Goal: Task Accomplishment & Management: Manage account settings

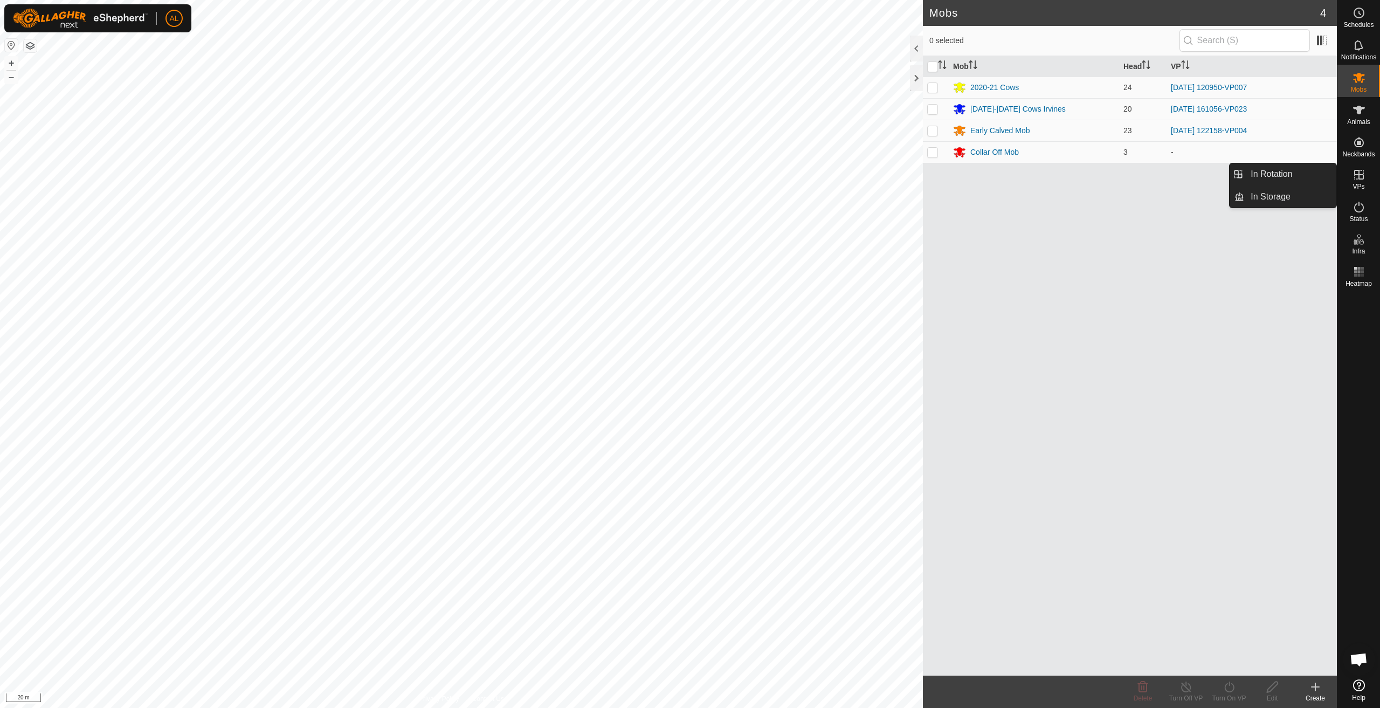
click at [1303, 170] on link "In Rotation" at bounding box center [1290, 174] width 92 height 22
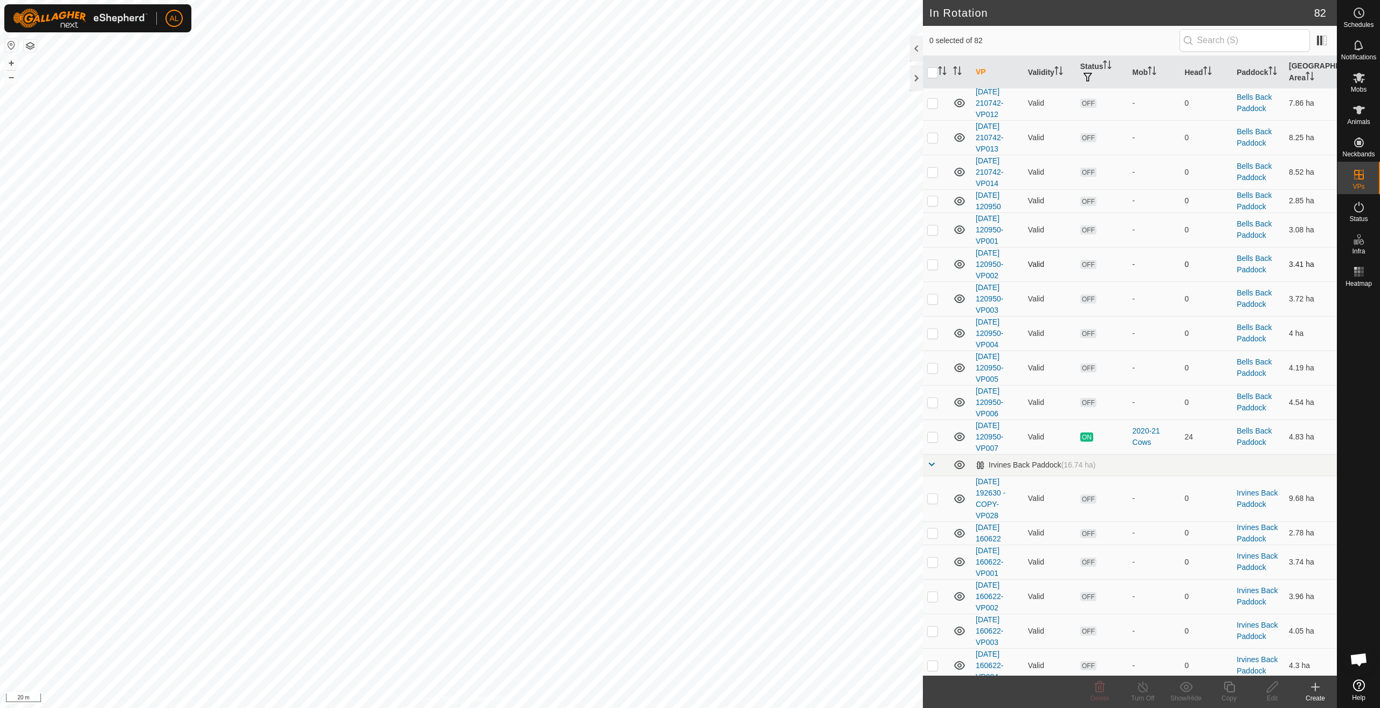
scroll to position [377, 0]
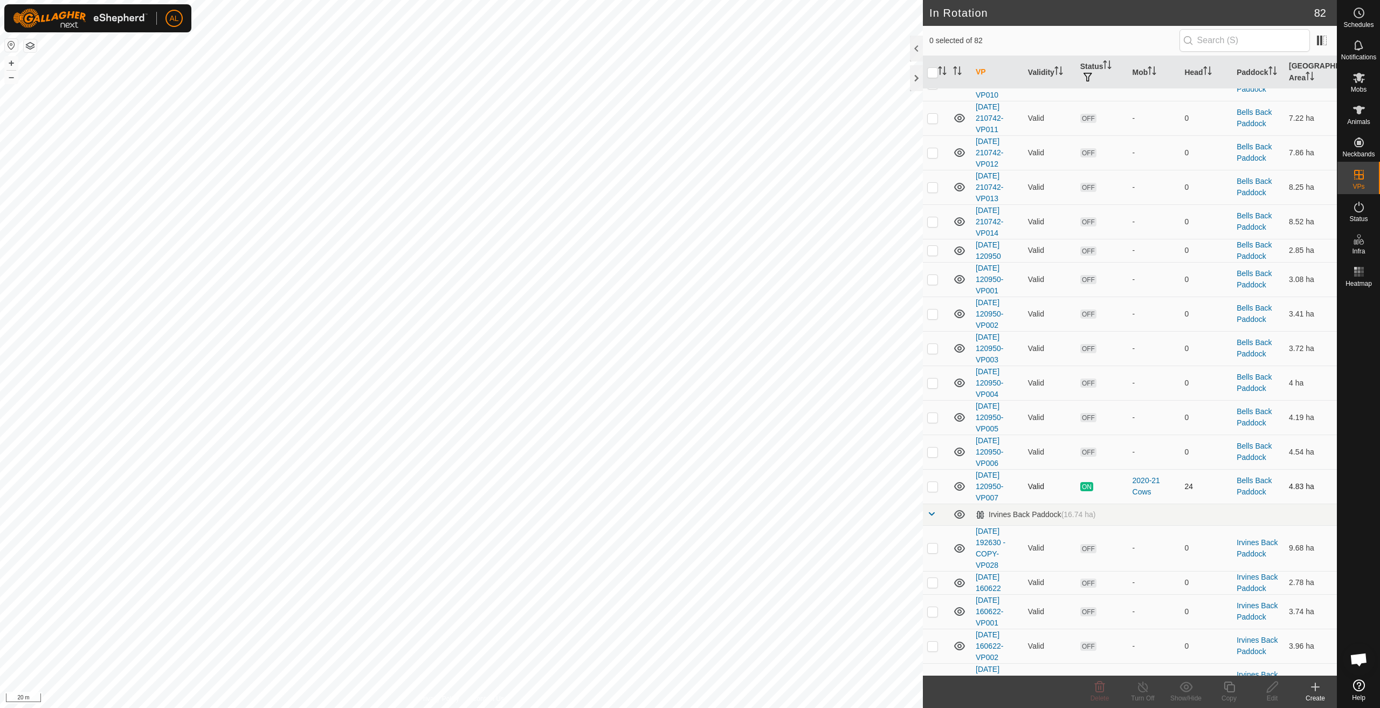
click at [936, 487] on p-checkbox at bounding box center [932, 486] width 11 height 9
checkbox input "true"
click at [1226, 685] on icon at bounding box center [1229, 686] width 13 height 13
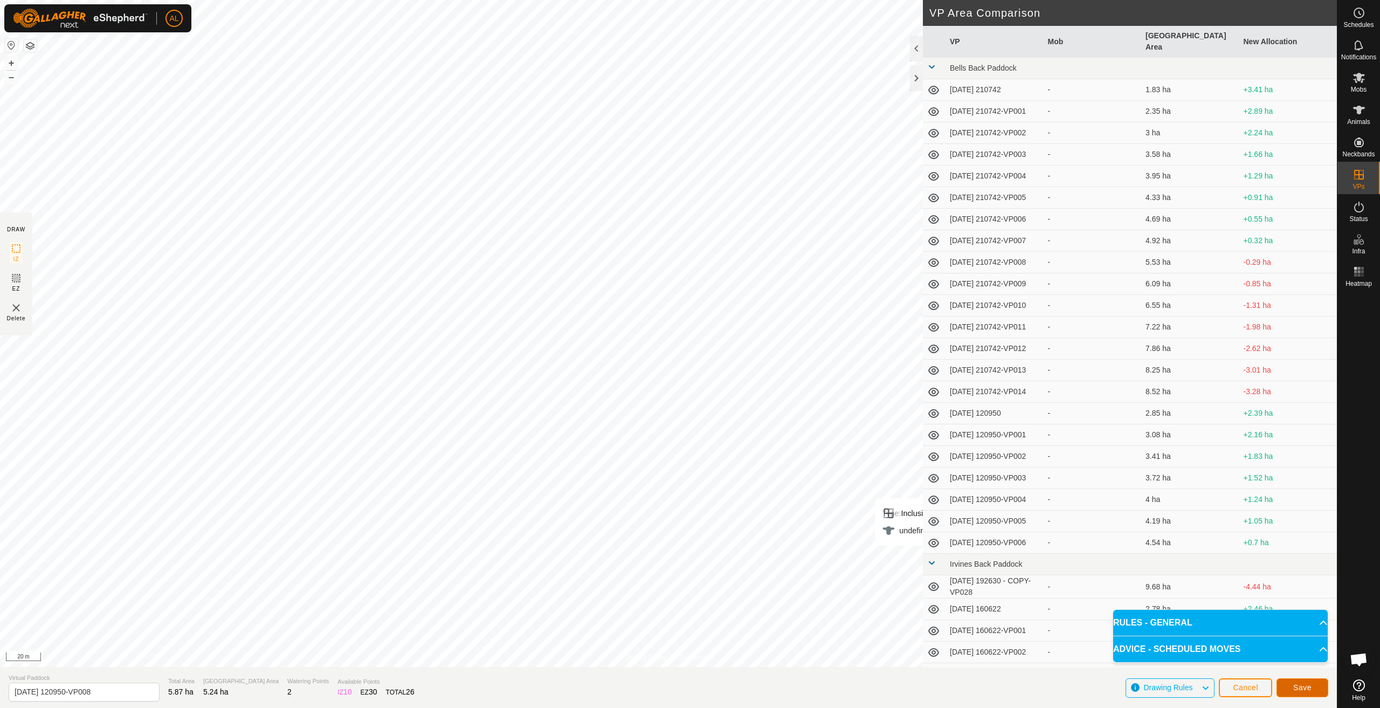
click at [1295, 688] on span "Save" at bounding box center [1302, 687] width 18 height 9
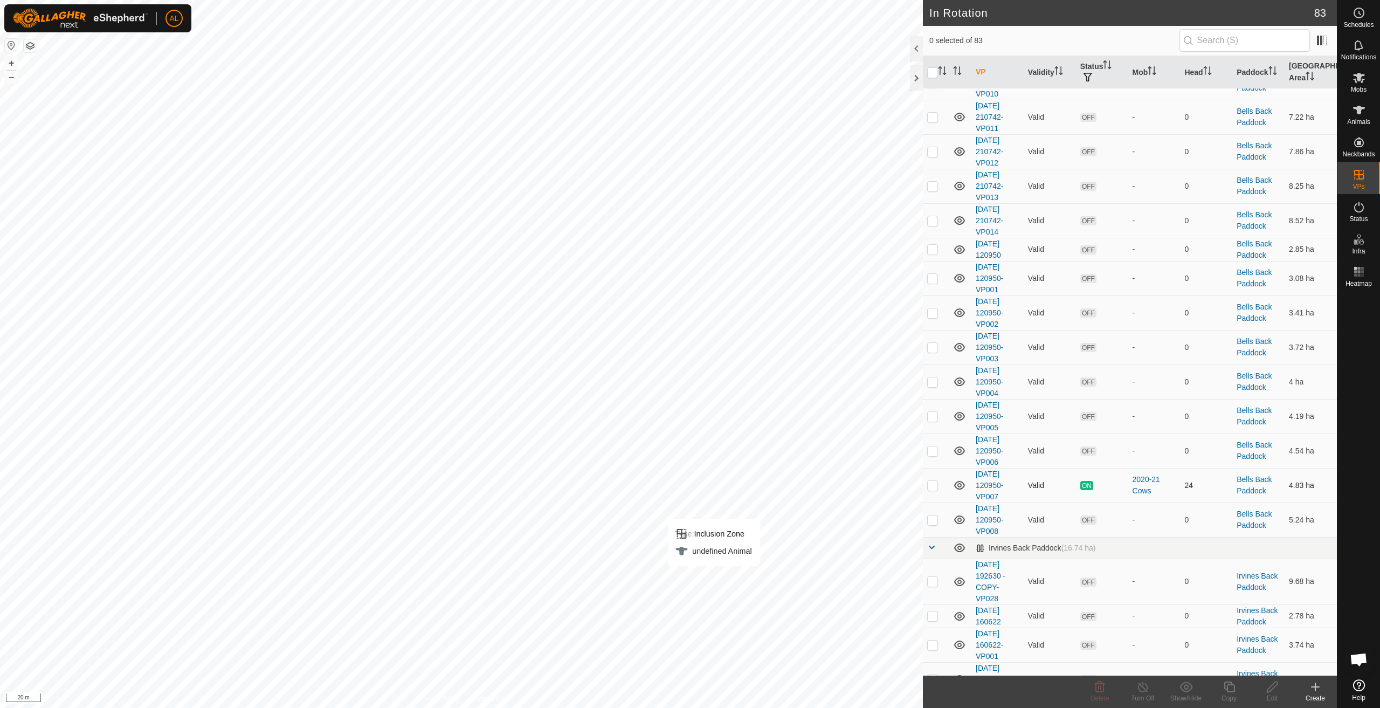
scroll to position [377, 0]
click at [934, 522] on p-checkbox at bounding box center [932, 520] width 11 height 9
checkbox input "true"
click at [1228, 684] on icon at bounding box center [1229, 686] width 11 height 11
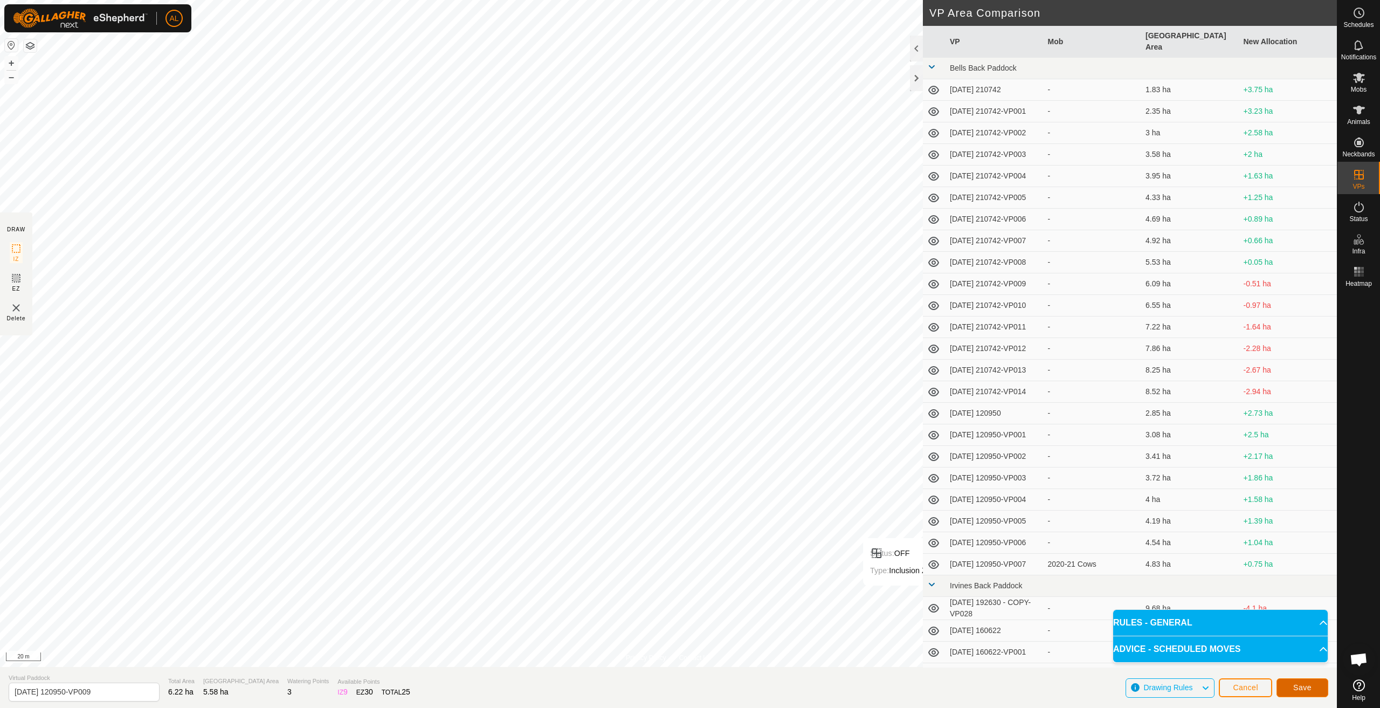
click at [1290, 690] on button "Save" at bounding box center [1302, 687] width 52 height 19
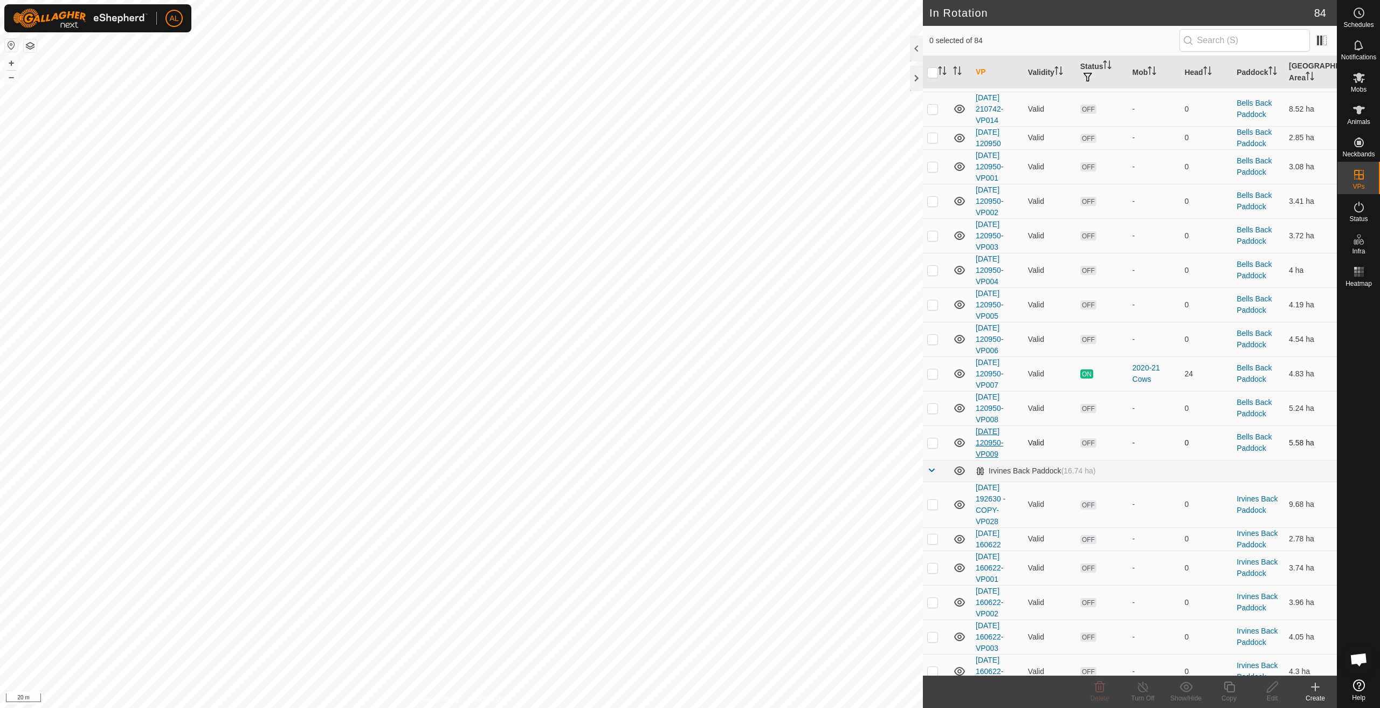
scroll to position [485, 0]
click at [940, 446] on td at bounding box center [936, 447] width 26 height 34
checkbox input "true"
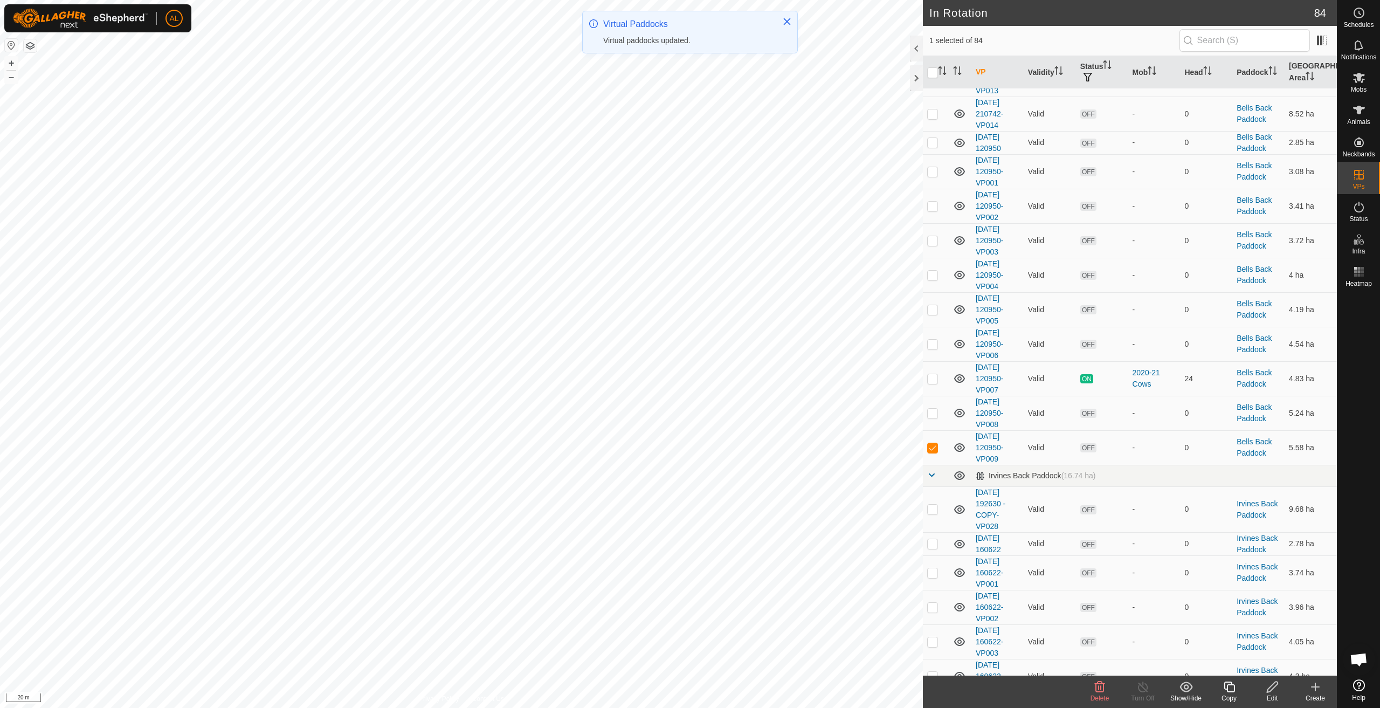
click at [1231, 693] on icon at bounding box center [1229, 686] width 13 height 13
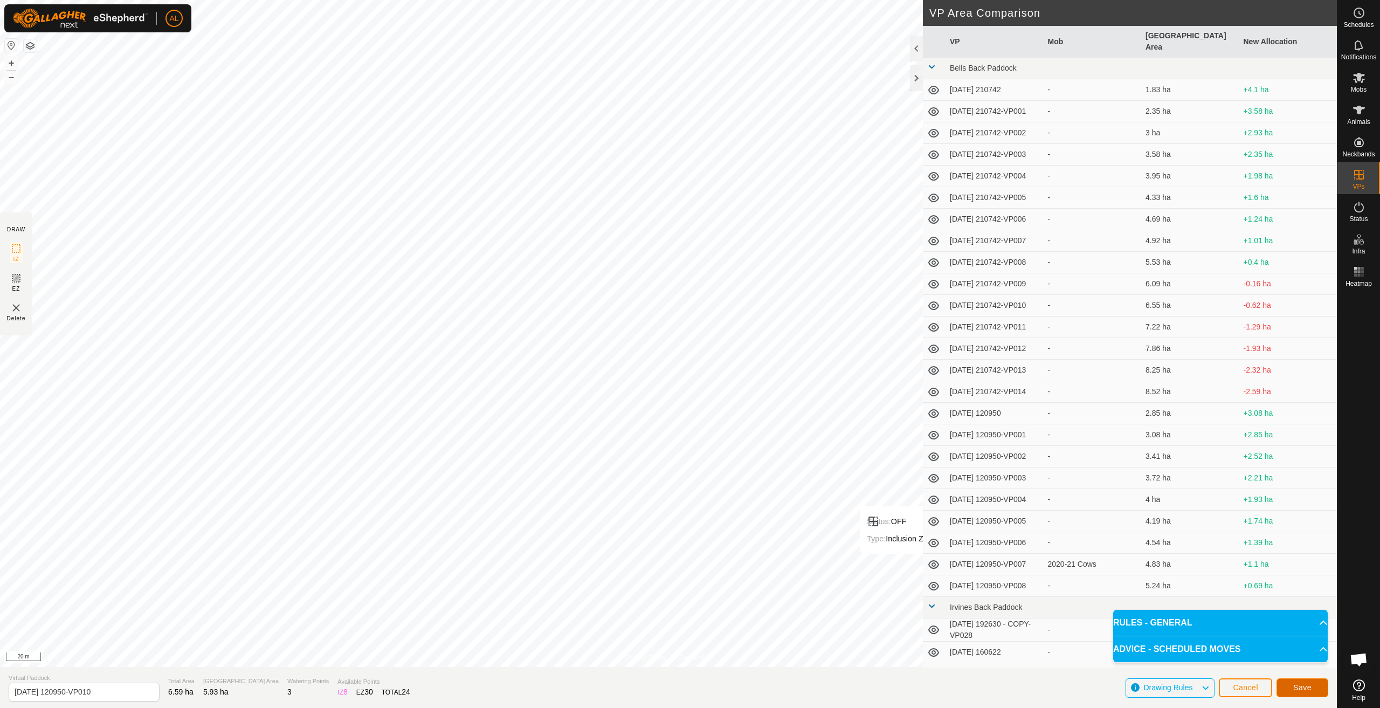
click at [1292, 686] on button "Save" at bounding box center [1302, 687] width 52 height 19
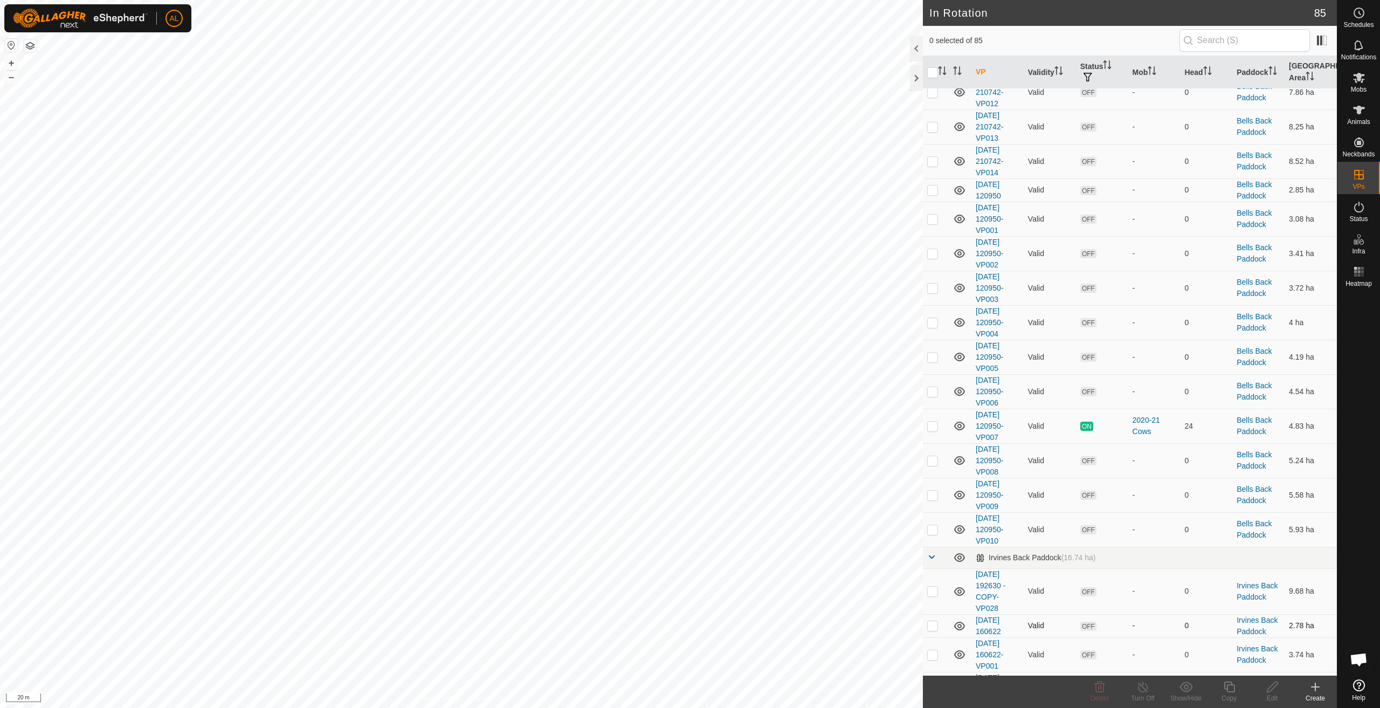
scroll to position [701, 0]
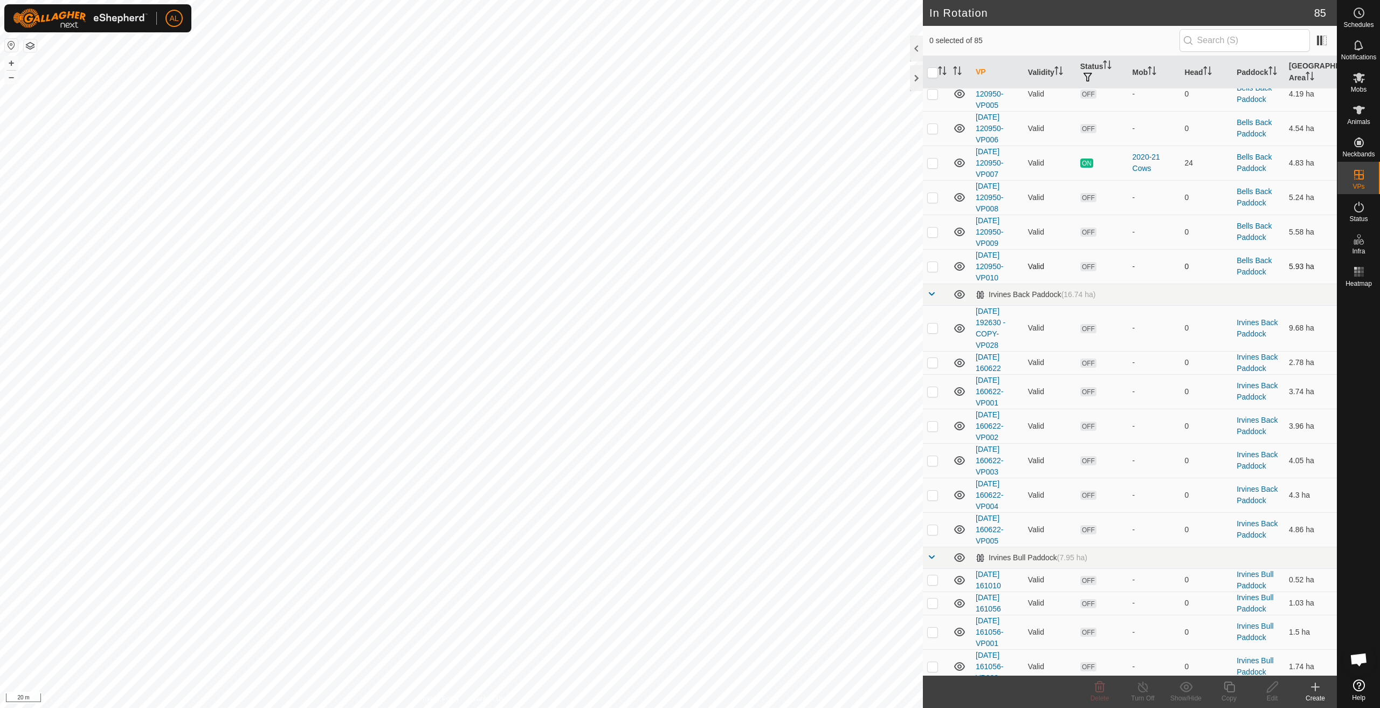
click at [938, 267] on td at bounding box center [936, 266] width 26 height 34
checkbox input "true"
click at [1230, 698] on div "Copy" at bounding box center [1228, 698] width 43 height 10
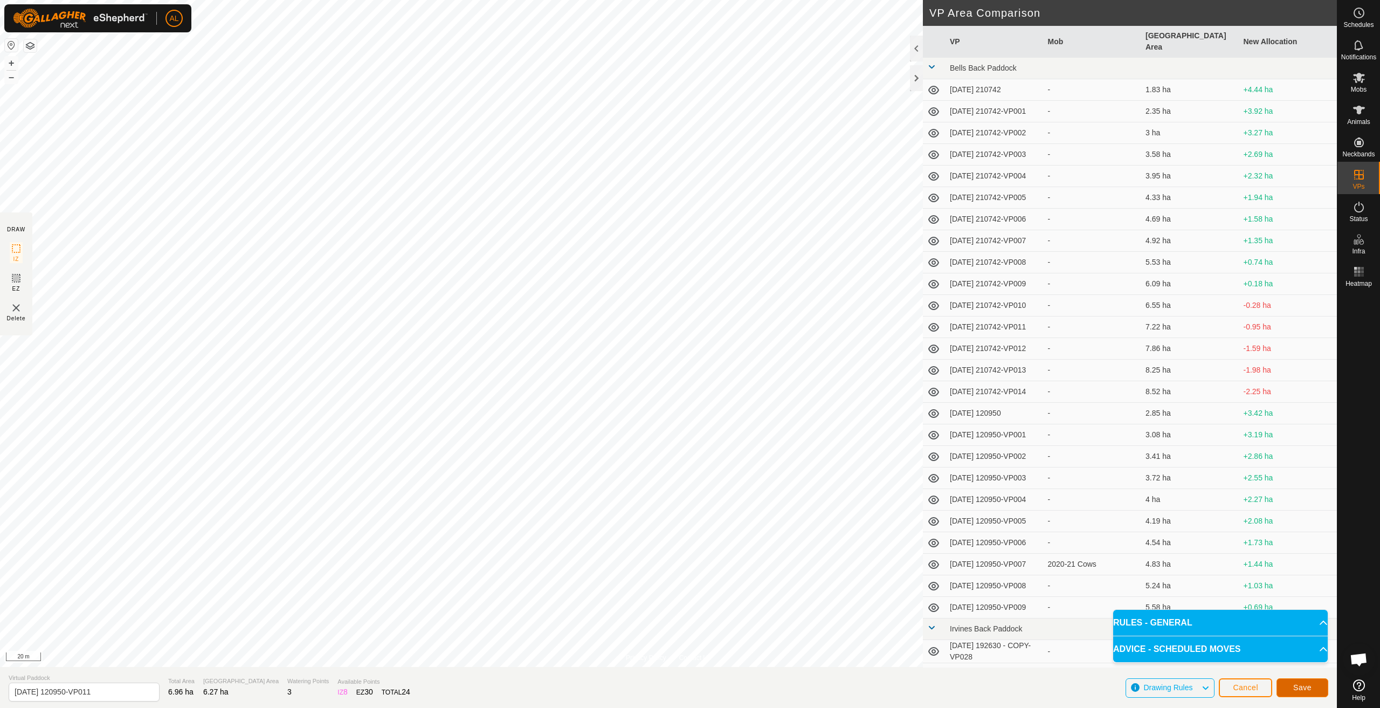
click at [1296, 685] on span "Save" at bounding box center [1302, 687] width 18 height 9
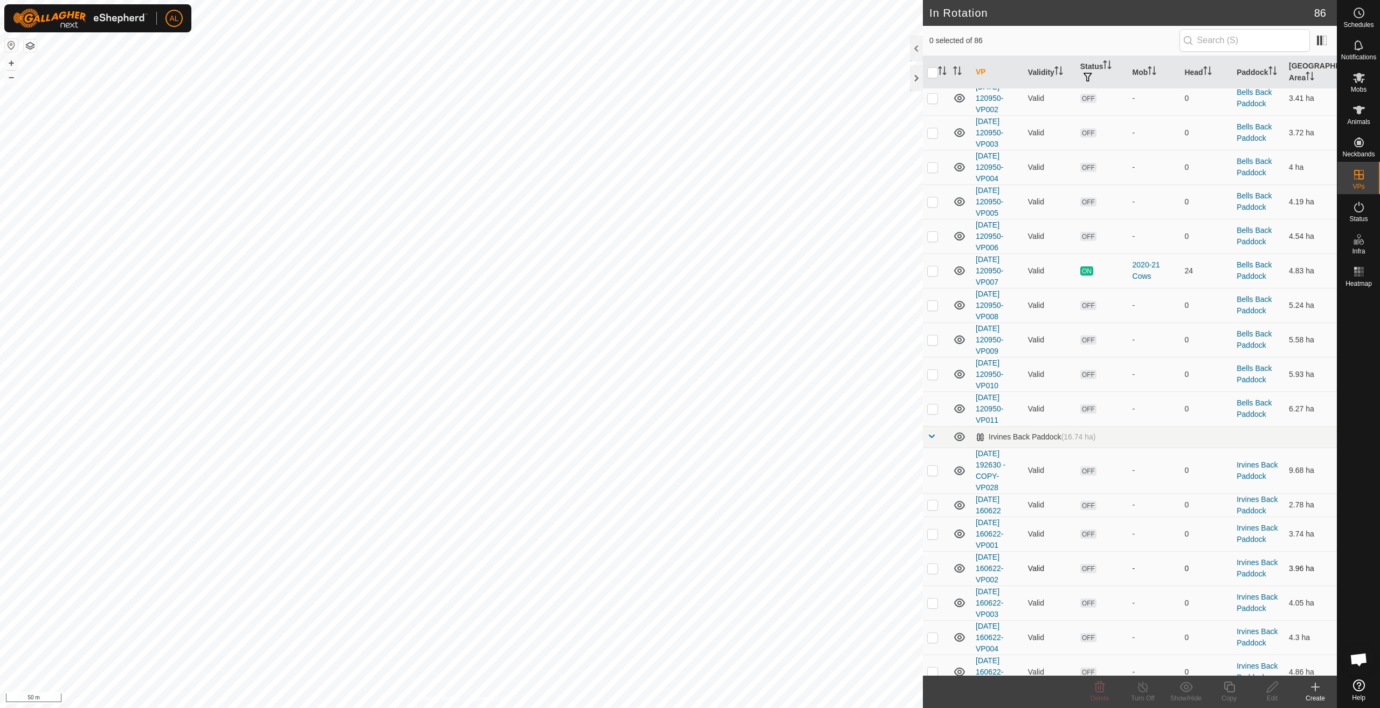
scroll to position [970, 0]
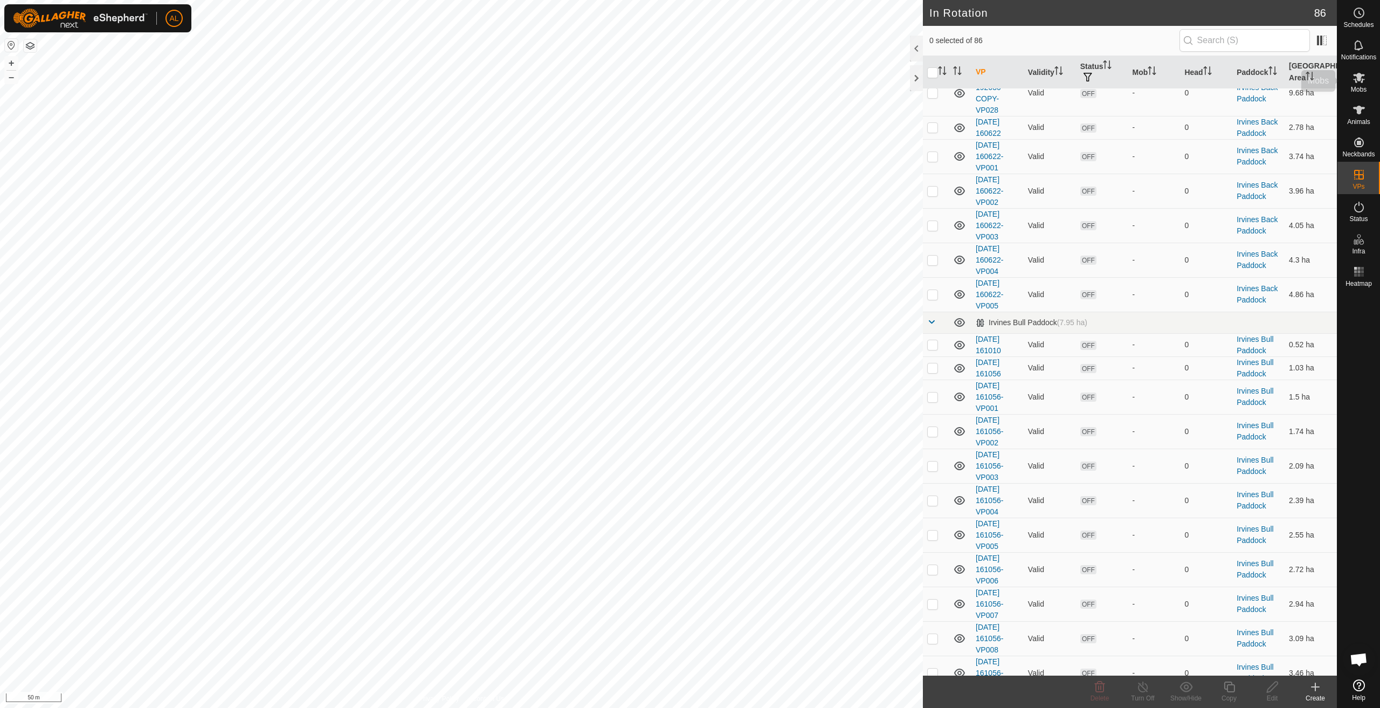
click at [1358, 78] on icon at bounding box center [1359, 78] width 12 height 10
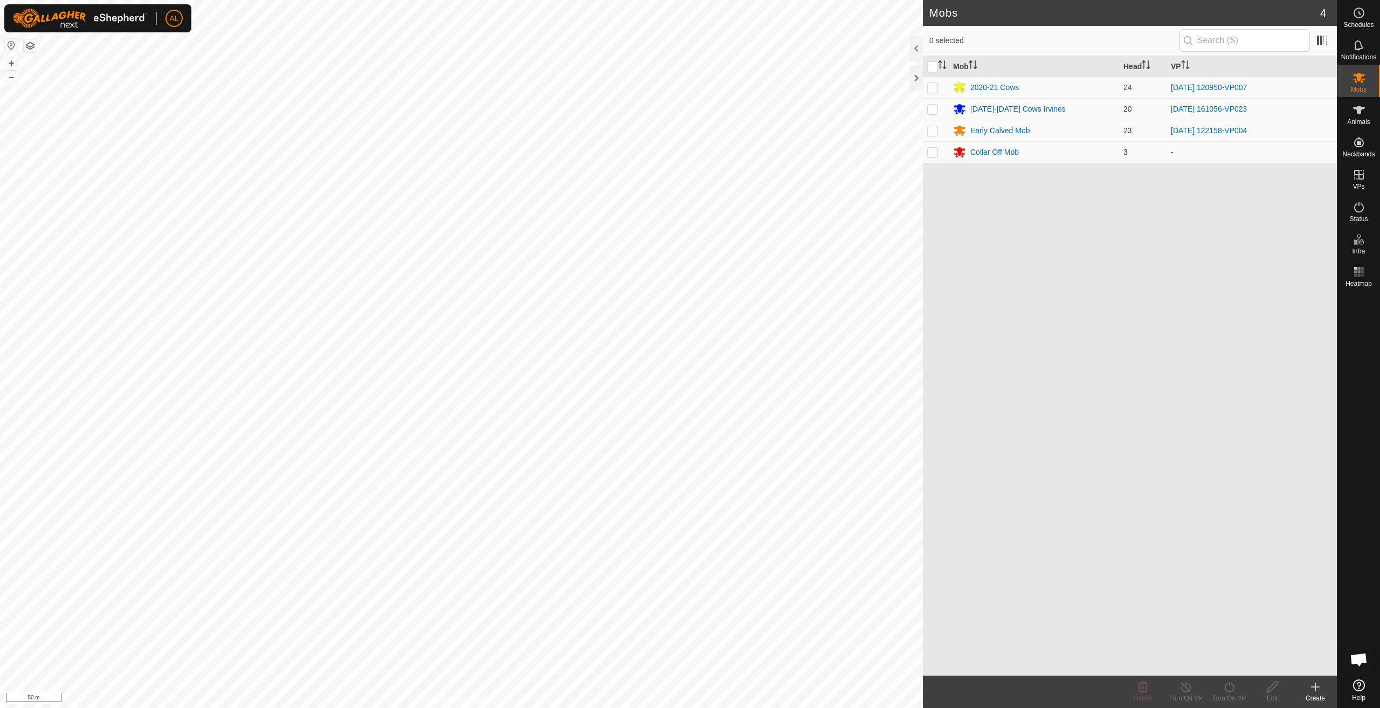
click at [931, 156] on td at bounding box center [936, 152] width 26 height 22
click at [931, 155] on p-checkbox at bounding box center [932, 152] width 11 height 9
checkbox input "false"
click at [982, 148] on div "Collar Off Mob" at bounding box center [994, 152] width 49 height 11
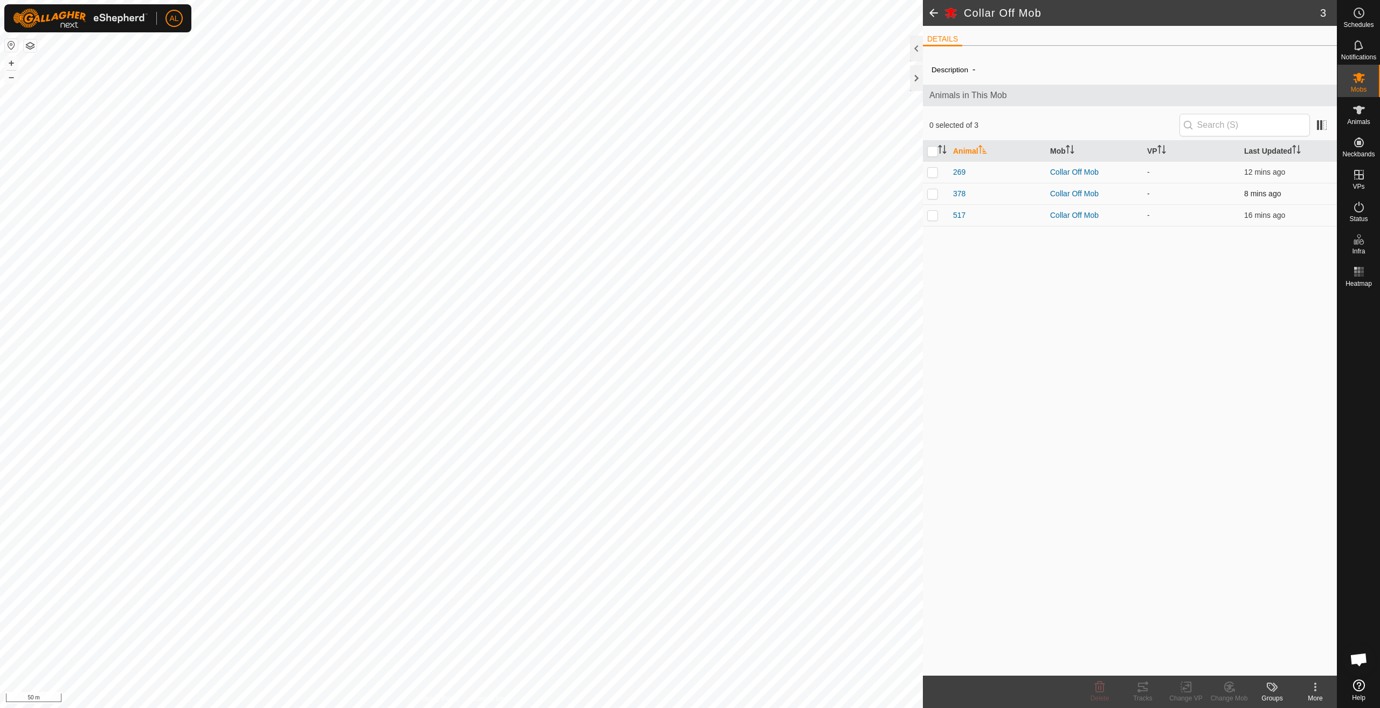
click at [937, 194] on p-checkbox at bounding box center [932, 193] width 11 height 9
checkbox input "true"
click at [936, 217] on p-checkbox at bounding box center [932, 215] width 11 height 9
checkbox input "true"
click at [1235, 690] on icon at bounding box center [1229, 686] width 13 height 13
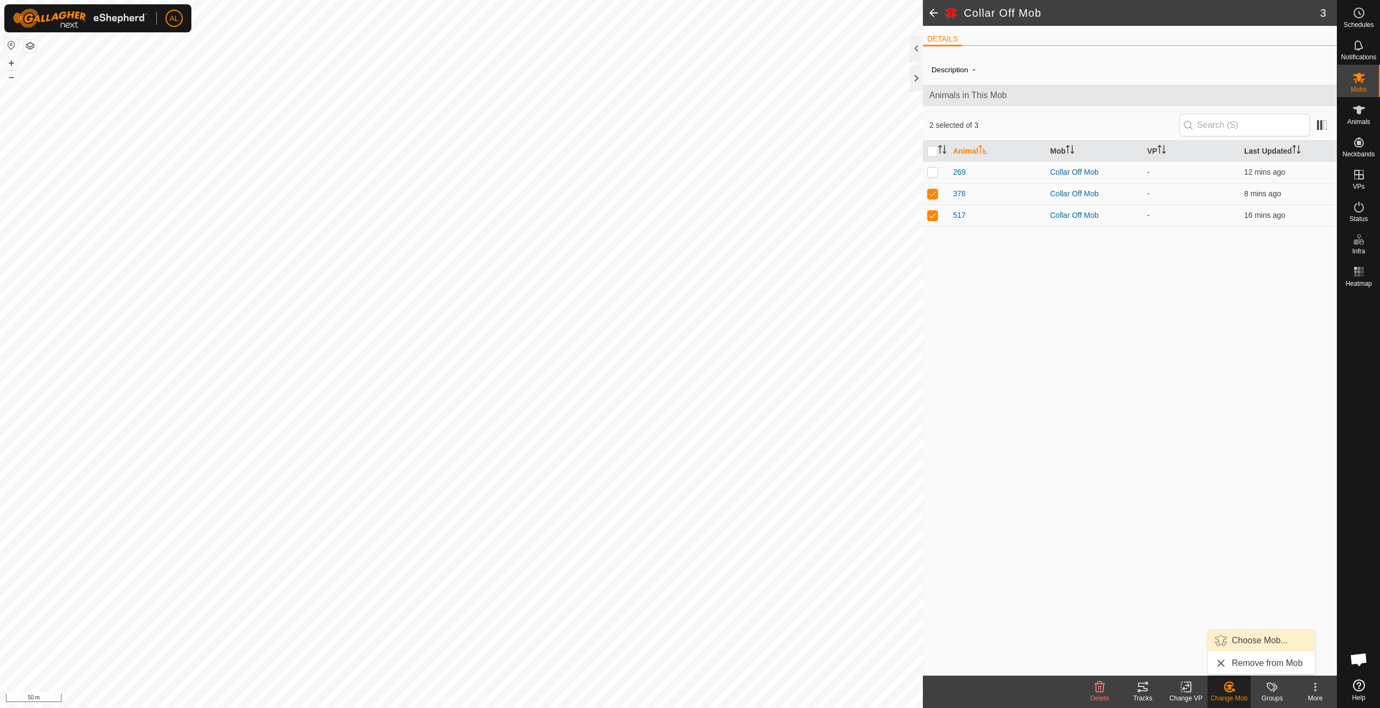
click at [1260, 640] on link "Choose Mob..." at bounding box center [1261, 641] width 107 height 22
click at [1081, 647] on span "Select a Mob" at bounding box center [1074, 646] width 278 height 22
click at [1046, 571] on li "[DATE]-[DATE] Cows Irvines" at bounding box center [1087, 566] width 304 height 27
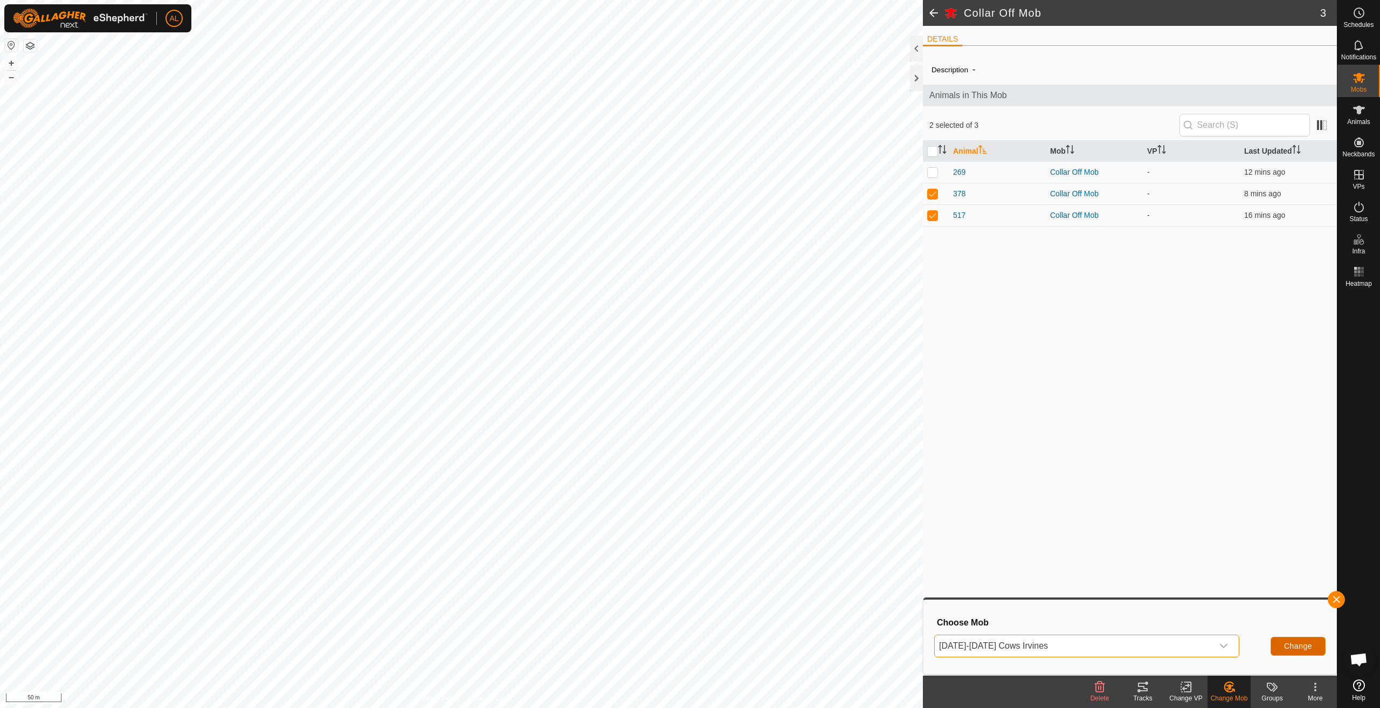
click at [1290, 647] on span "Change" at bounding box center [1298, 645] width 28 height 9
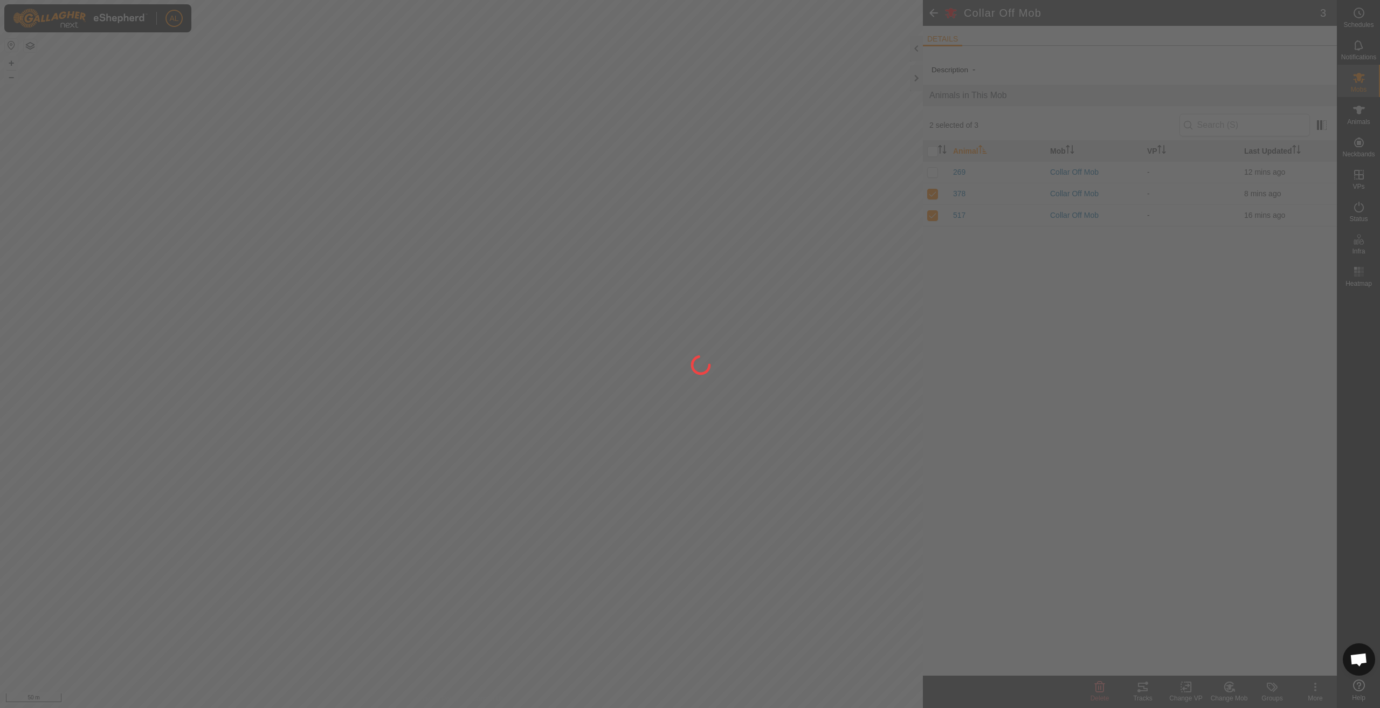
checkbox input "false"
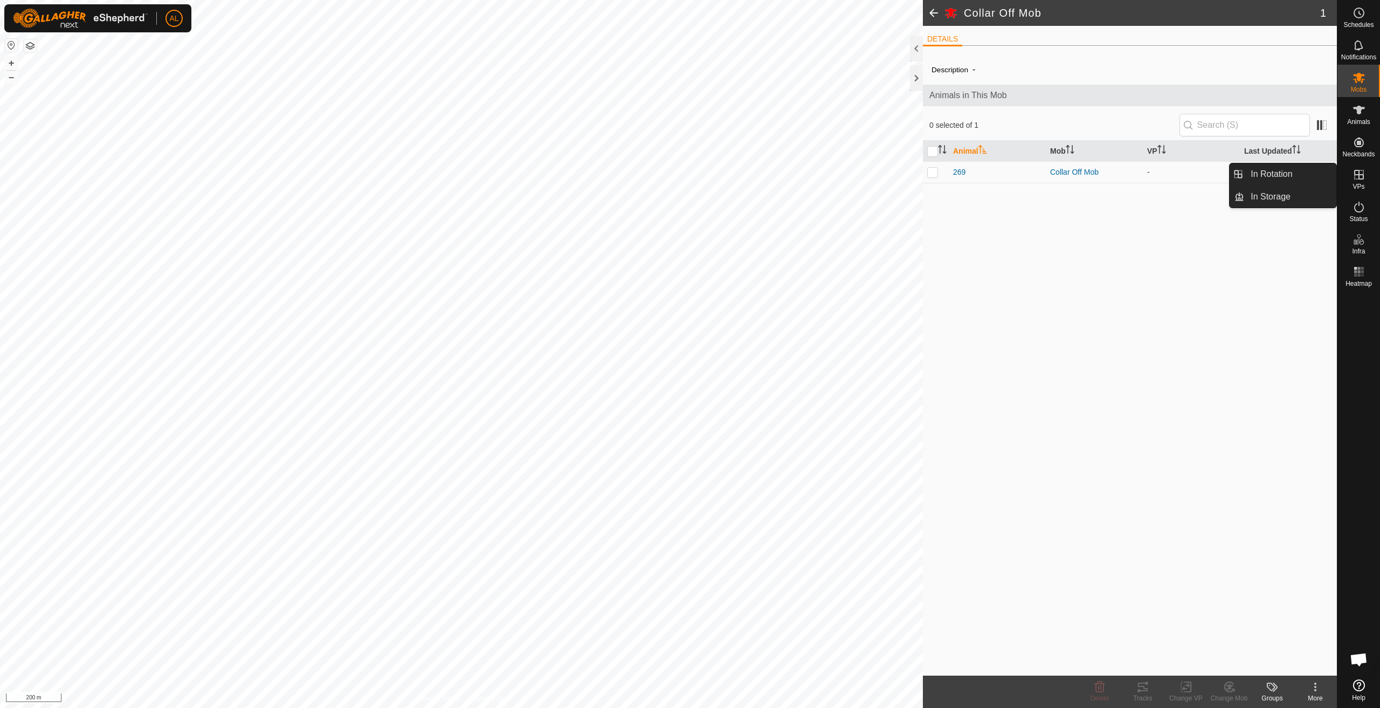
click at [1359, 175] on icon at bounding box center [1359, 175] width 10 height 10
click at [1282, 180] on link "In Rotation" at bounding box center [1290, 174] width 92 height 22
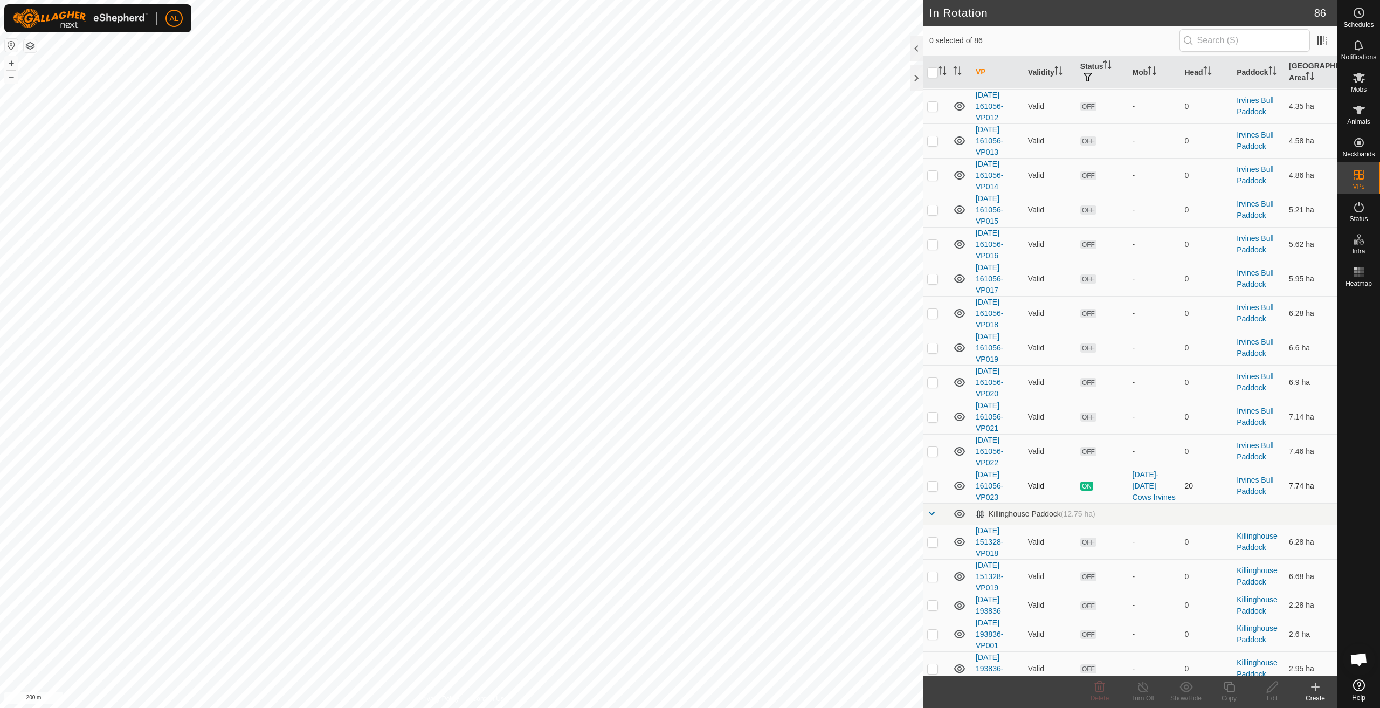
scroll to position [1725, 0]
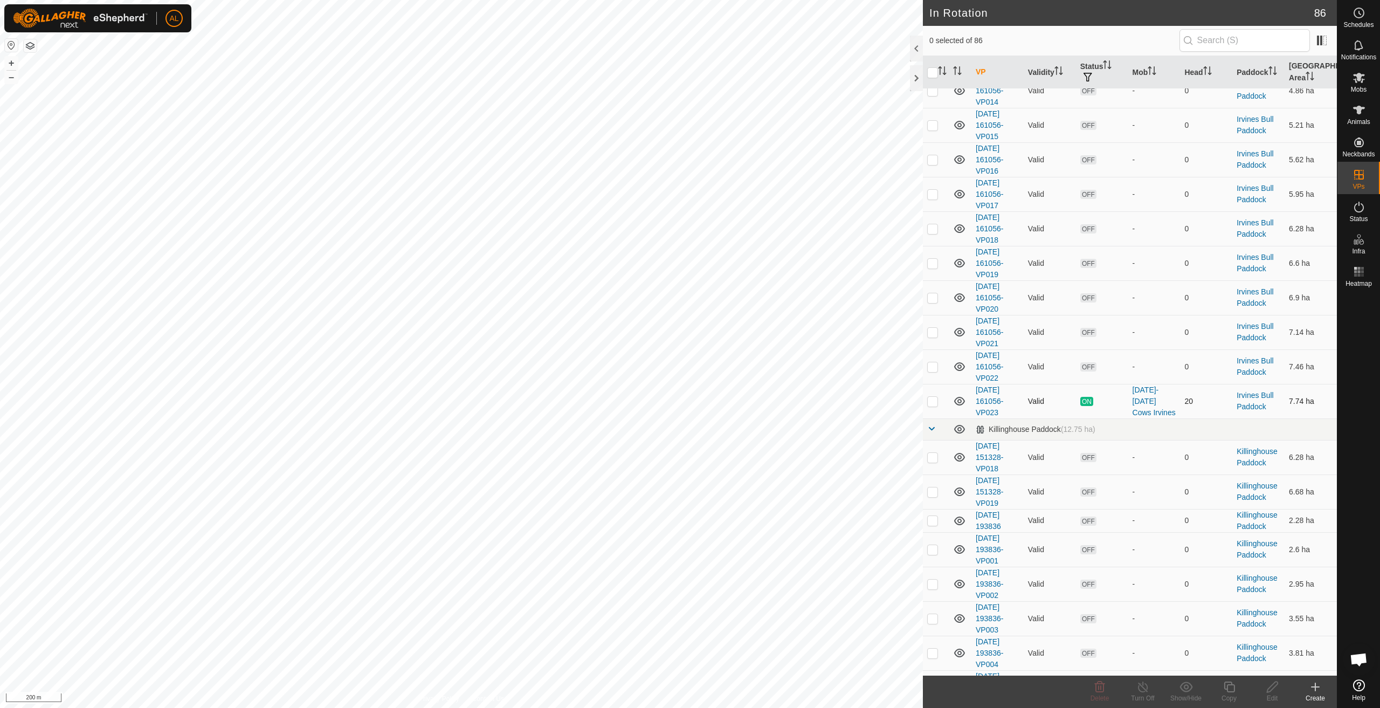
click at [938, 399] on td at bounding box center [936, 401] width 26 height 34
checkbox input "true"
click at [1227, 695] on div "Copy" at bounding box center [1228, 698] width 43 height 10
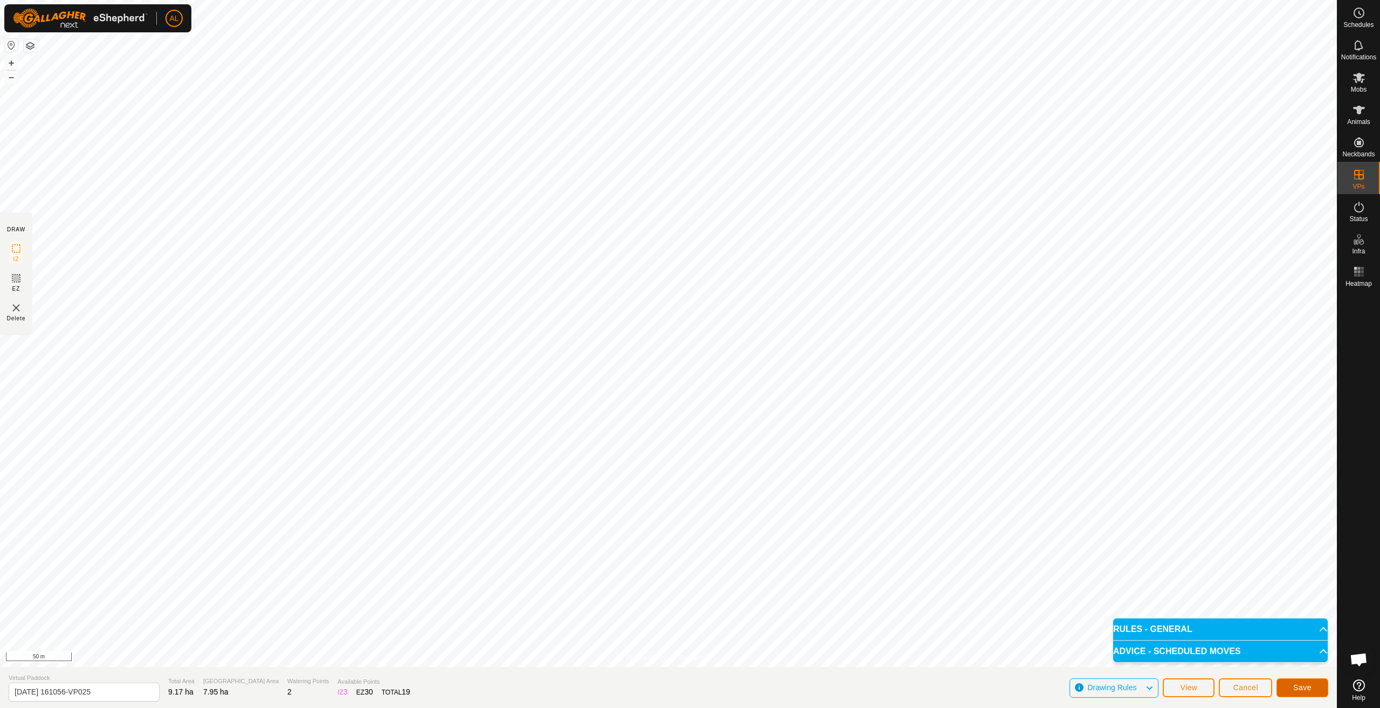
click at [1294, 682] on button "Save" at bounding box center [1302, 687] width 52 height 19
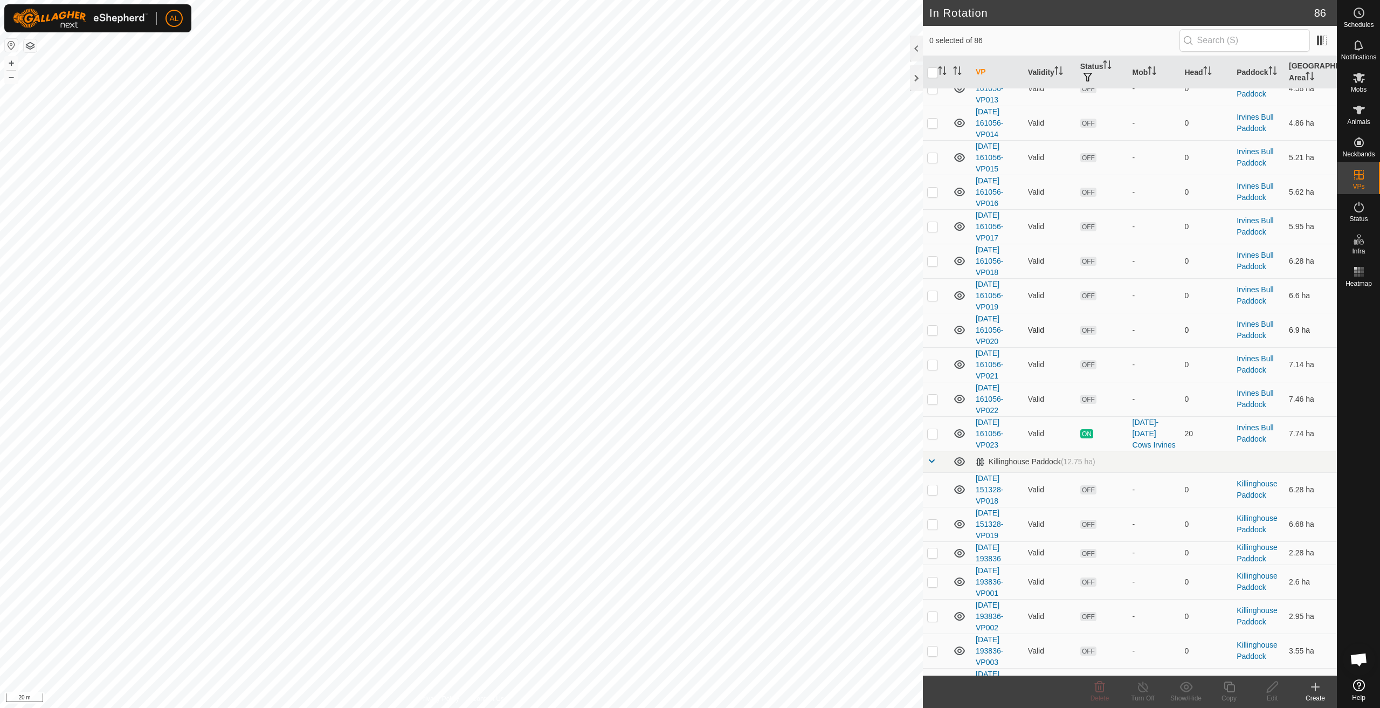
scroll to position [1725, 0]
click at [941, 401] on td at bounding box center [936, 401] width 26 height 34
checkbox input "true"
click at [1236, 698] on div "Copy" at bounding box center [1228, 698] width 43 height 10
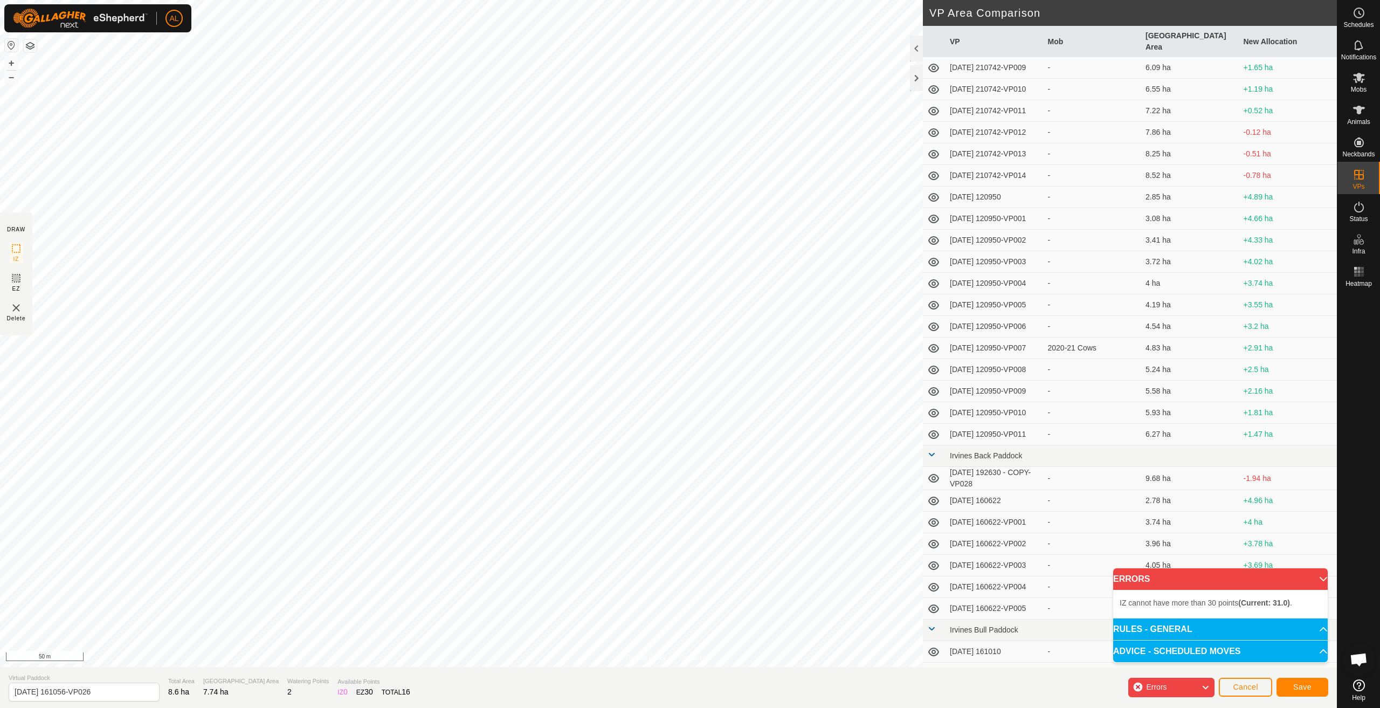
scroll to position [323, 0]
click at [1254, 680] on button "Cancel" at bounding box center [1245, 687] width 53 height 19
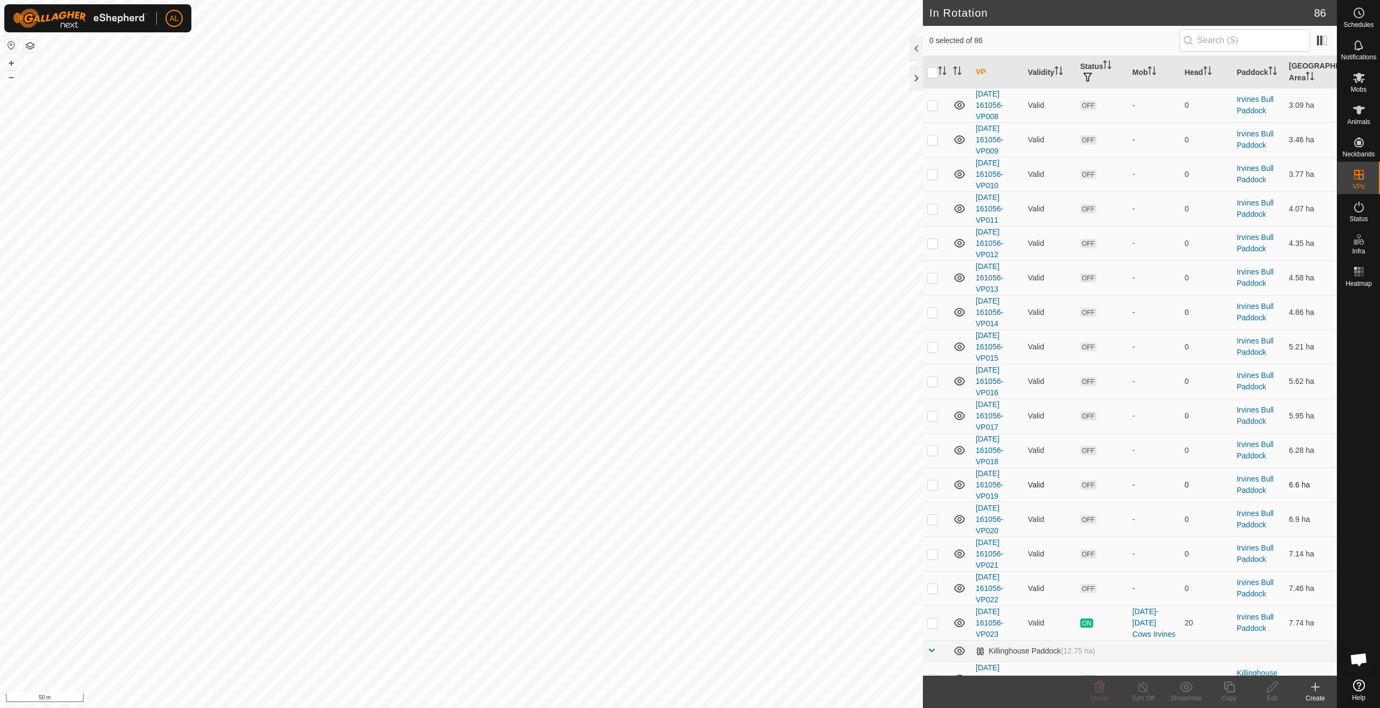
scroll to position [1563, 0]
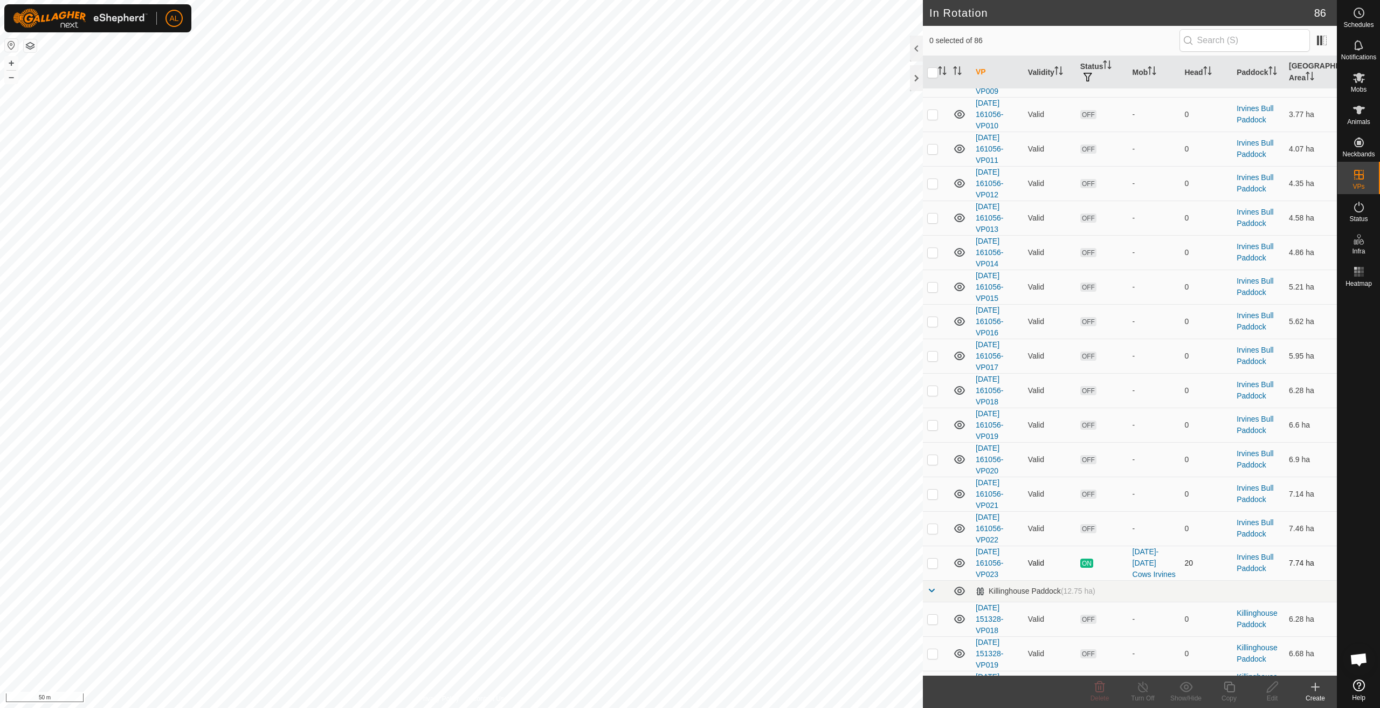
click at [928, 563] on p-checkbox at bounding box center [932, 562] width 11 height 9
checkbox input "true"
click at [1226, 691] on icon at bounding box center [1229, 686] width 13 height 13
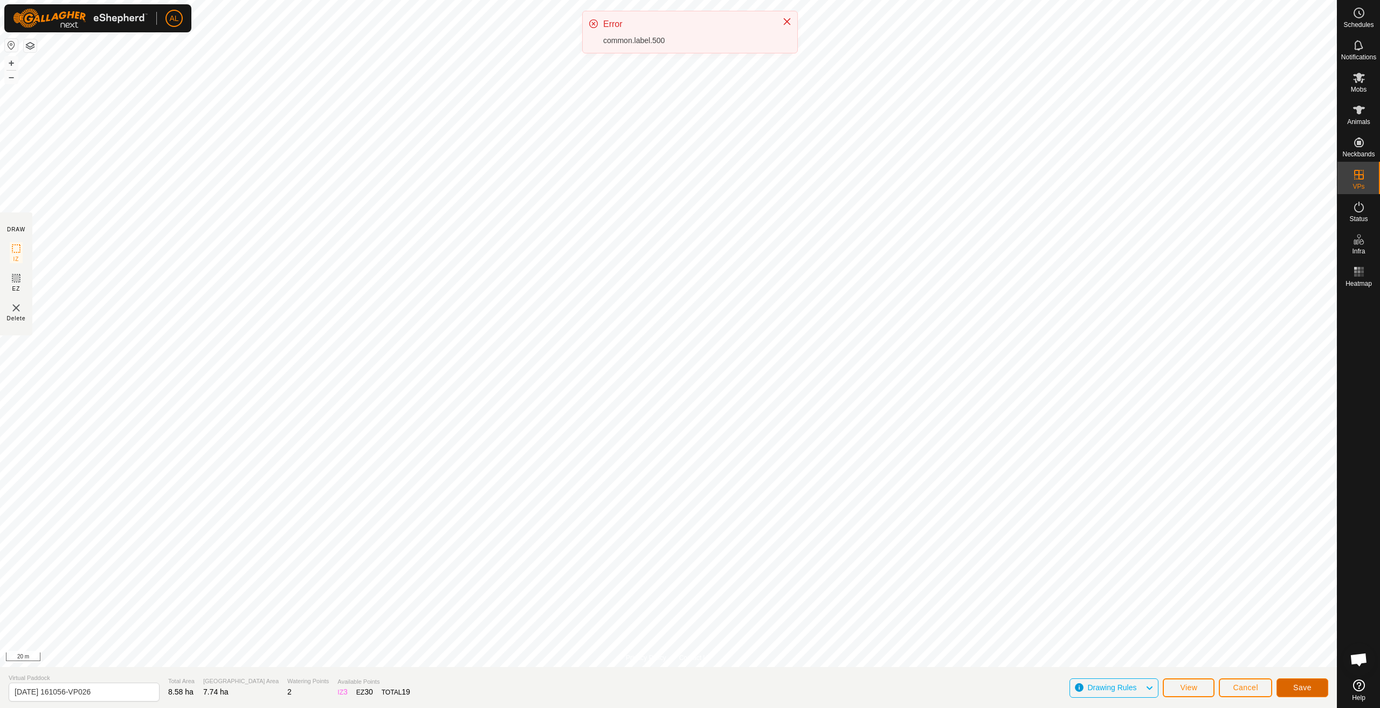
click at [1302, 681] on button "Save" at bounding box center [1302, 687] width 52 height 19
click at [1365, 17] on es-schedule-vp-svg-icon at bounding box center [1358, 12] width 19 height 17
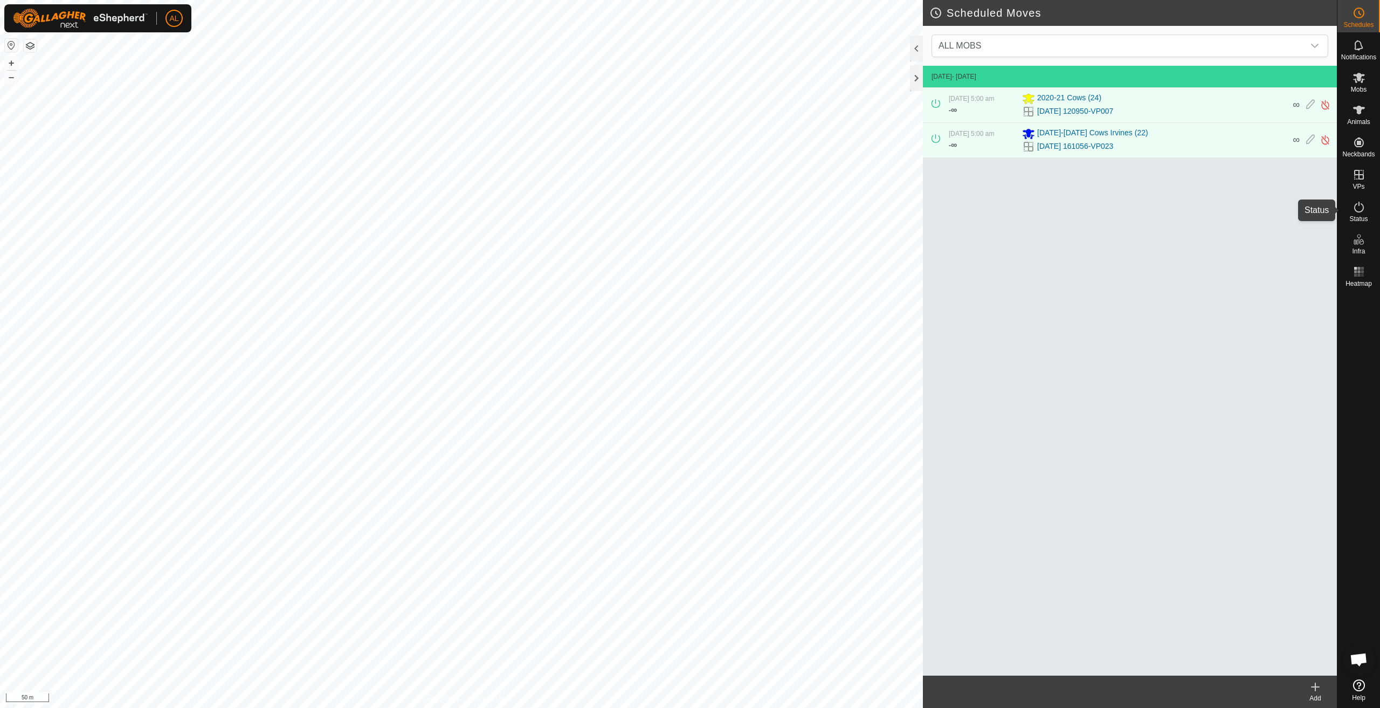
click at [1358, 220] on span "Status" at bounding box center [1358, 219] width 18 height 6
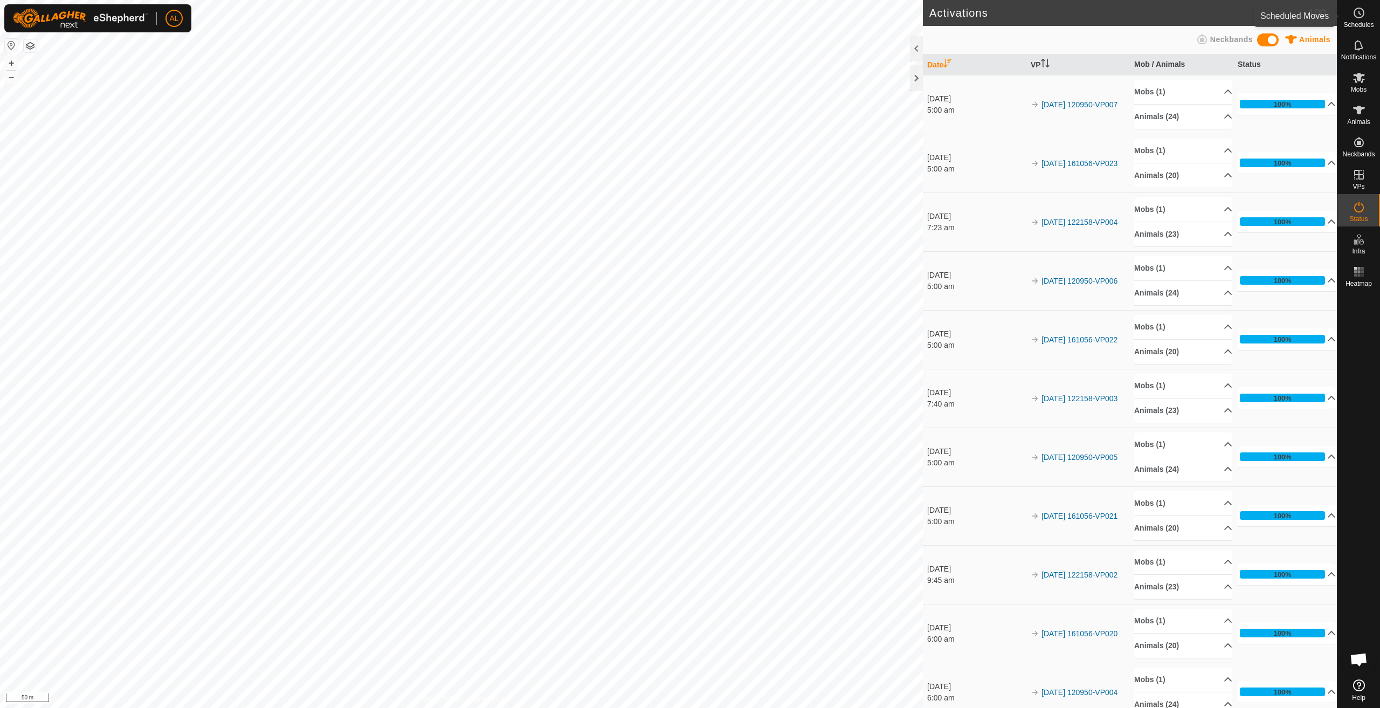
click at [1350, 11] on es-schedule-vp-svg-icon at bounding box center [1358, 12] width 19 height 17
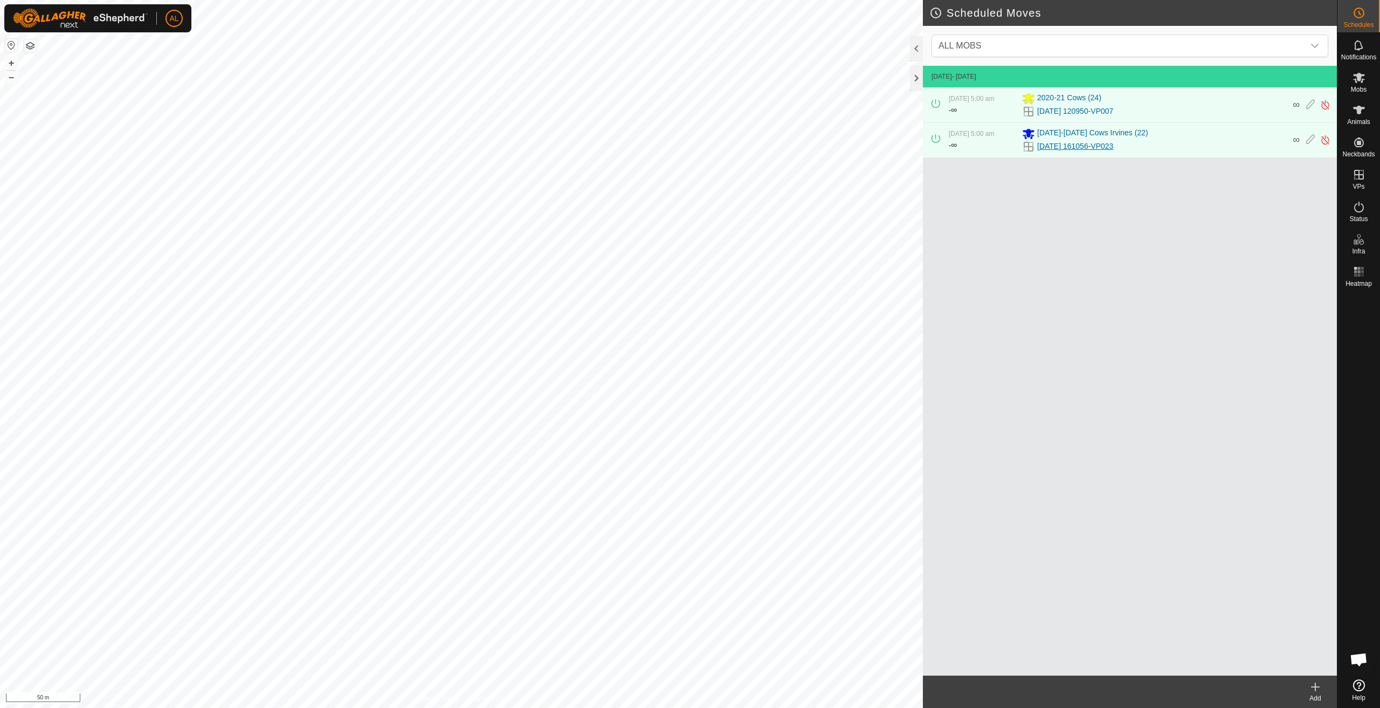
click at [1095, 145] on link "[DATE] 161056-VP023" at bounding box center [1075, 146] width 76 height 11
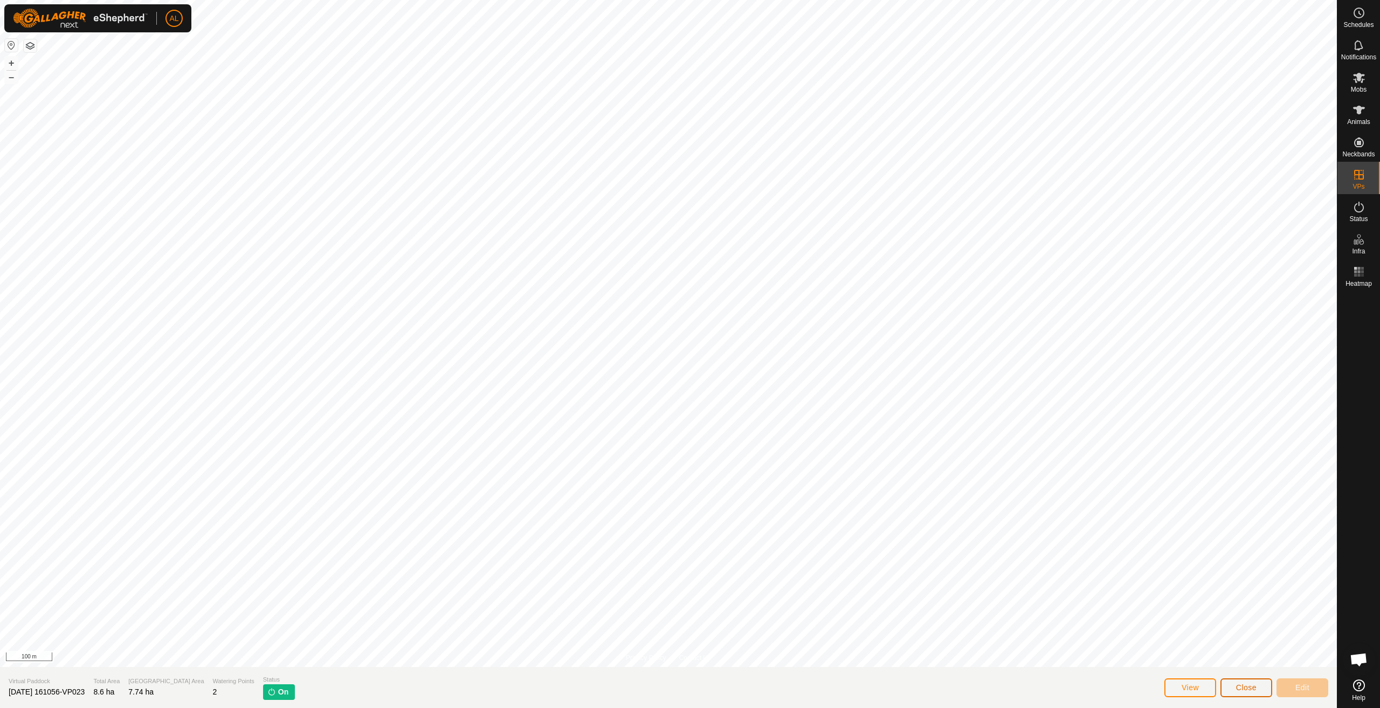
click at [1244, 682] on button "Close" at bounding box center [1246, 687] width 52 height 19
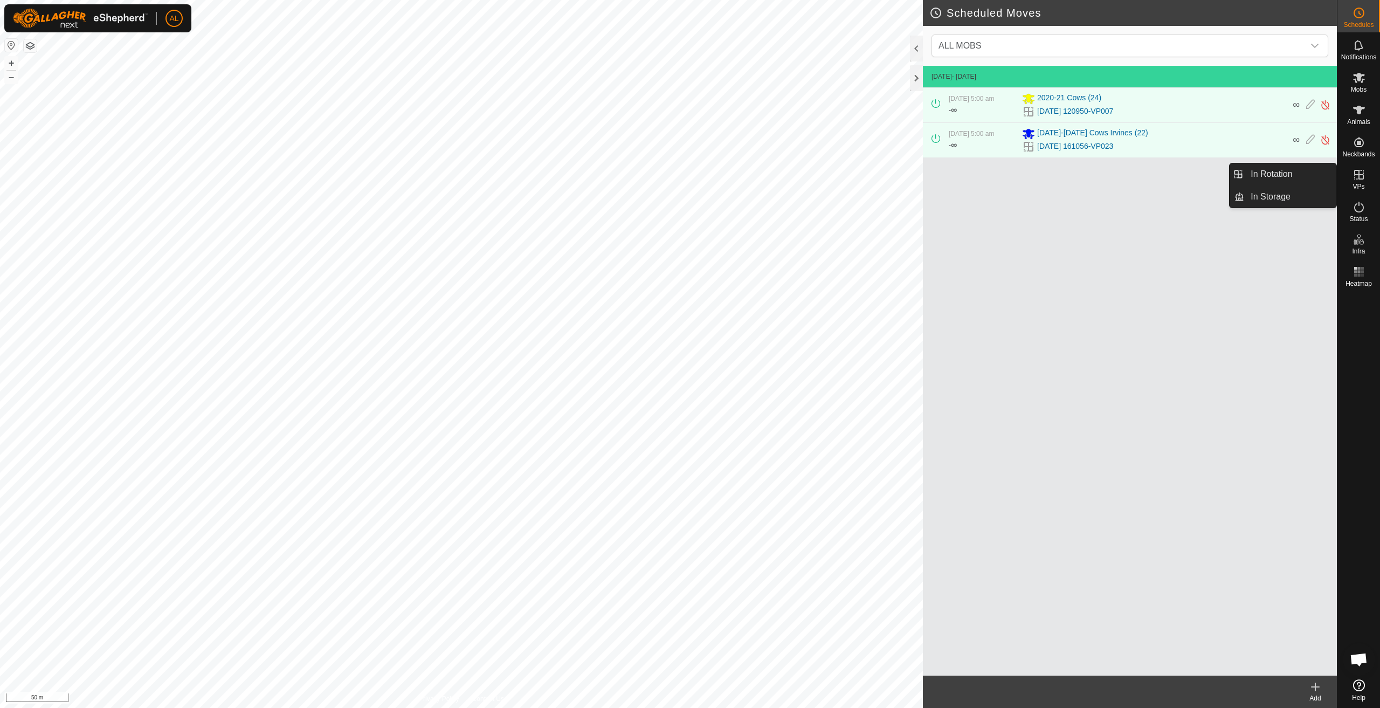
click at [1345, 176] on div "VPs" at bounding box center [1358, 178] width 43 height 32
click at [1302, 181] on link "In Rotation" at bounding box center [1290, 174] width 92 height 22
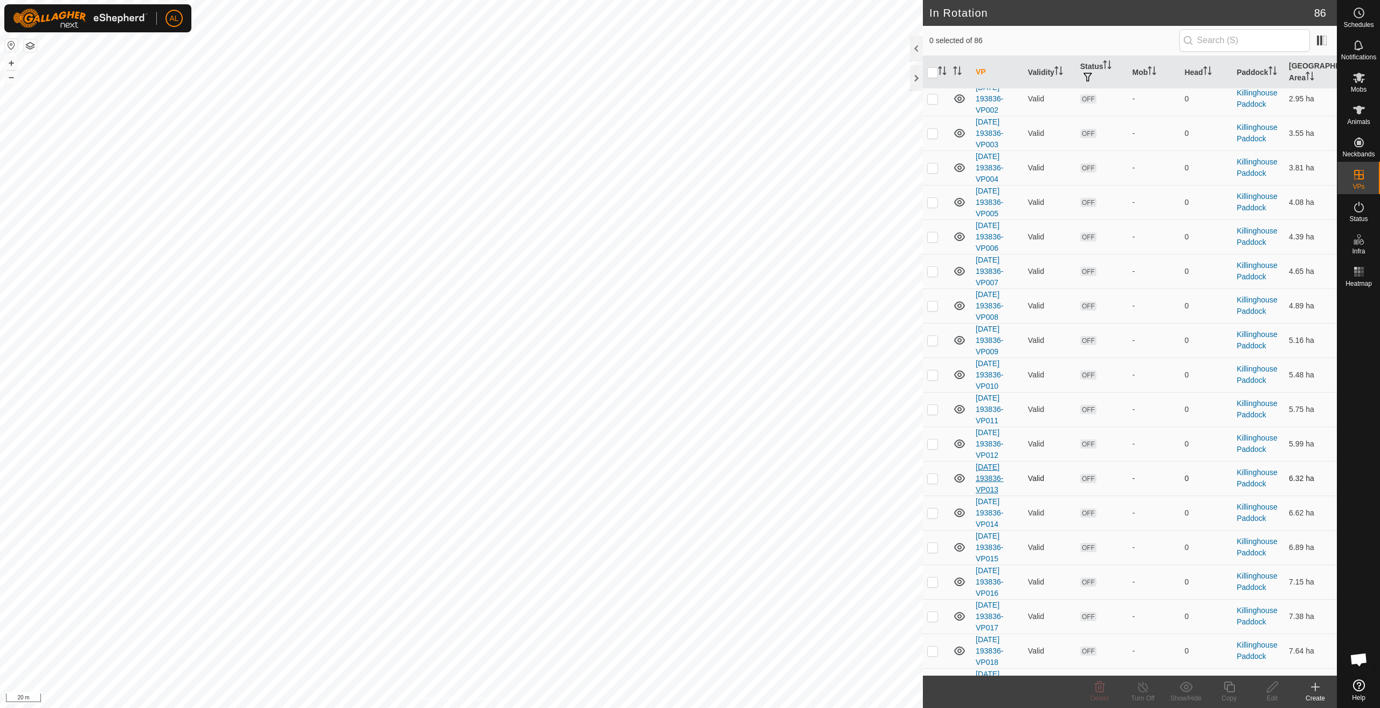
scroll to position [2399, 0]
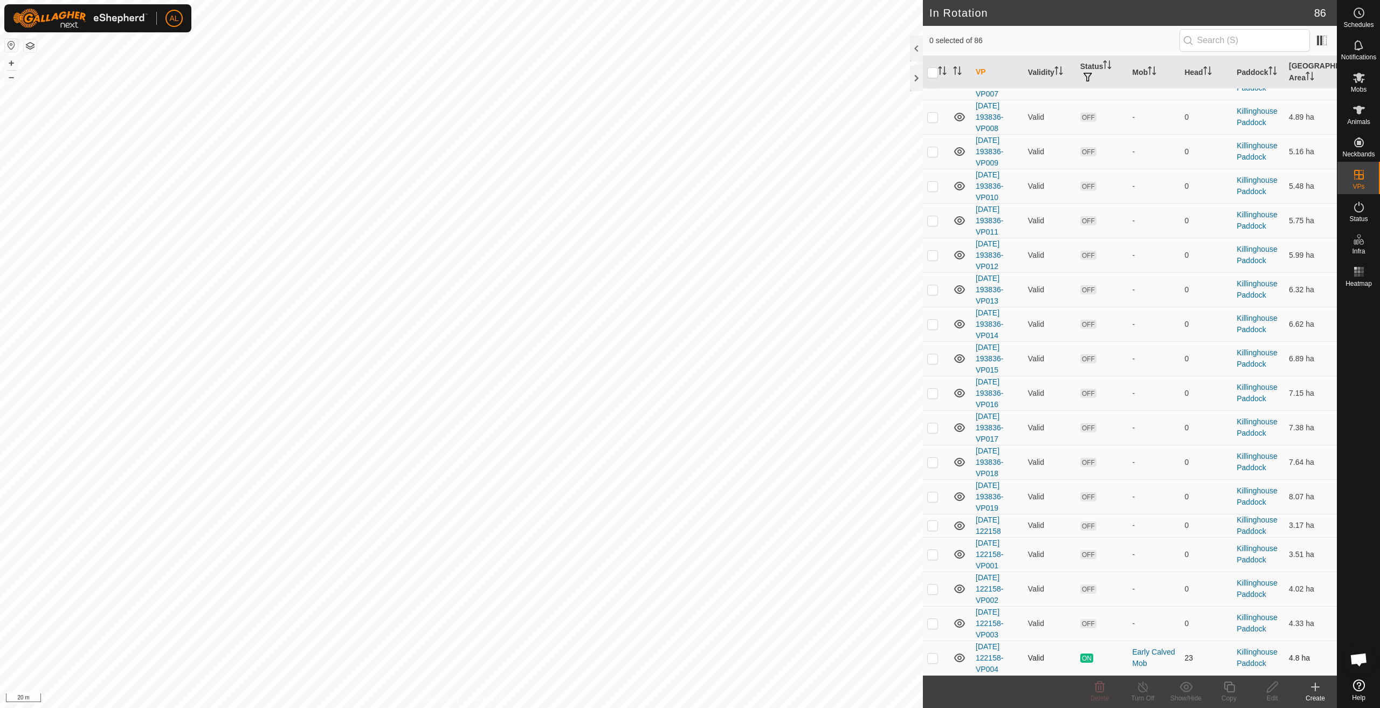
click at [936, 660] on p-checkbox at bounding box center [932, 657] width 11 height 9
checkbox input "true"
click at [1228, 696] on div "Copy" at bounding box center [1228, 698] width 43 height 10
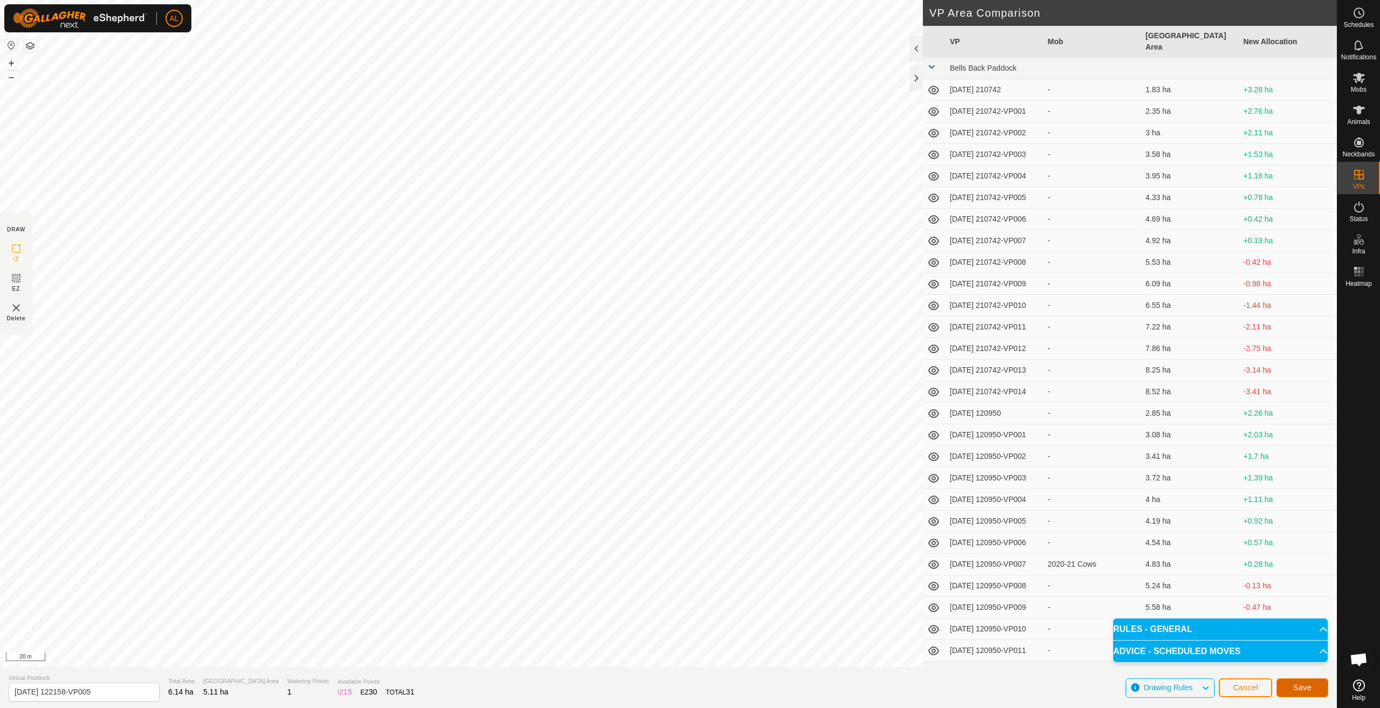
click at [1299, 688] on span "Save" at bounding box center [1302, 687] width 18 height 9
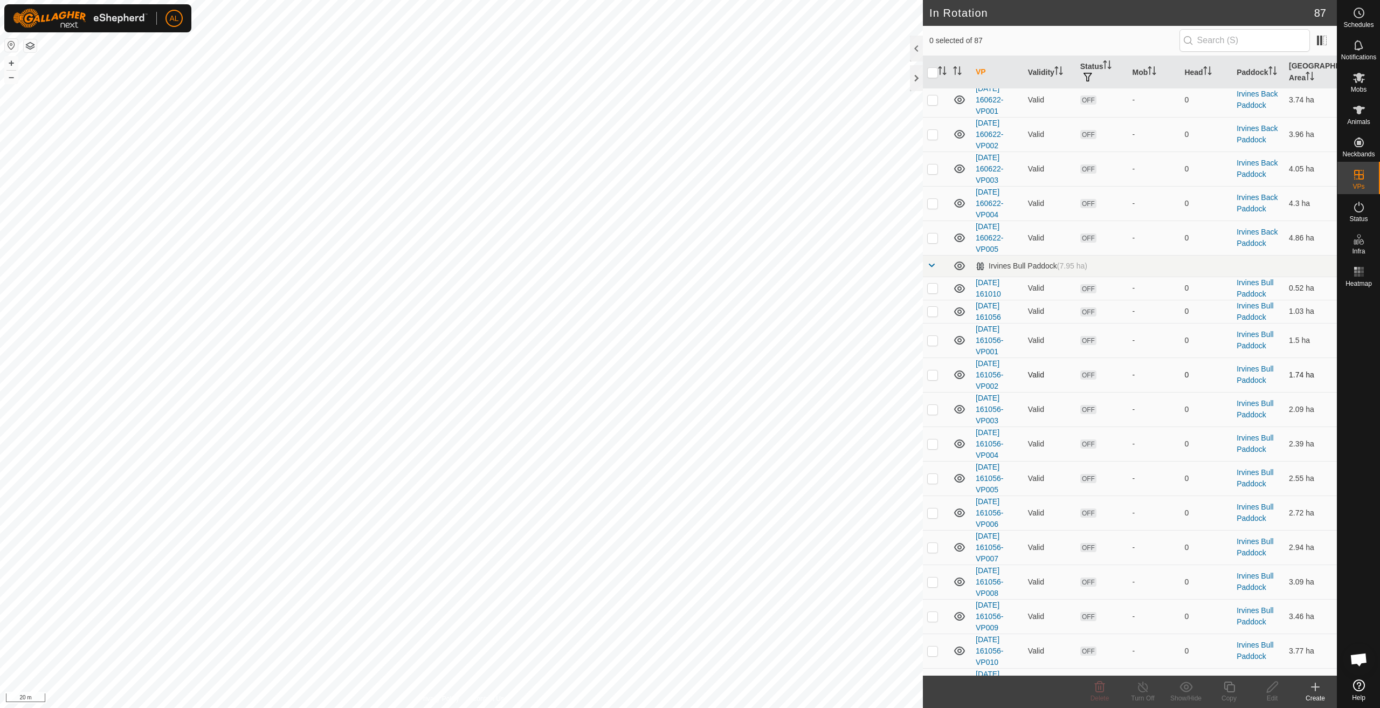
scroll to position [978, 0]
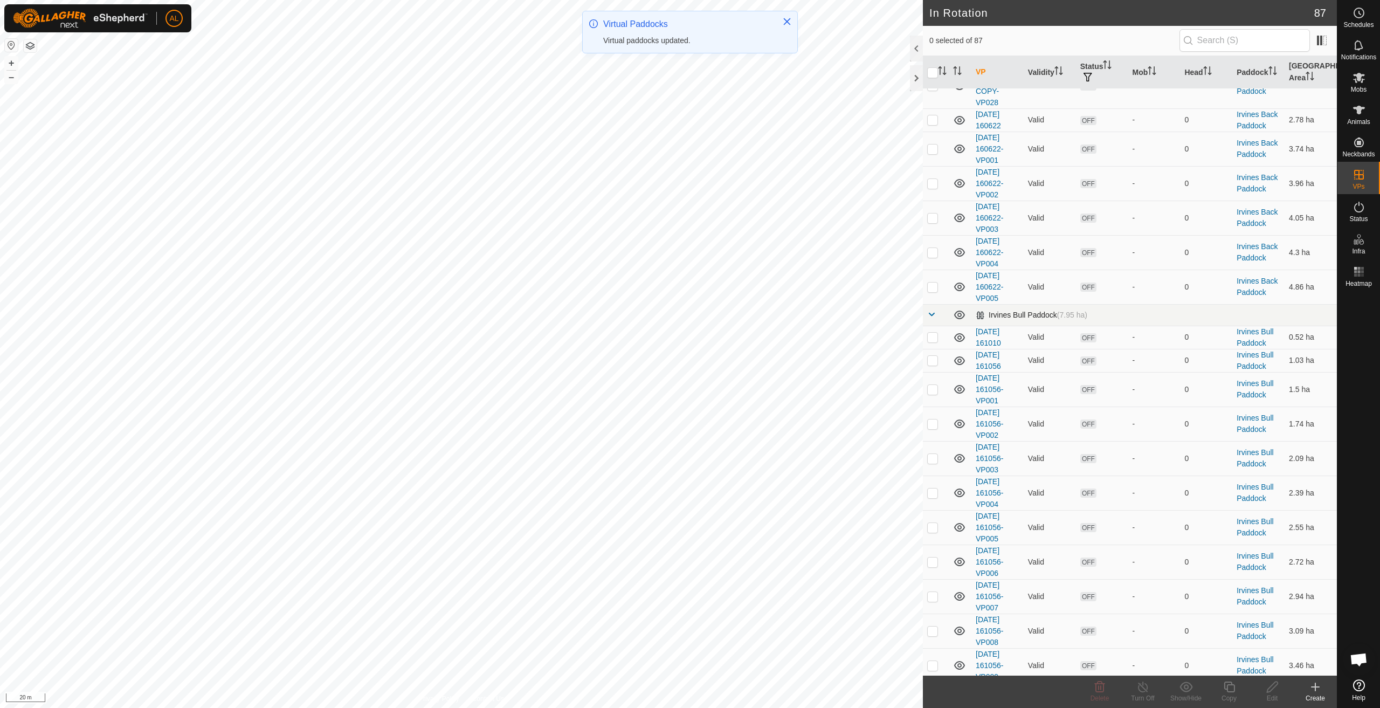
click at [931, 315] on span at bounding box center [931, 314] width 9 height 9
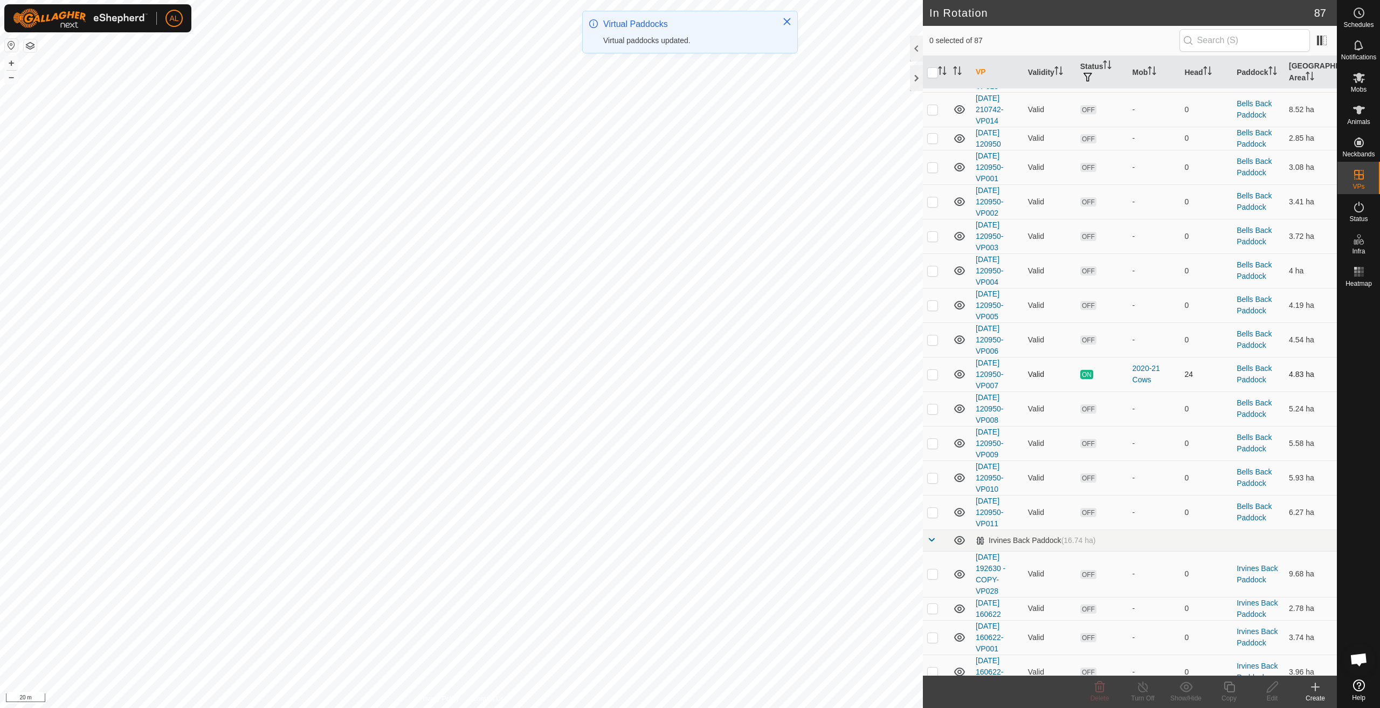
scroll to position [439, 0]
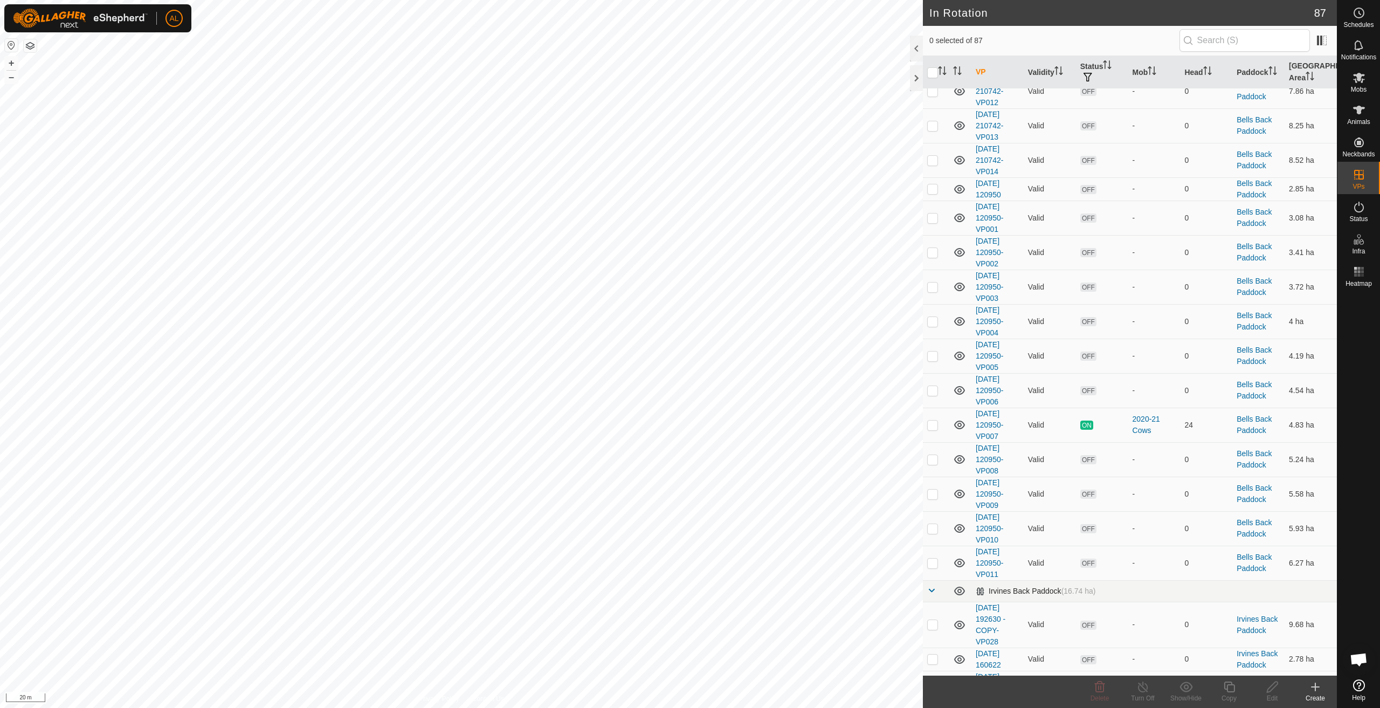
click at [929, 594] on span at bounding box center [931, 590] width 9 height 9
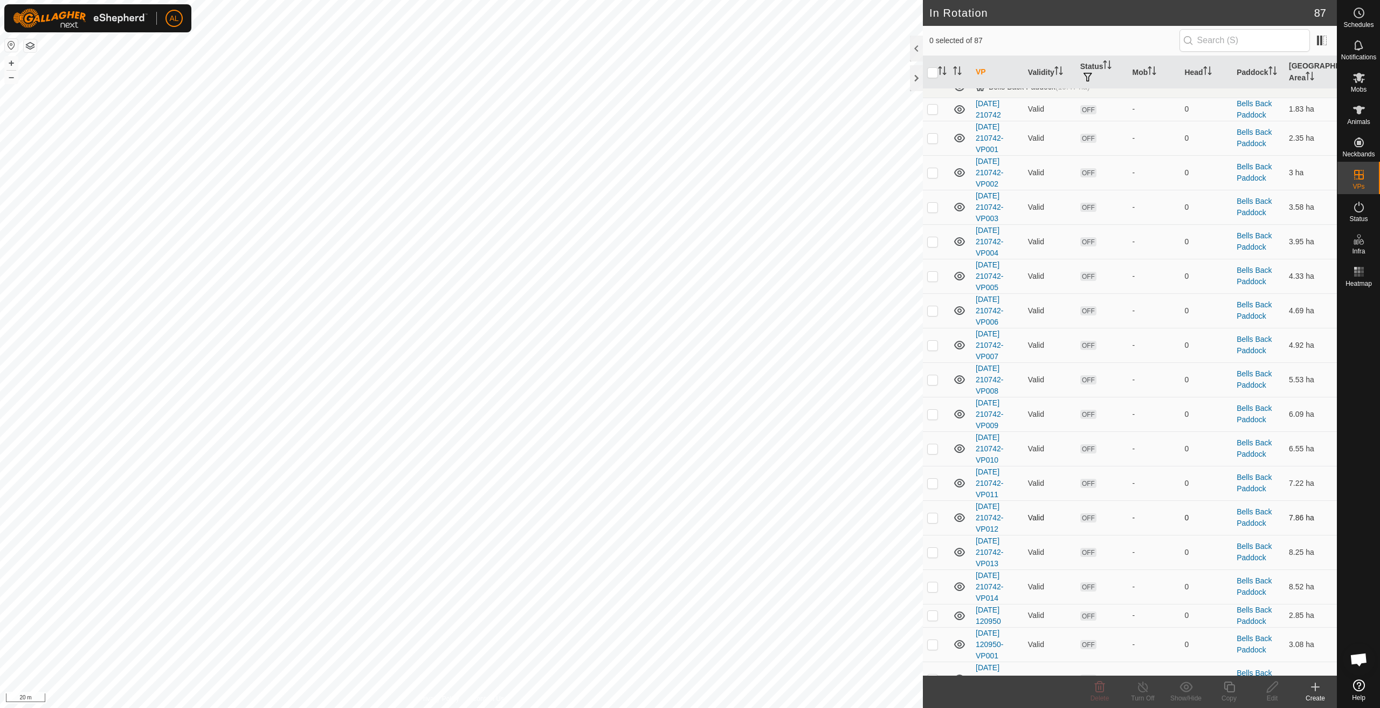
scroll to position [0, 0]
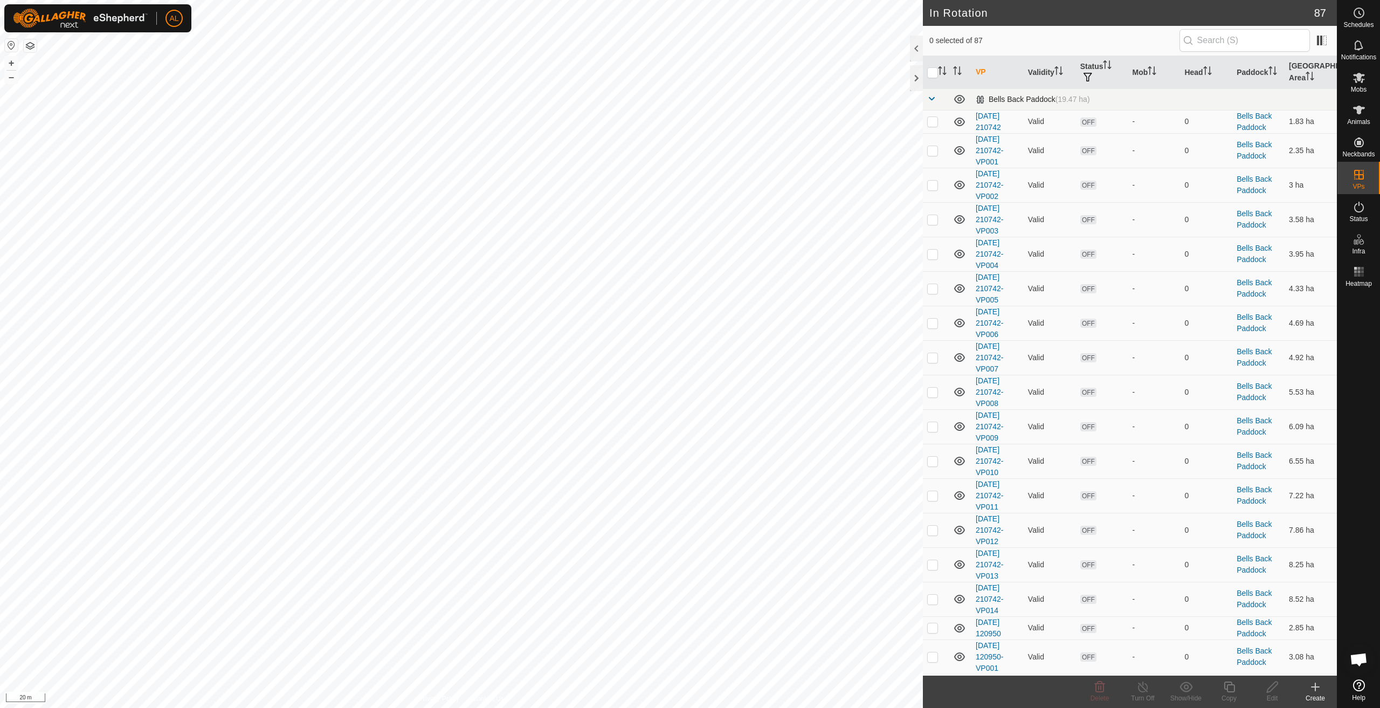
click at [931, 97] on span at bounding box center [931, 98] width 9 height 9
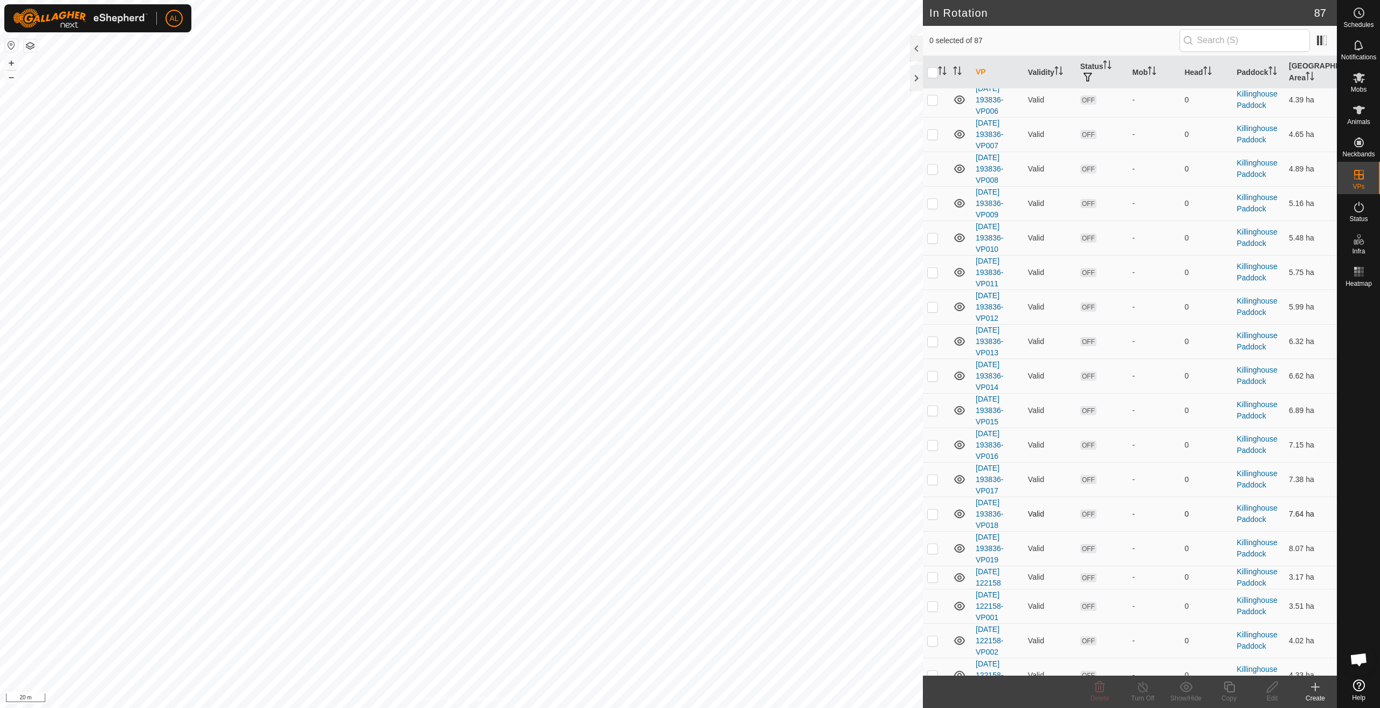
scroll to position [443, 0]
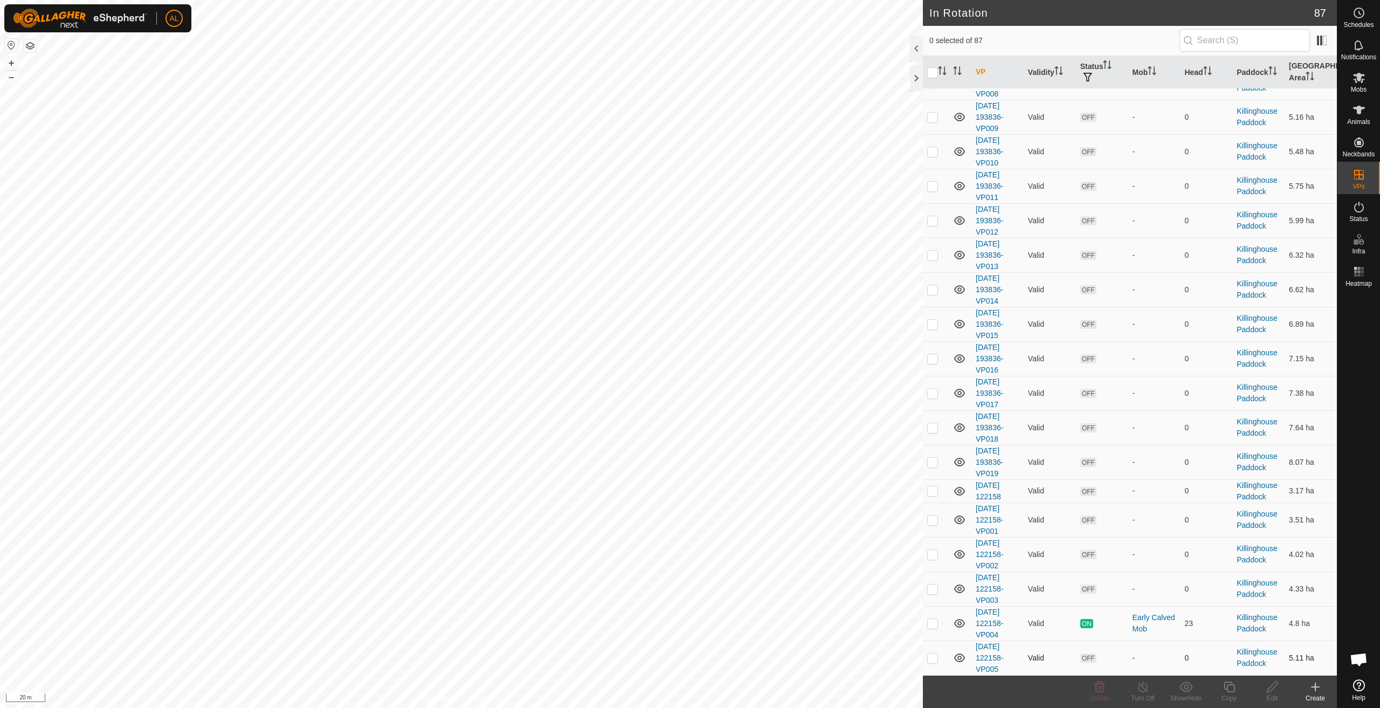
click at [938, 664] on td at bounding box center [936, 657] width 26 height 34
checkbox input "true"
click at [1234, 698] on div "Copy" at bounding box center [1228, 698] width 43 height 10
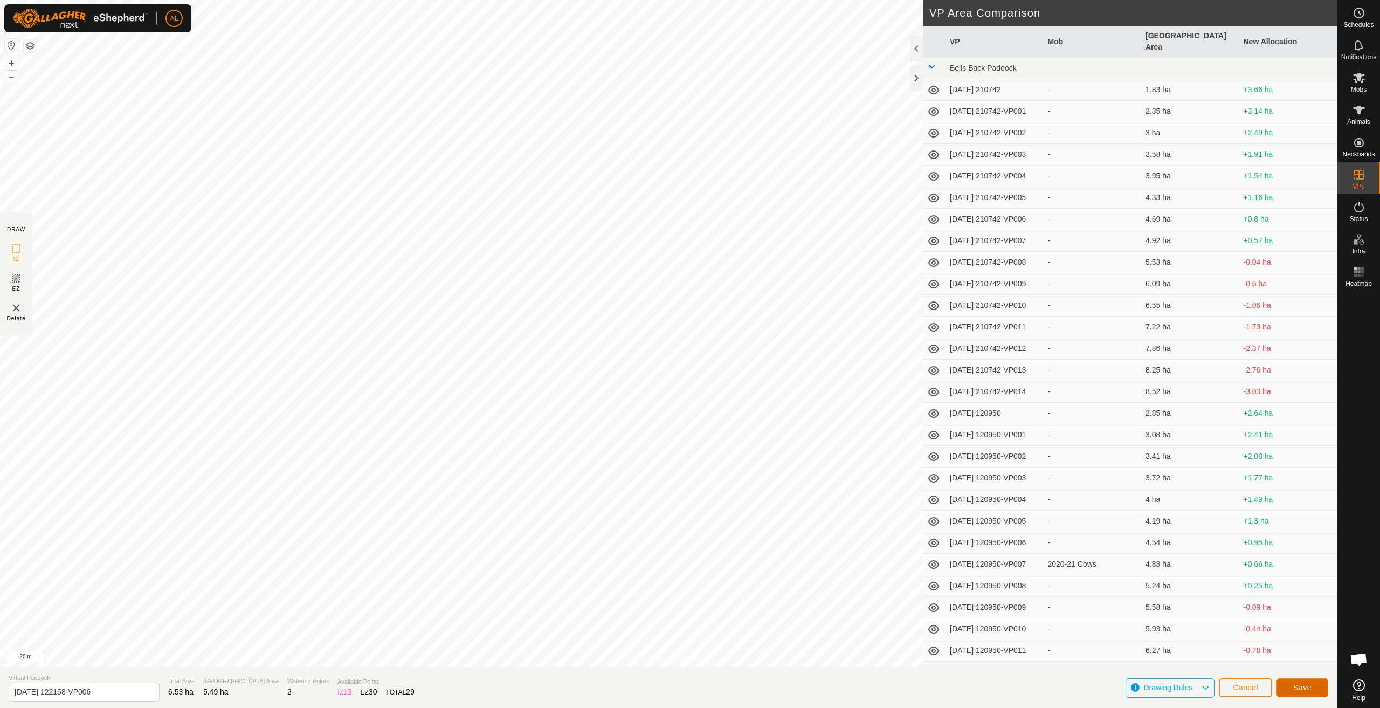
click at [1302, 686] on span "Save" at bounding box center [1302, 687] width 18 height 9
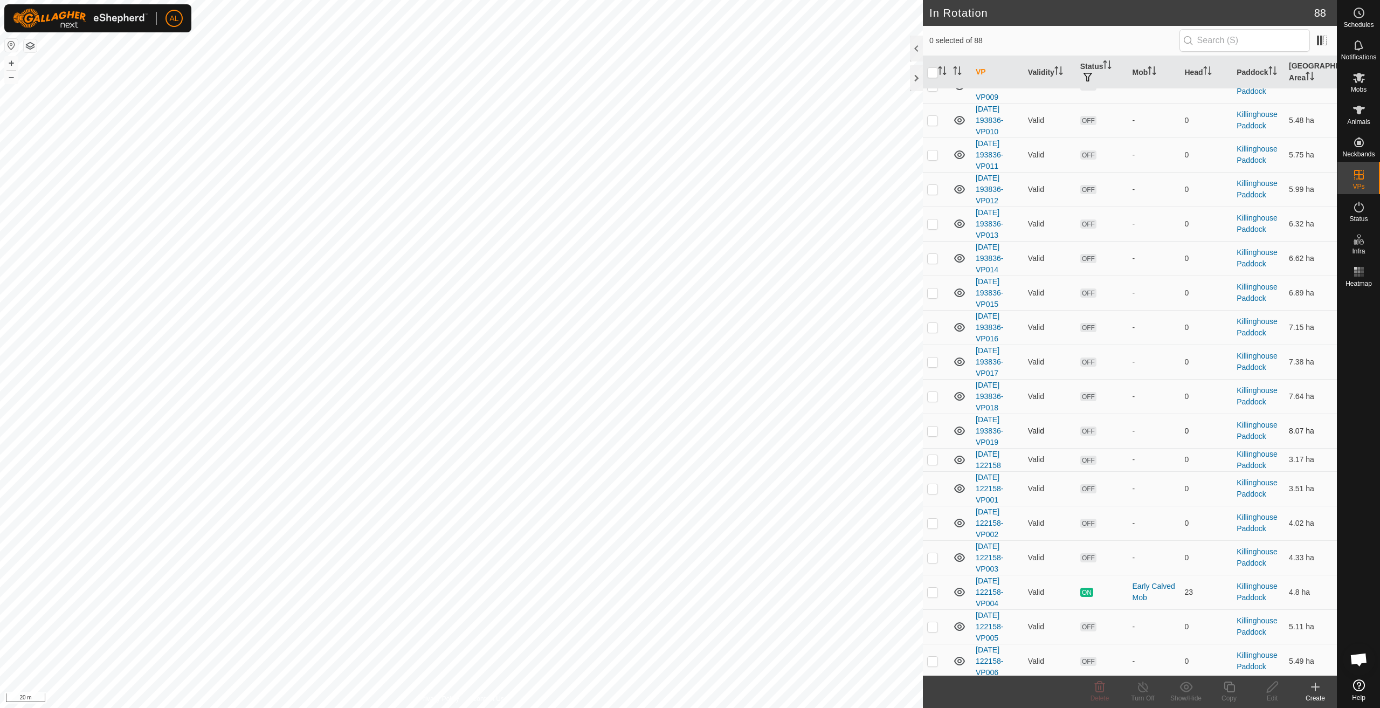
scroll to position [2468, 0]
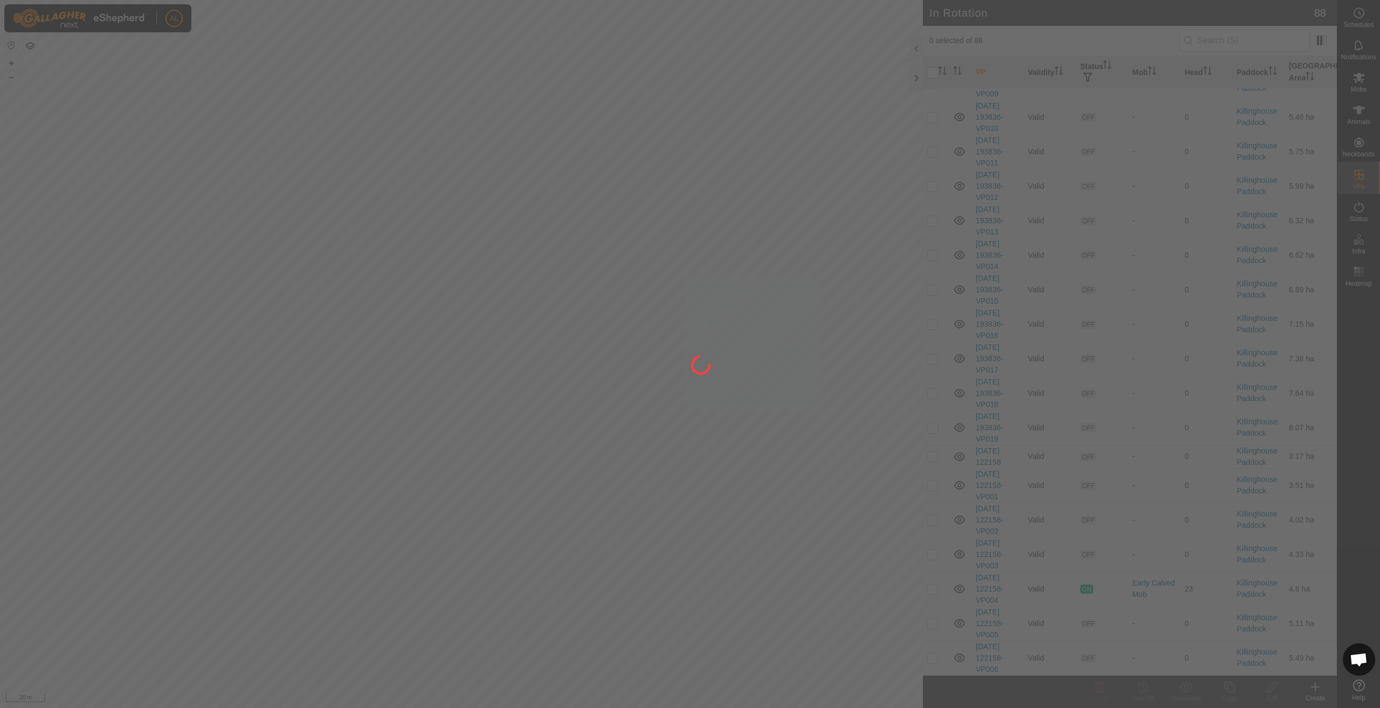
click at [933, 657] on div at bounding box center [690, 354] width 1380 height 708
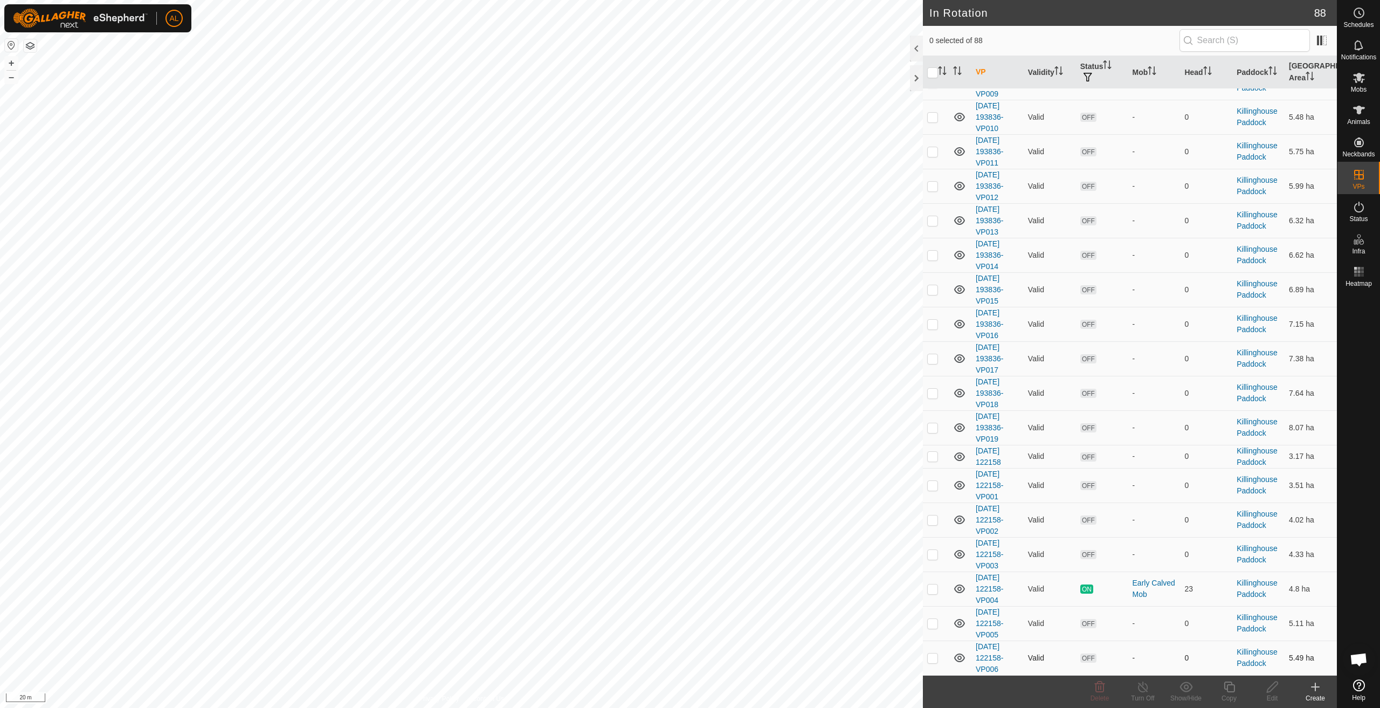
click at [930, 658] on p-checkbox at bounding box center [932, 657] width 11 height 9
checkbox input "true"
click at [1237, 692] on copy-svg-icon at bounding box center [1228, 686] width 43 height 13
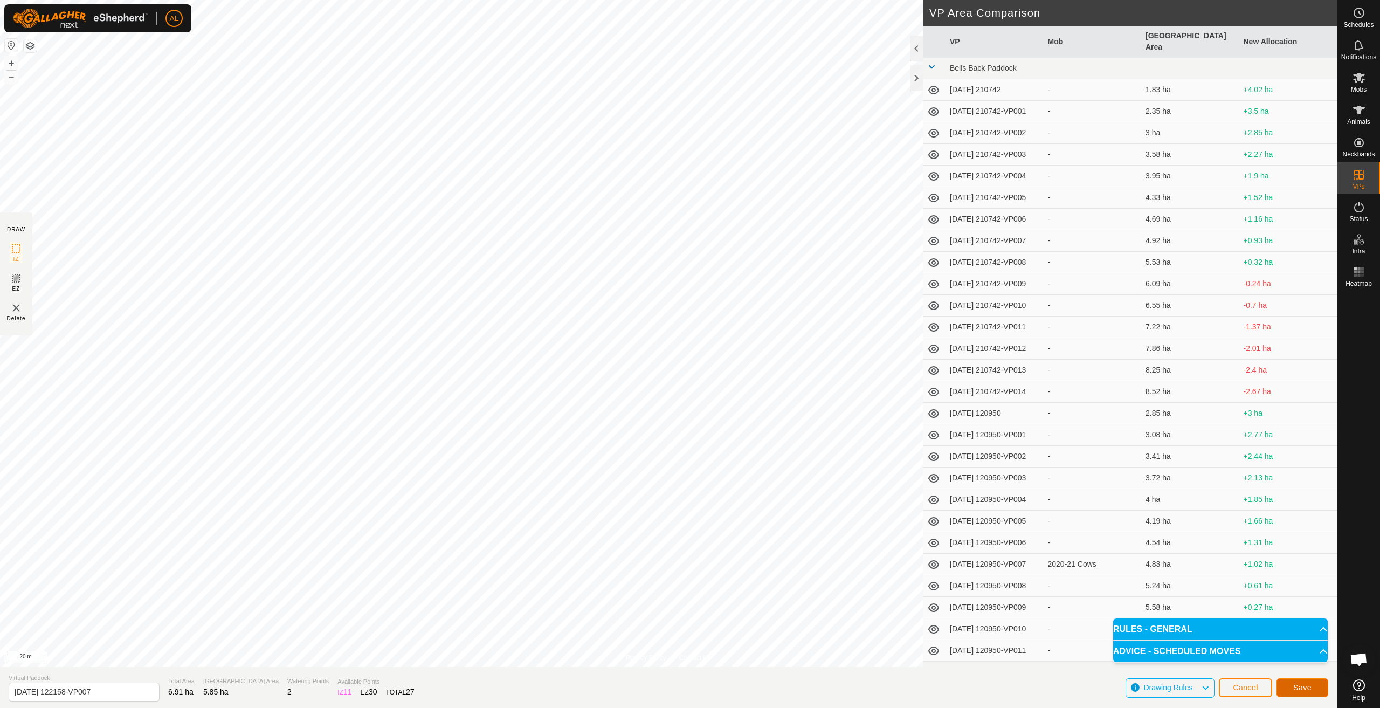
click at [1308, 686] on span "Save" at bounding box center [1302, 687] width 18 height 9
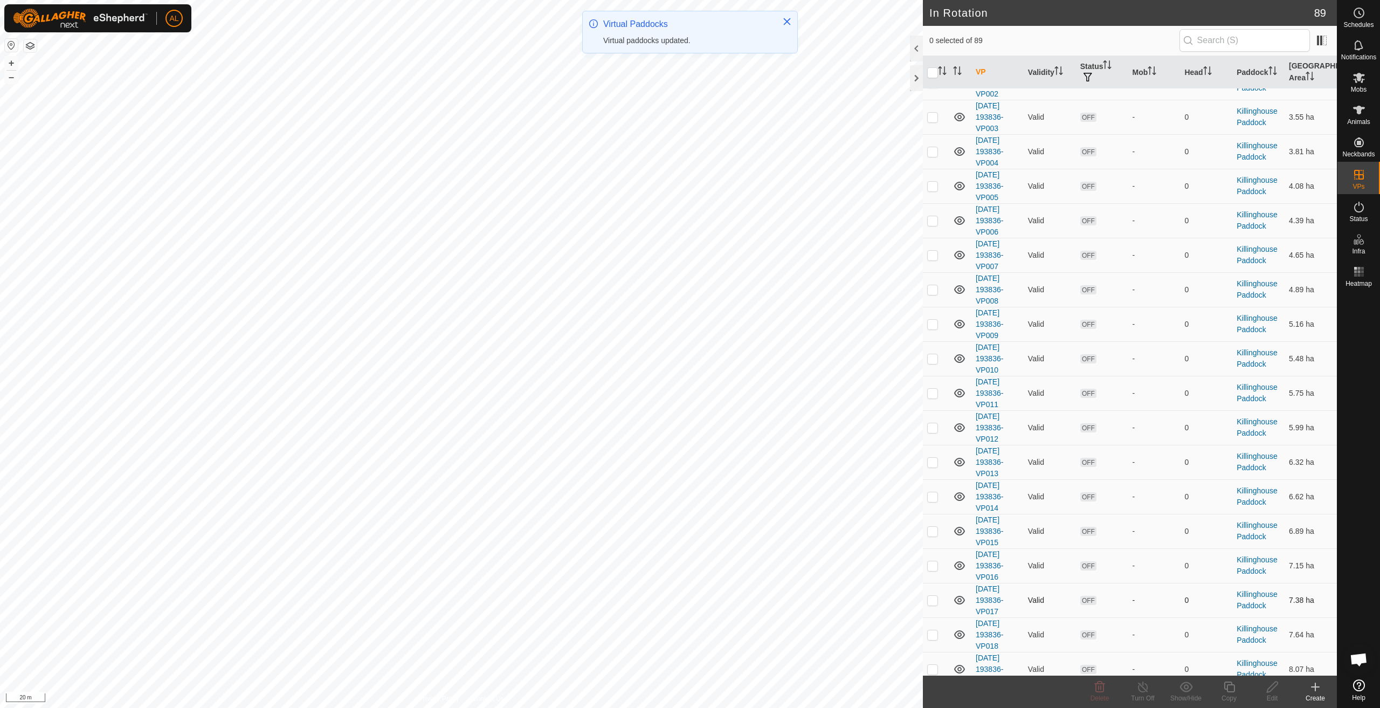
scroll to position [2502, 0]
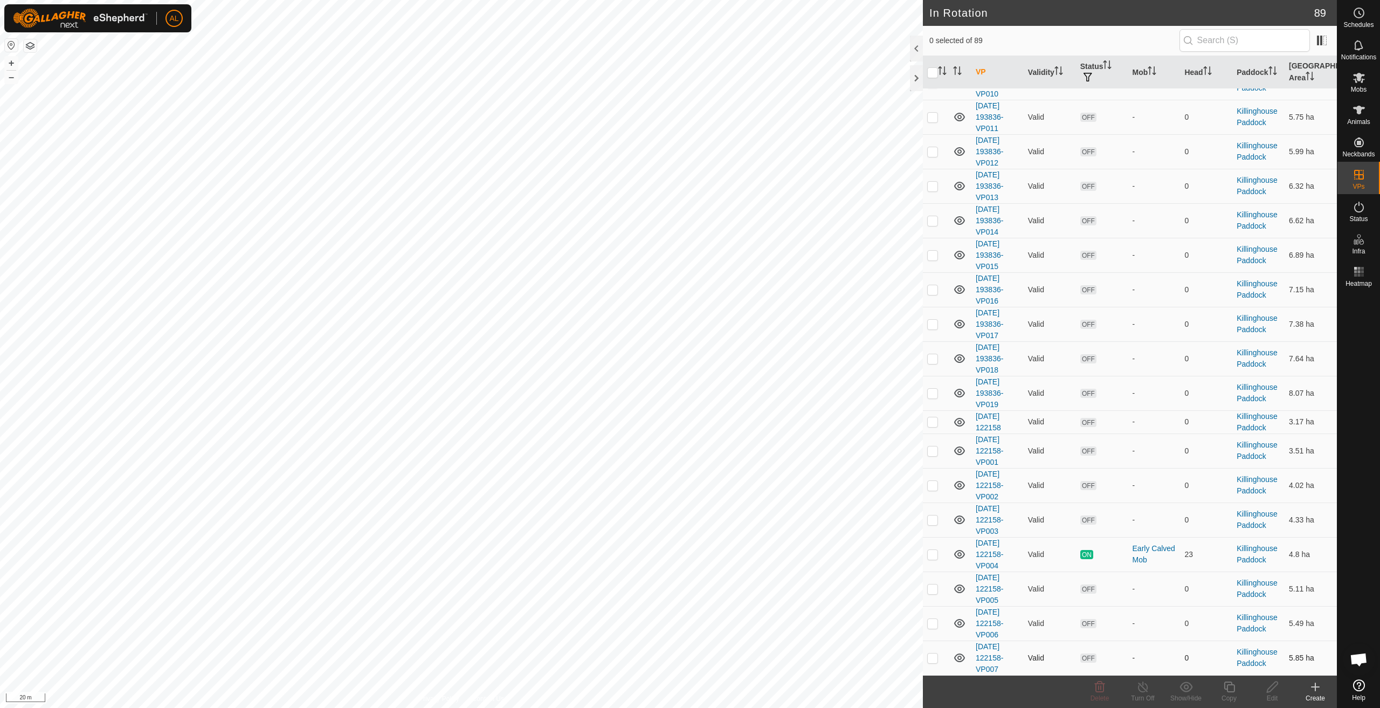
click at [930, 659] on p-checkbox at bounding box center [932, 657] width 11 height 9
checkbox input "true"
click at [1225, 688] on icon at bounding box center [1229, 686] width 11 height 11
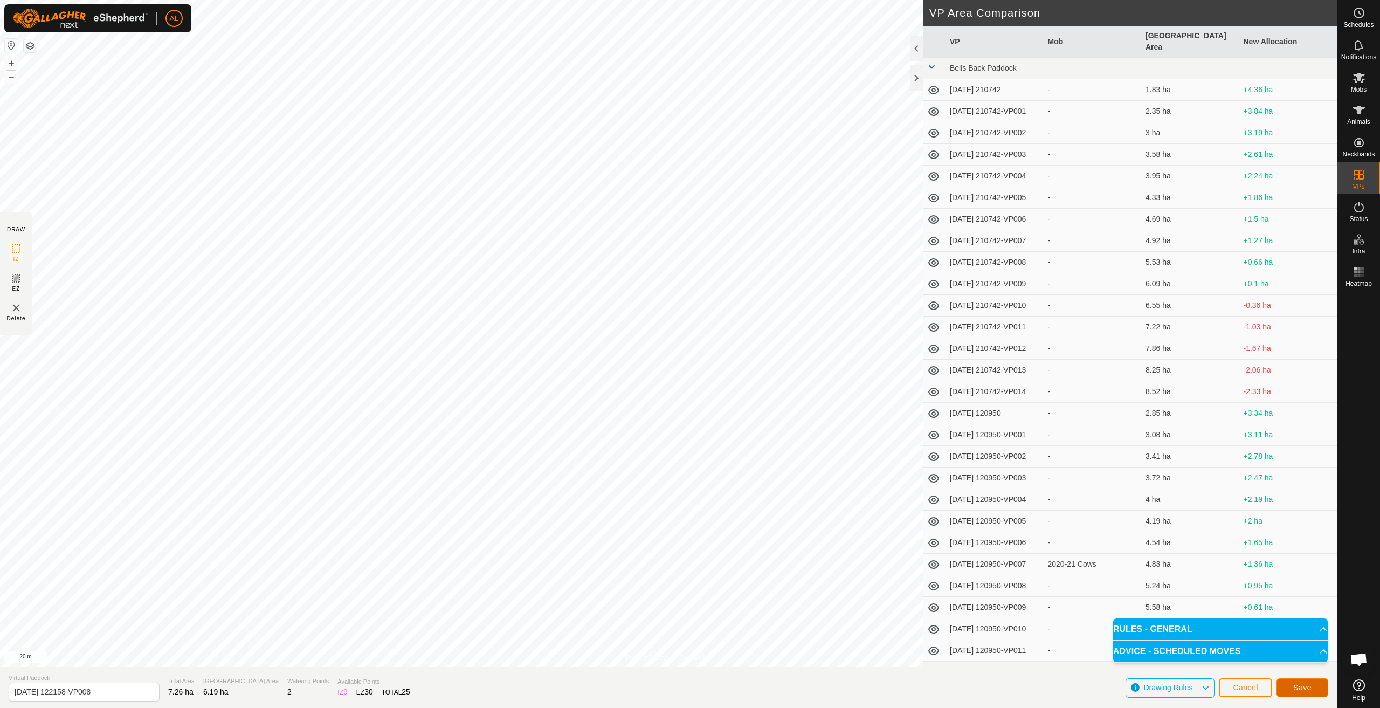
click at [1305, 690] on span "Save" at bounding box center [1302, 687] width 18 height 9
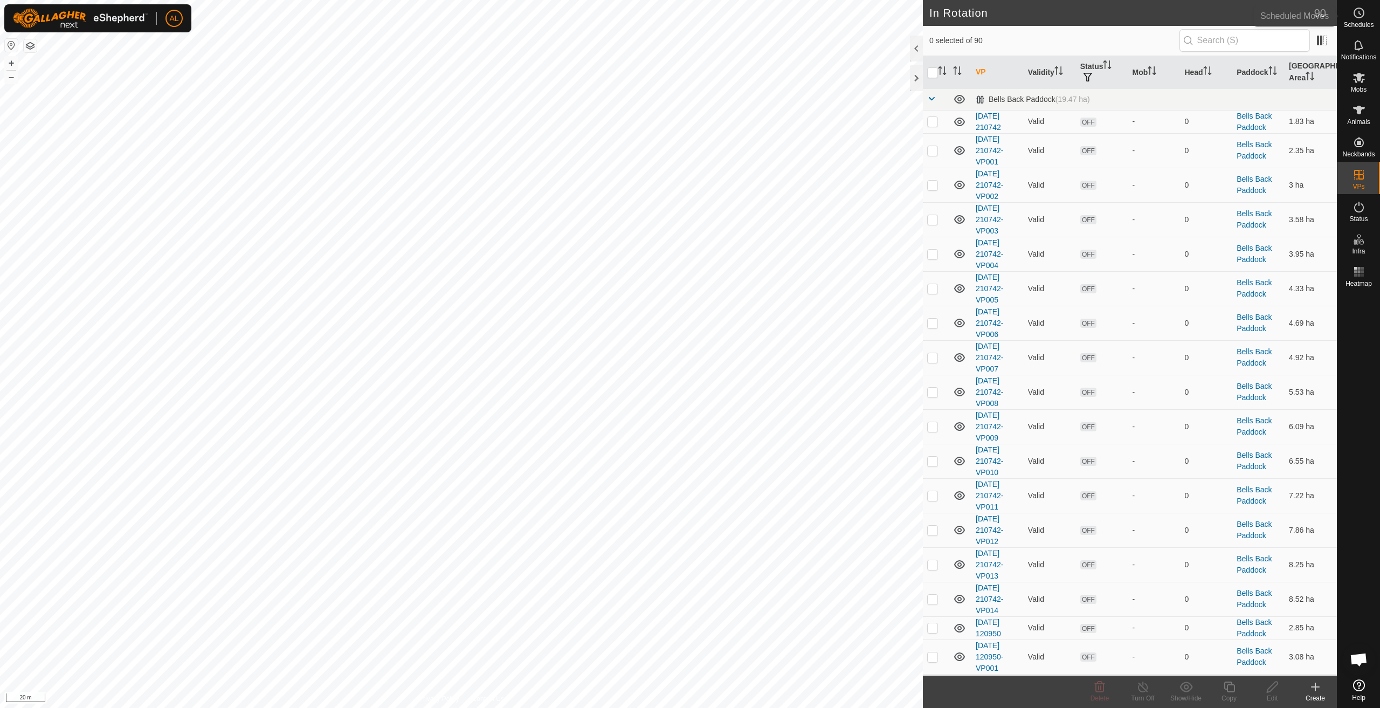
drag, startPoint x: 1363, startPoint y: 19, endPoint x: 1355, endPoint y: 28, distance: 12.2
click at [1363, 19] on es-schedule-vp-svg-icon at bounding box center [1358, 12] width 19 height 17
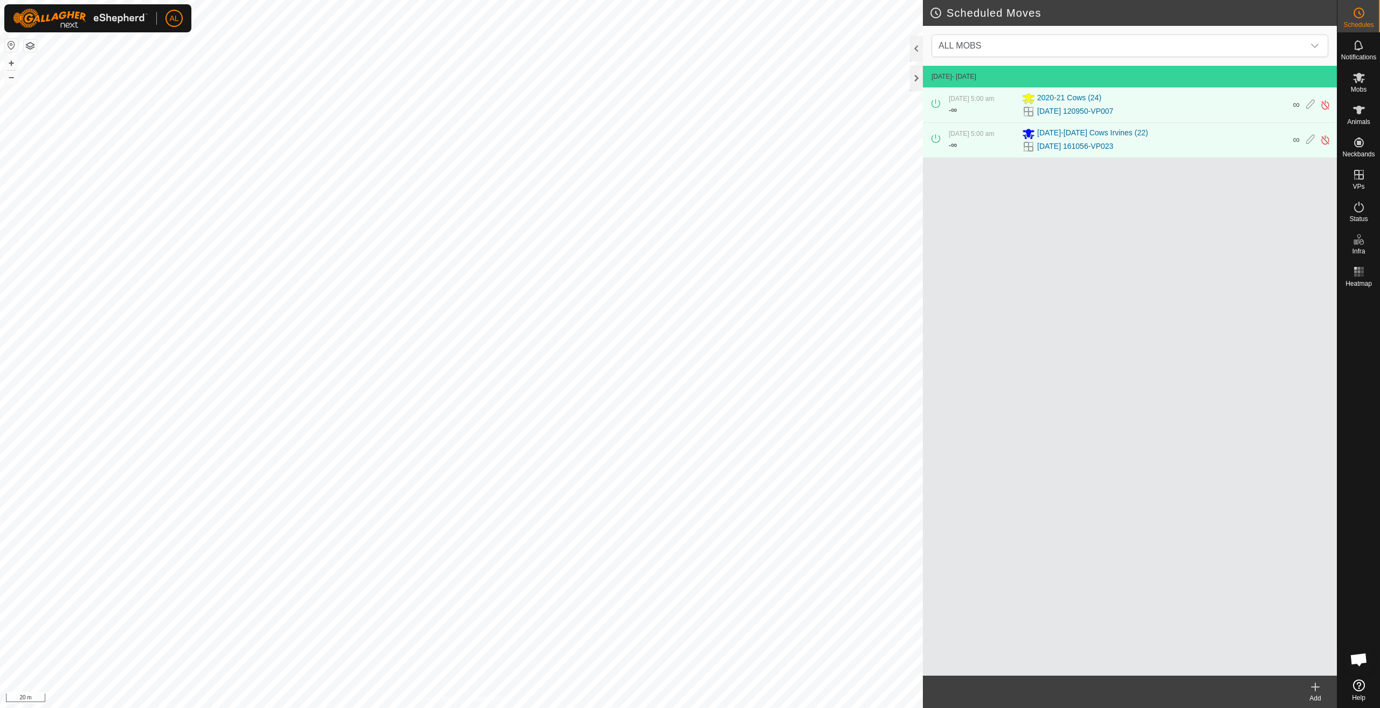
click at [1313, 688] on icon at bounding box center [1315, 686] width 13 height 13
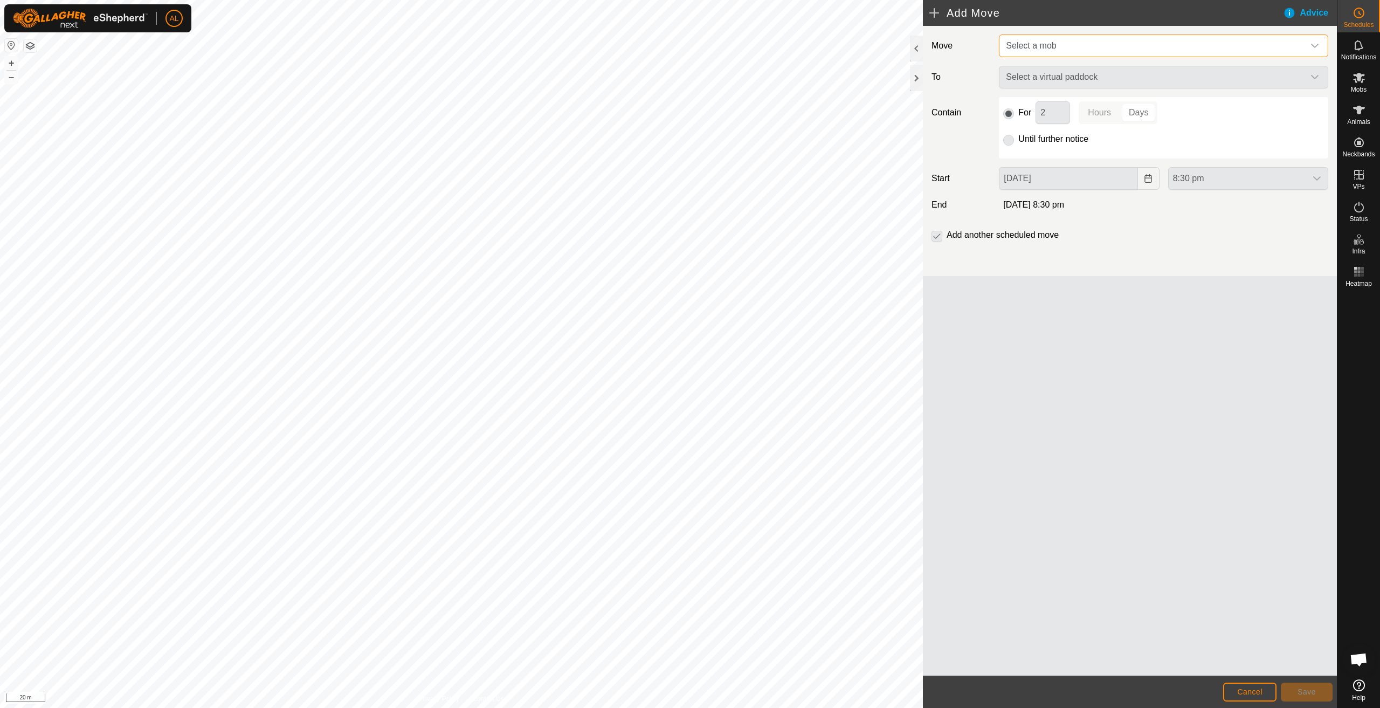
click at [1067, 49] on span "Select a mob" at bounding box center [1153, 46] width 302 height 22
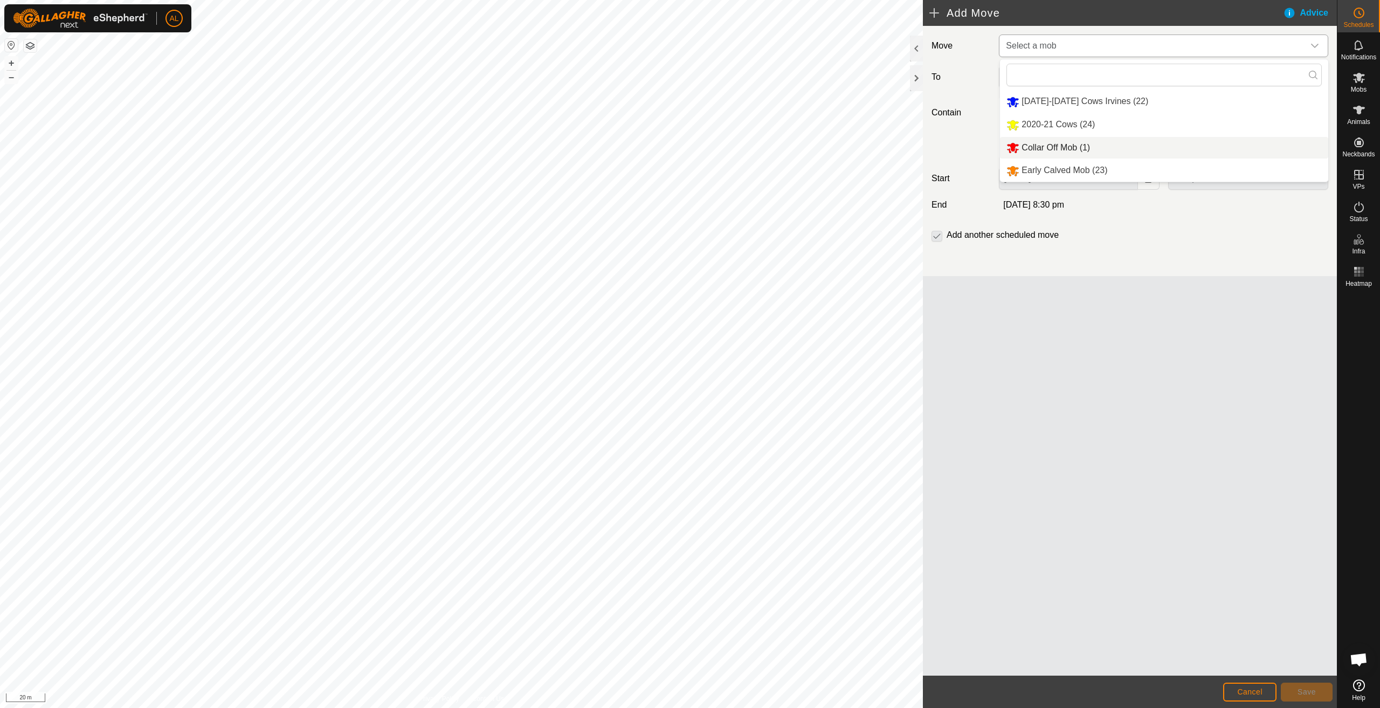
click at [1064, 165] on li "Early Calved Mob (23)" at bounding box center [1164, 171] width 328 height 22
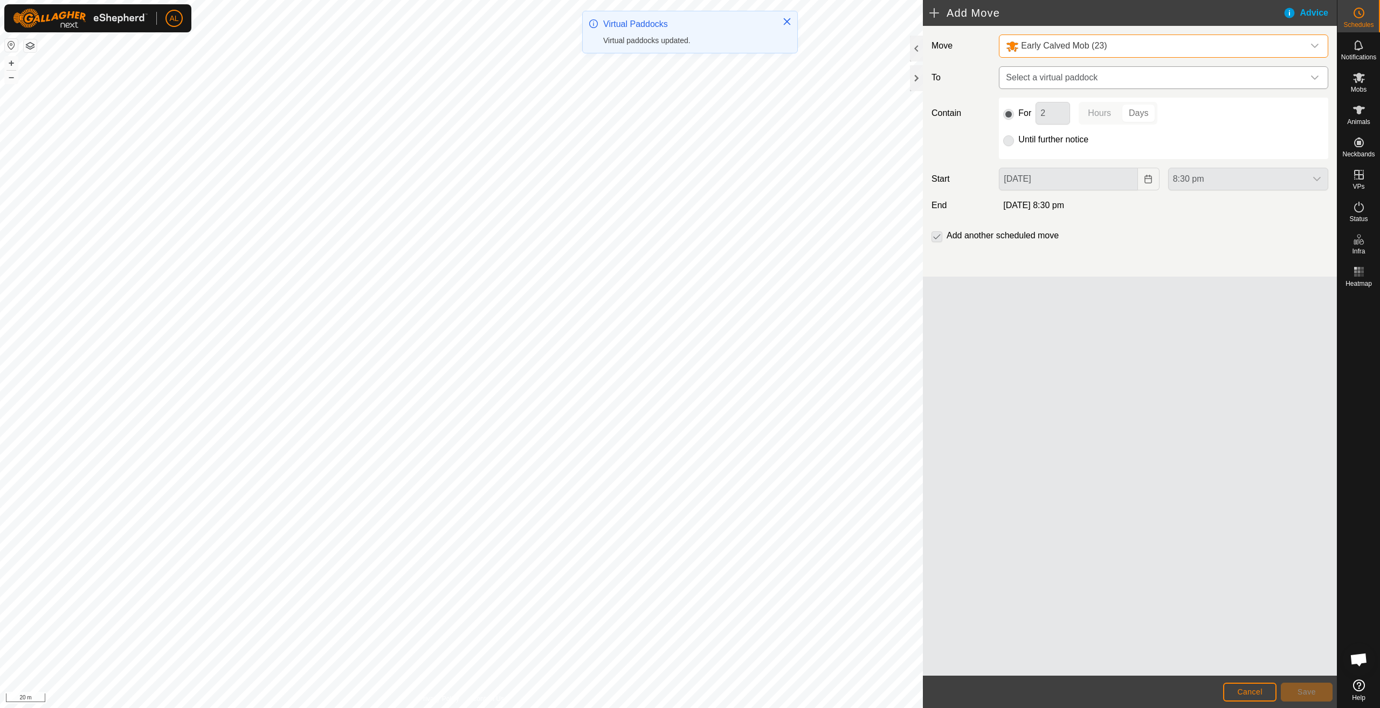
click at [1085, 72] on span "Select a virtual paddock" at bounding box center [1153, 78] width 302 height 22
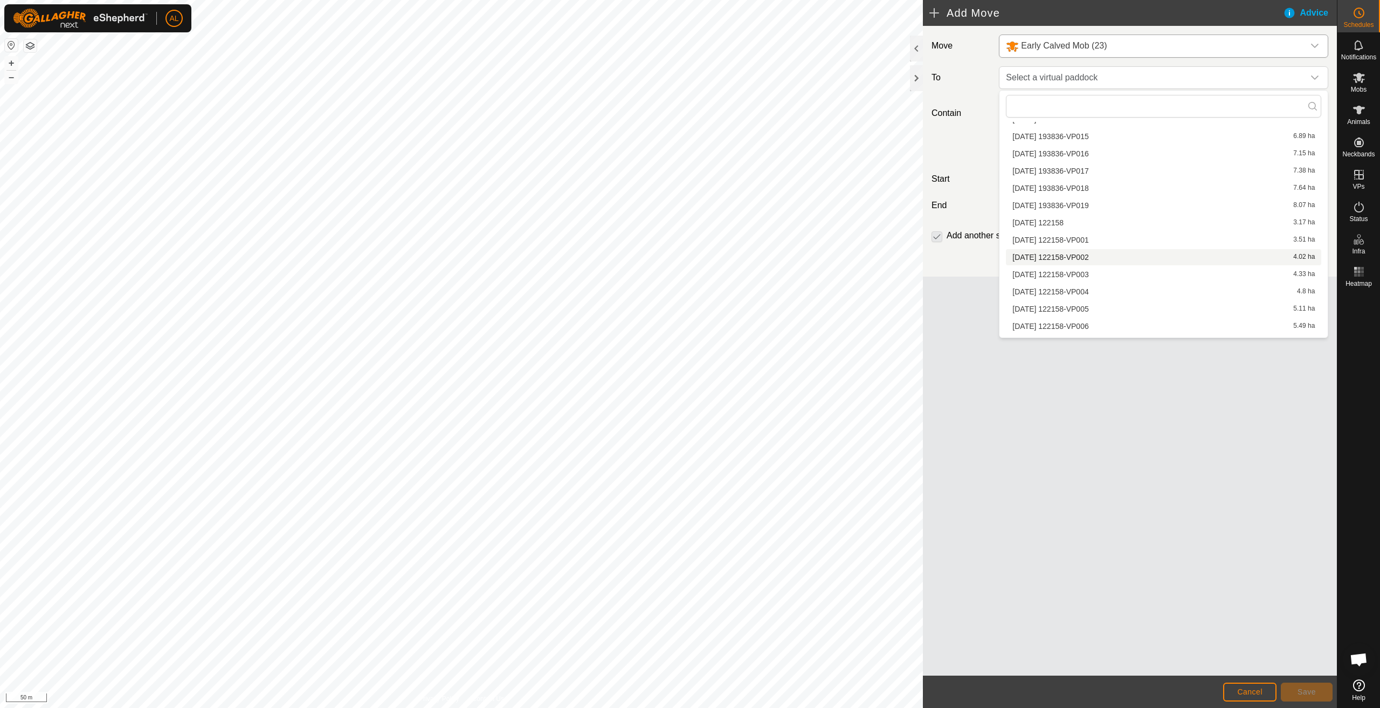
scroll to position [1435, 0]
click at [1068, 275] on li "[DATE] 122158-VP005 5.11 ha" at bounding box center [1163, 278] width 315 height 16
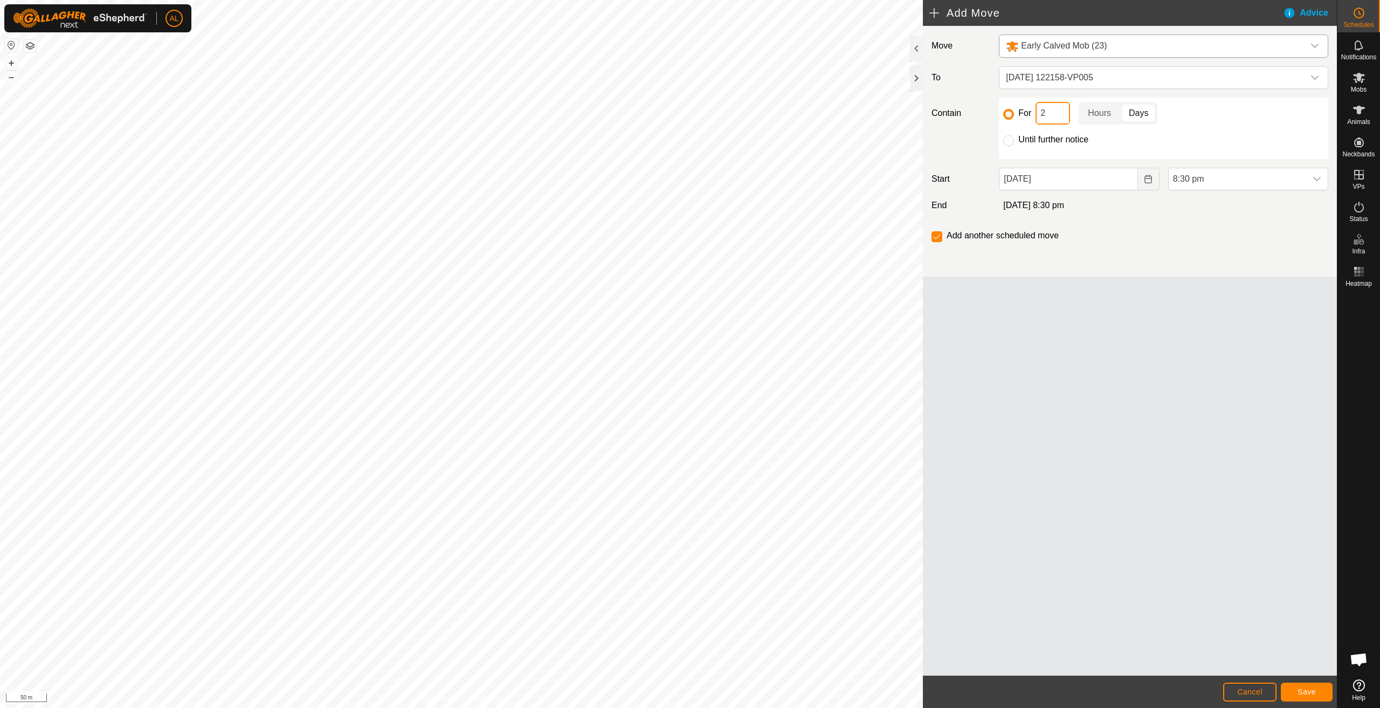
drag, startPoint x: 1053, startPoint y: 114, endPoint x: 935, endPoint y: 119, distance: 118.1
click at [934, 114] on div "Contain For 2 Hours Days Until further notice" at bounding box center [1129, 128] width 405 height 61
type input "1"
click at [1150, 178] on icon "Choose Date" at bounding box center [1148, 179] width 9 height 9
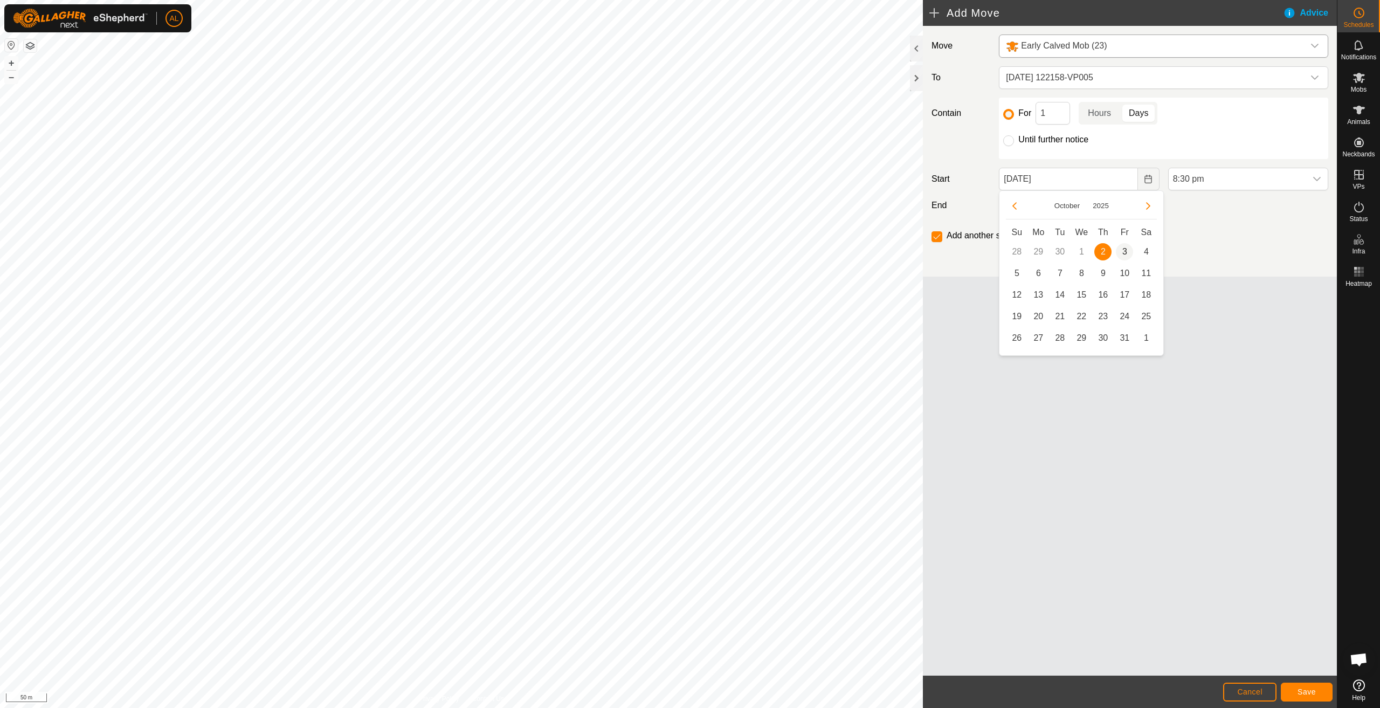
click at [1127, 245] on span "3" at bounding box center [1124, 251] width 17 height 17
type input "[DATE]"
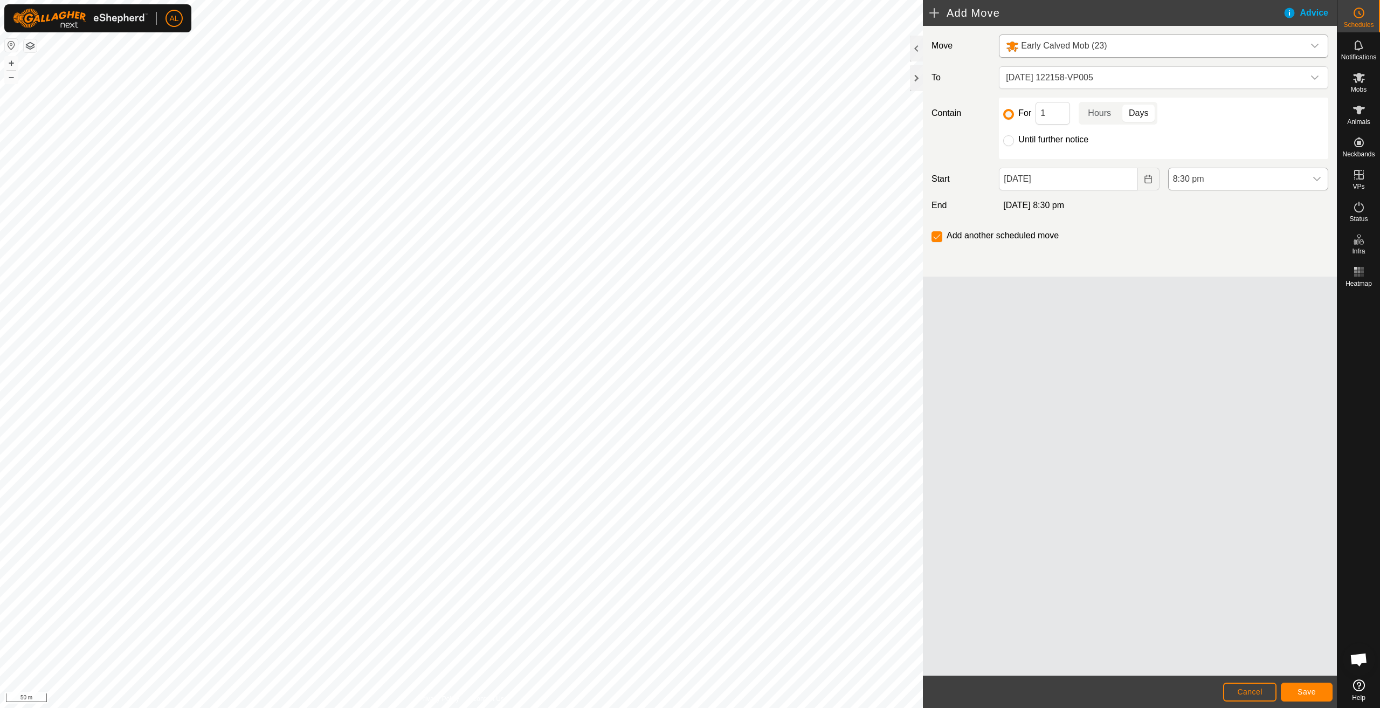
click at [1215, 177] on span "8:30 pm" at bounding box center [1237, 179] width 137 height 22
click at [1212, 233] on li "5:00 am" at bounding box center [1248, 238] width 159 height 22
click at [1307, 694] on span "Save" at bounding box center [1306, 691] width 18 height 9
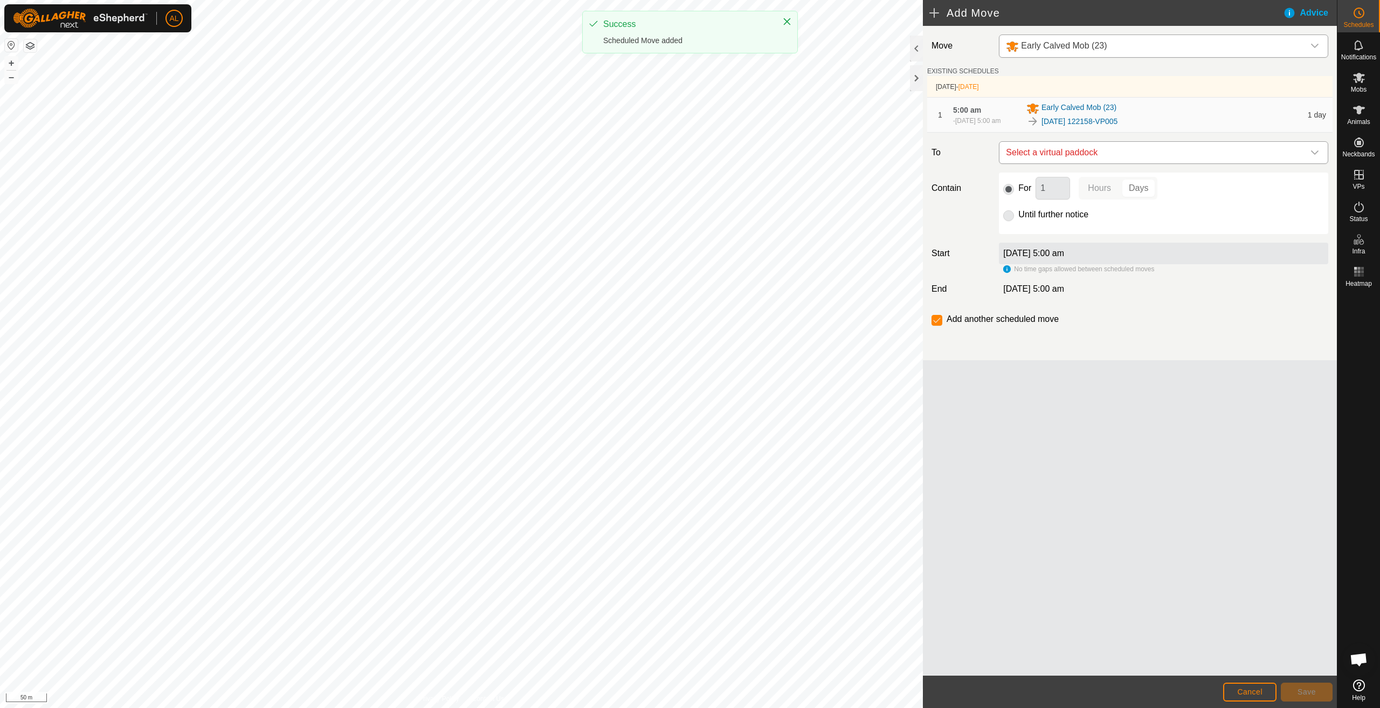
click at [1073, 161] on span "Select a virtual paddock" at bounding box center [1153, 153] width 302 height 22
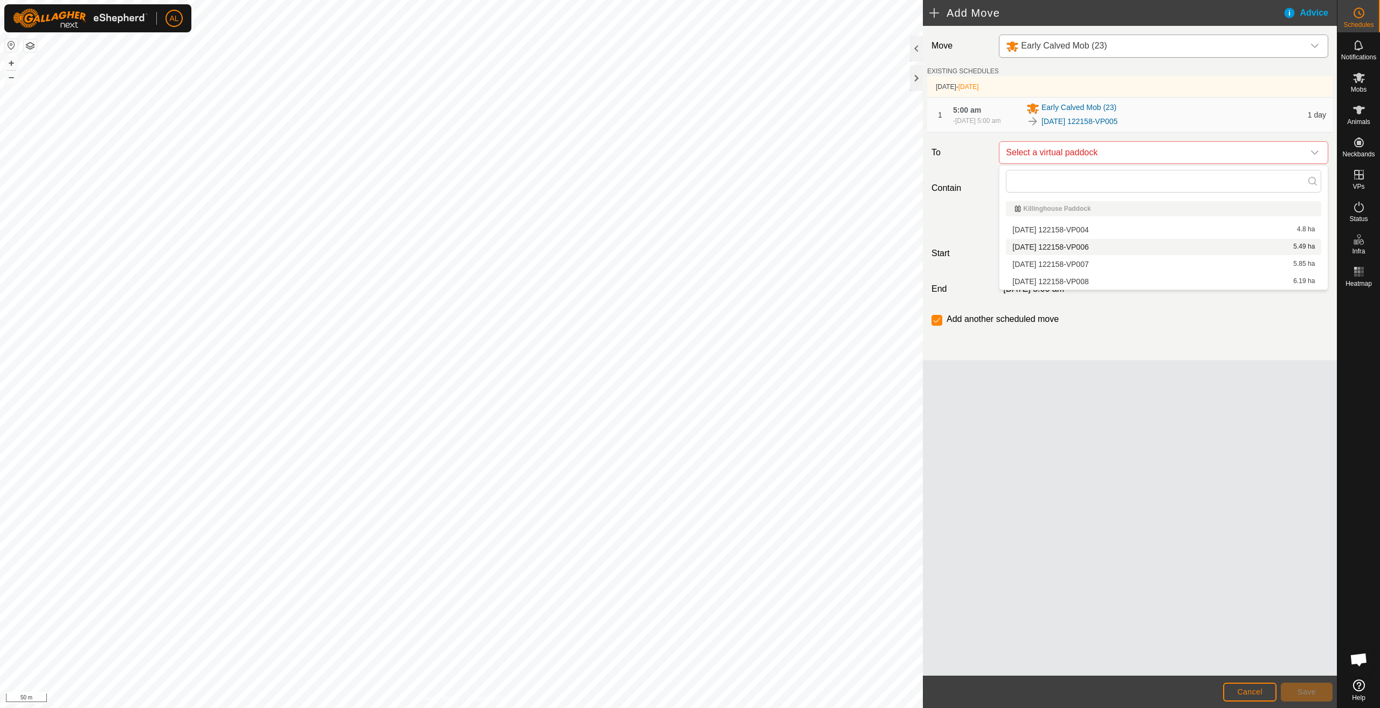
click at [1075, 247] on li "[DATE] 122158-VP006 5.49 ha" at bounding box center [1163, 247] width 315 height 16
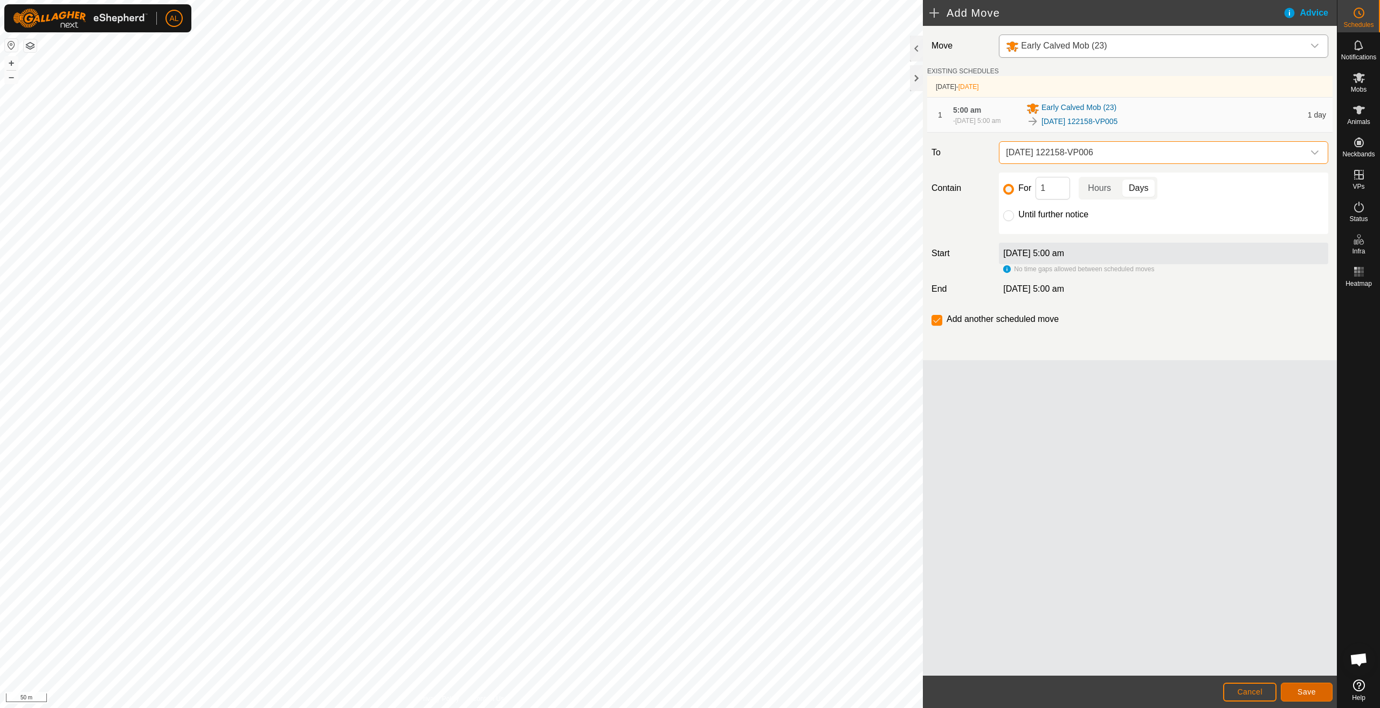
click at [1316, 689] on button "Save" at bounding box center [1307, 691] width 52 height 19
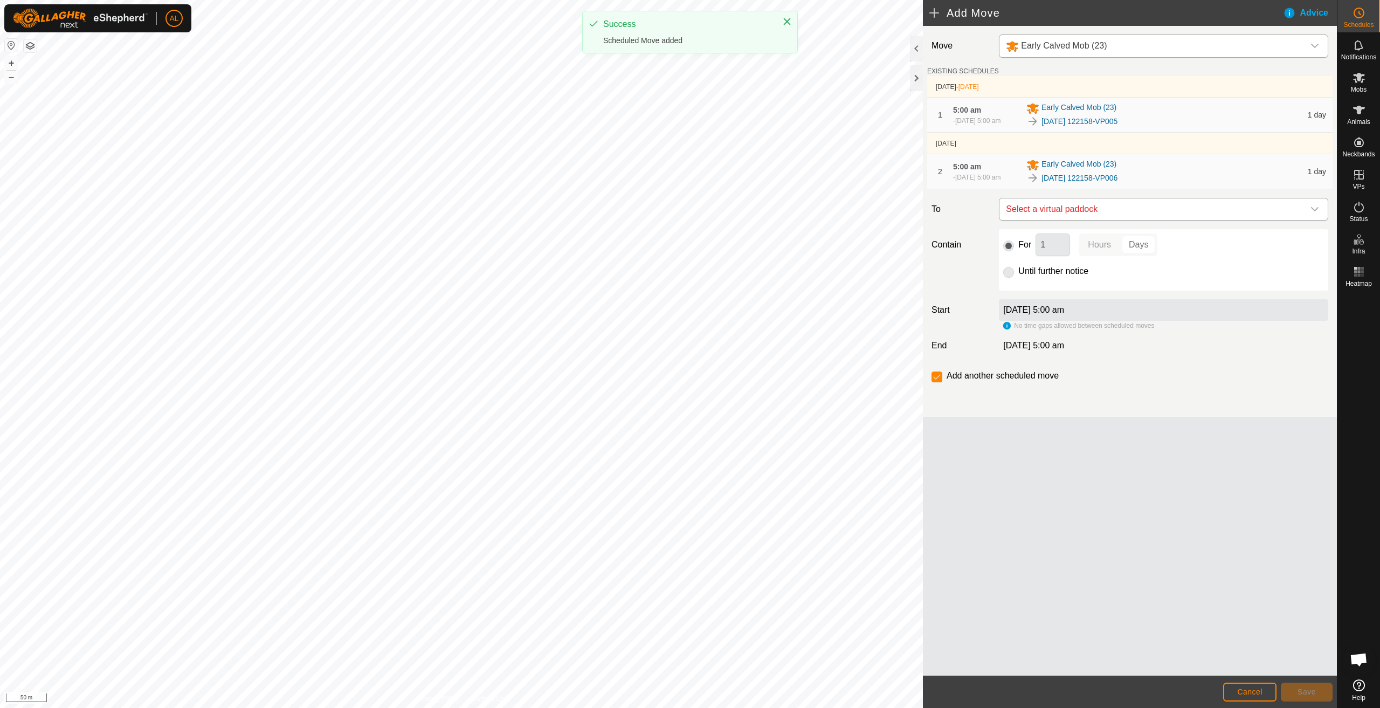
click at [1104, 202] on span "Select a virtual paddock" at bounding box center [1153, 209] width 302 height 22
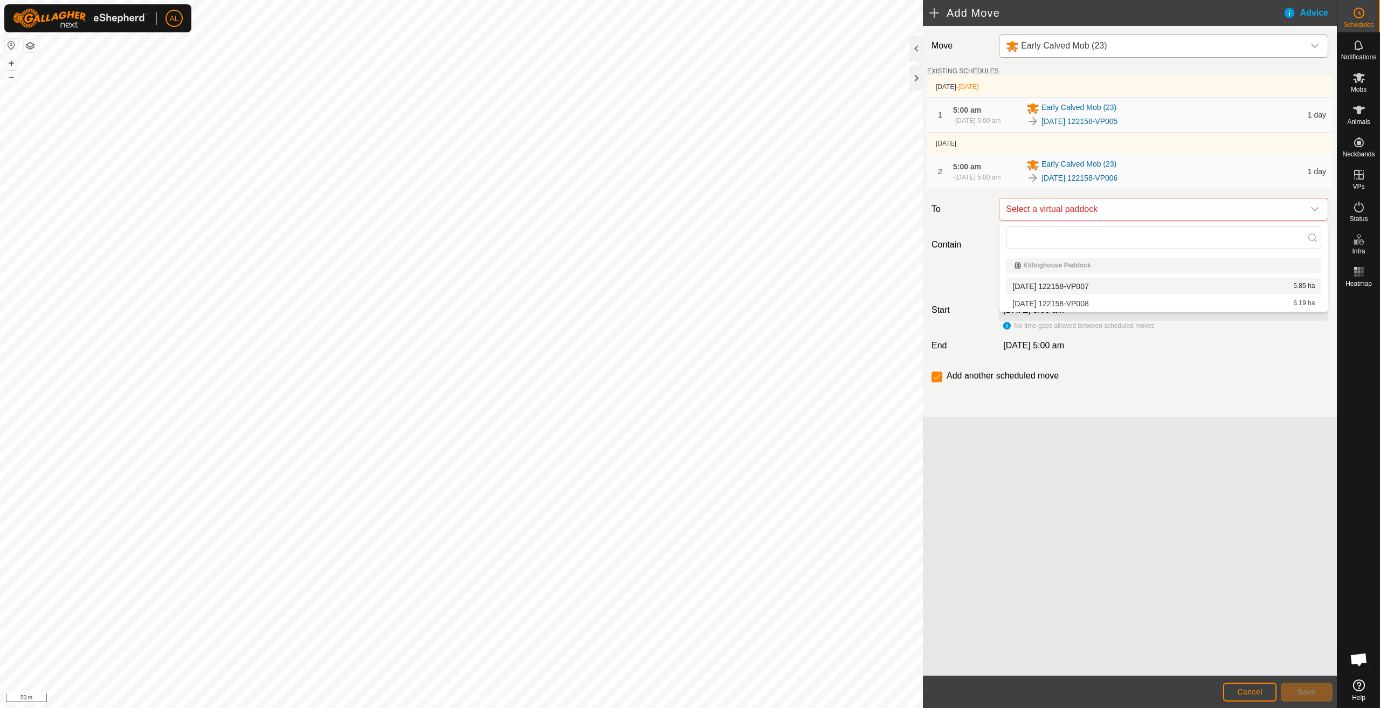
click at [1113, 288] on li "[DATE] 122158-VP007 5.85 ha" at bounding box center [1163, 286] width 315 height 16
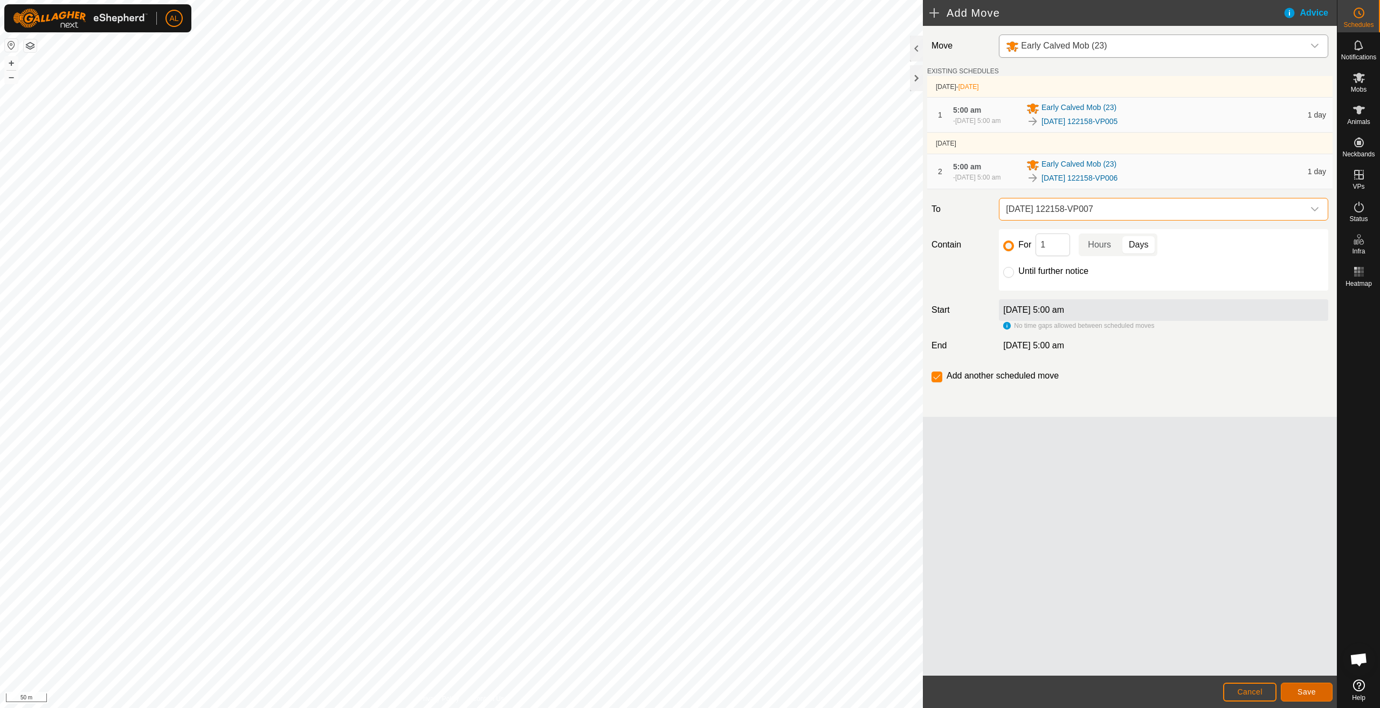
click at [1310, 690] on span "Save" at bounding box center [1306, 691] width 18 height 9
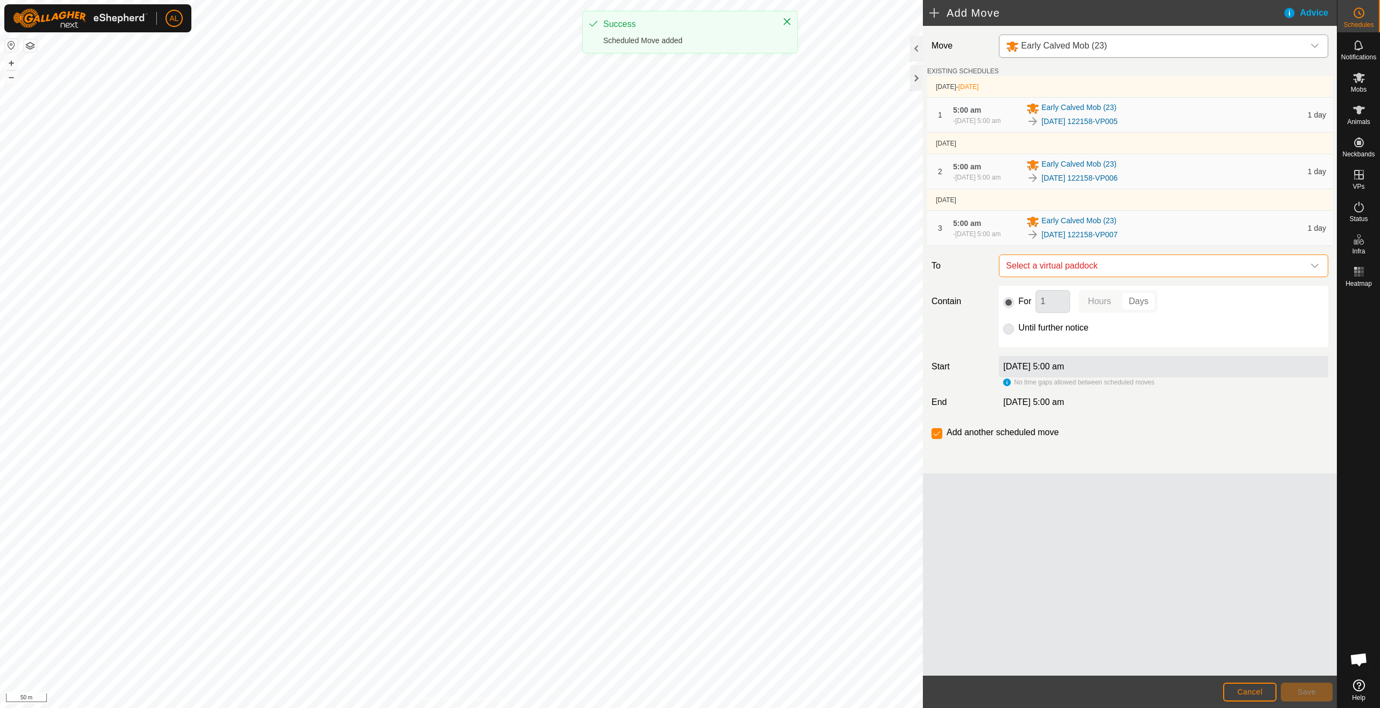
click at [1110, 264] on span "Select a virtual paddock" at bounding box center [1153, 266] width 302 height 22
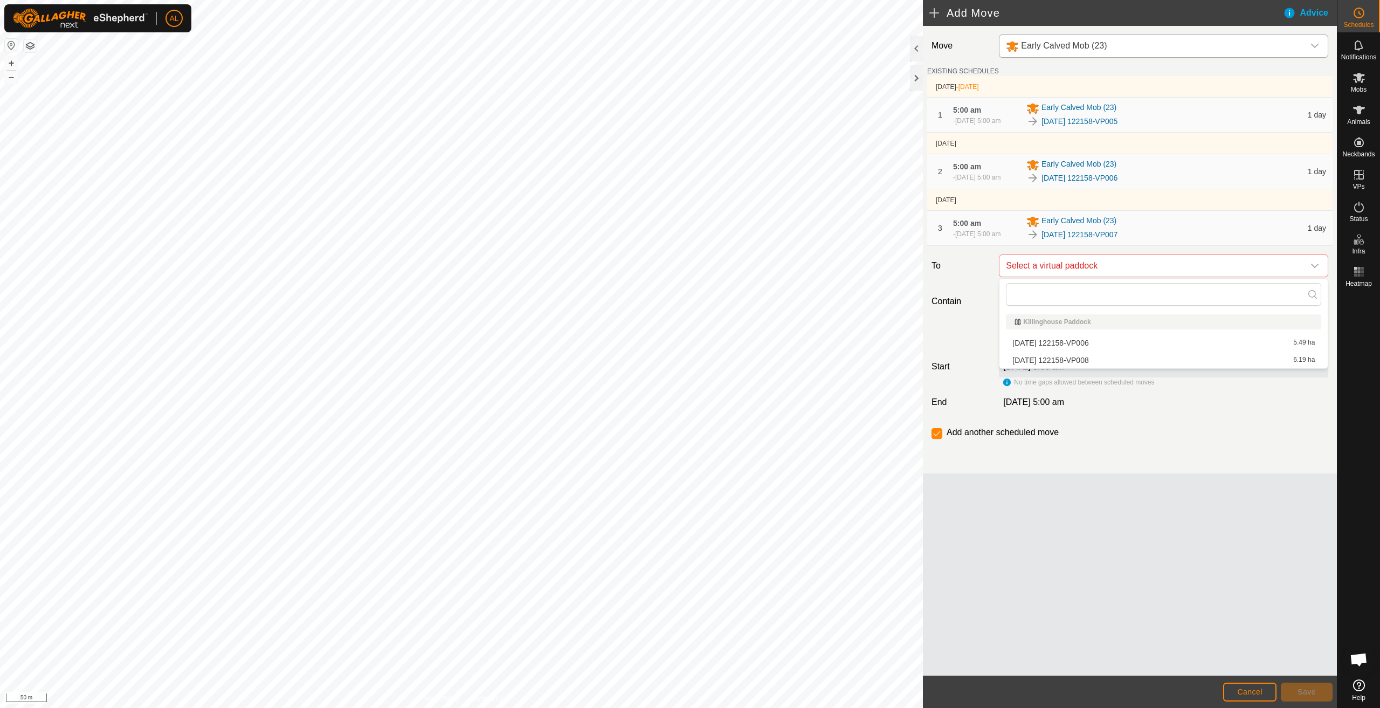
click at [1087, 362] on li "[DATE] 122158-VP008 6.19 ha" at bounding box center [1163, 360] width 315 height 16
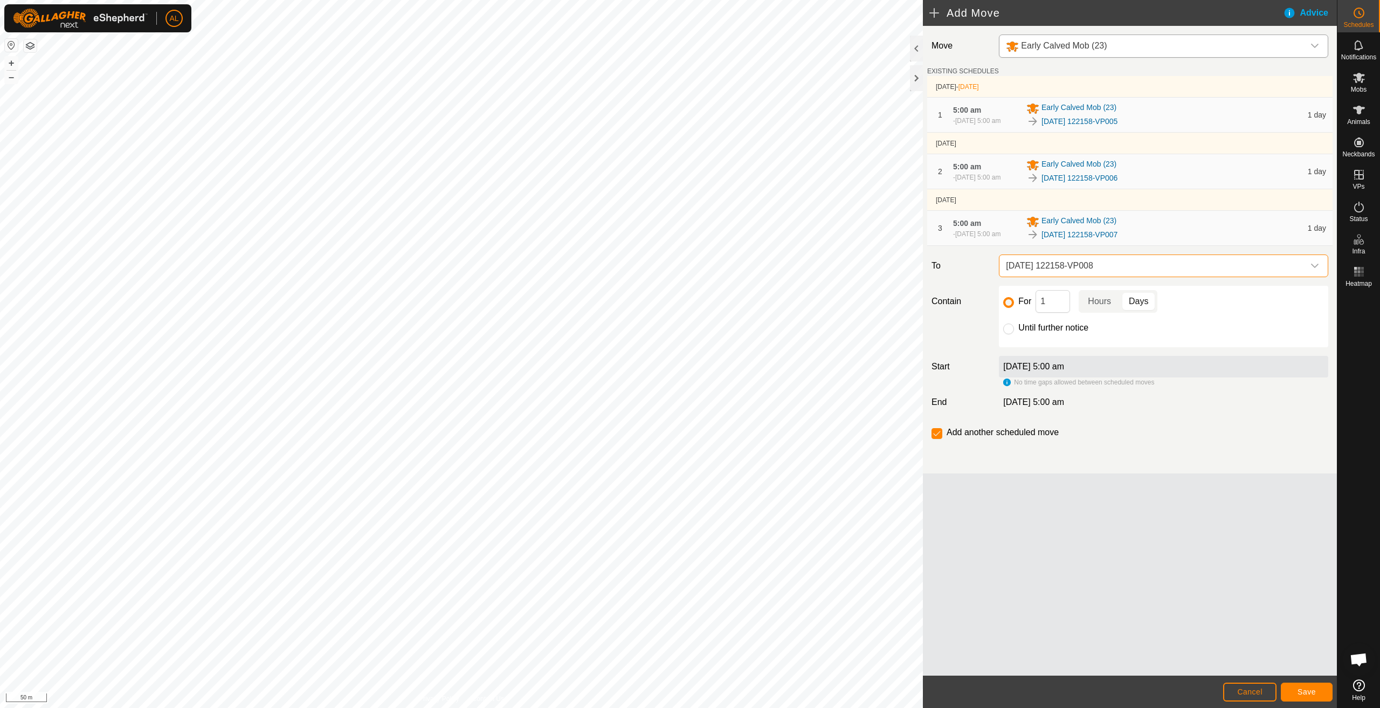
click at [1025, 327] on label "Until further notice" at bounding box center [1053, 327] width 70 height 9
click at [1014, 327] on input "Until further notice" at bounding box center [1008, 328] width 11 height 11
radio input "true"
checkbox input "false"
click at [1304, 685] on button "Save" at bounding box center [1307, 691] width 52 height 19
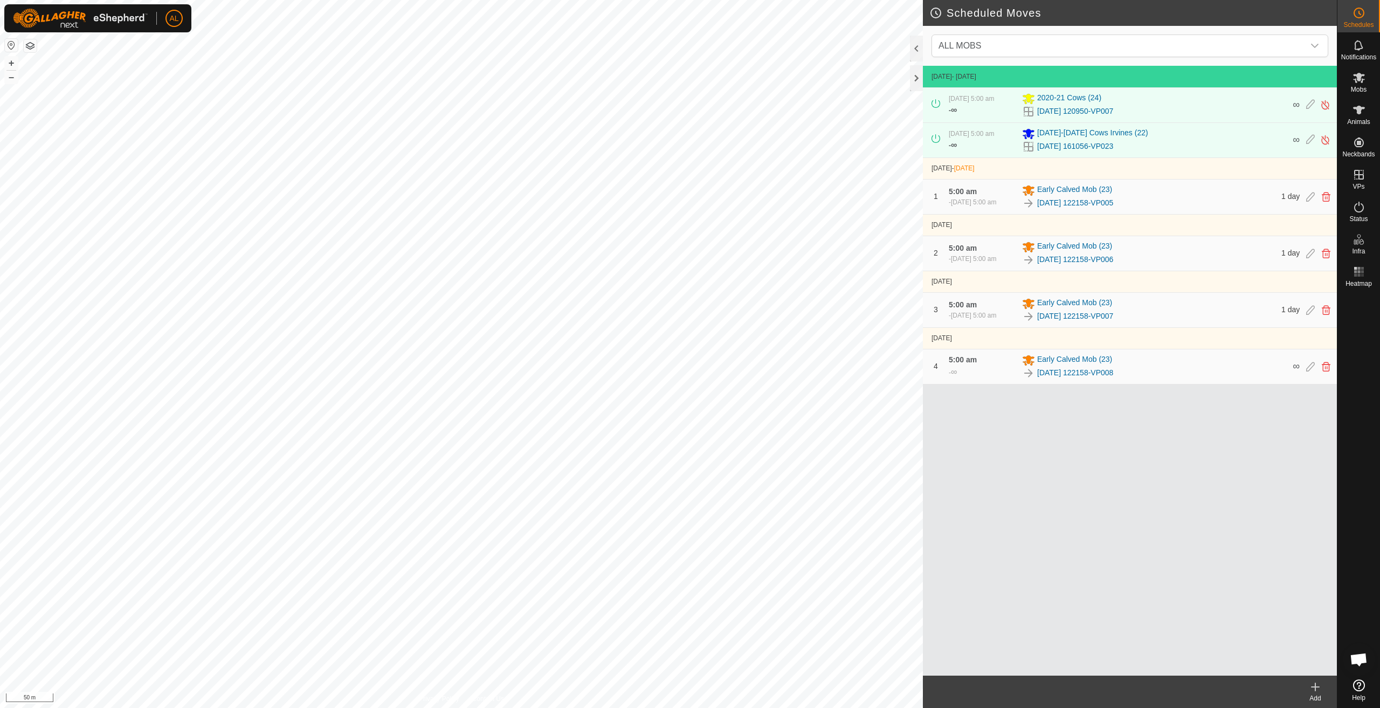
click at [1322, 699] on div "Add" at bounding box center [1315, 698] width 43 height 10
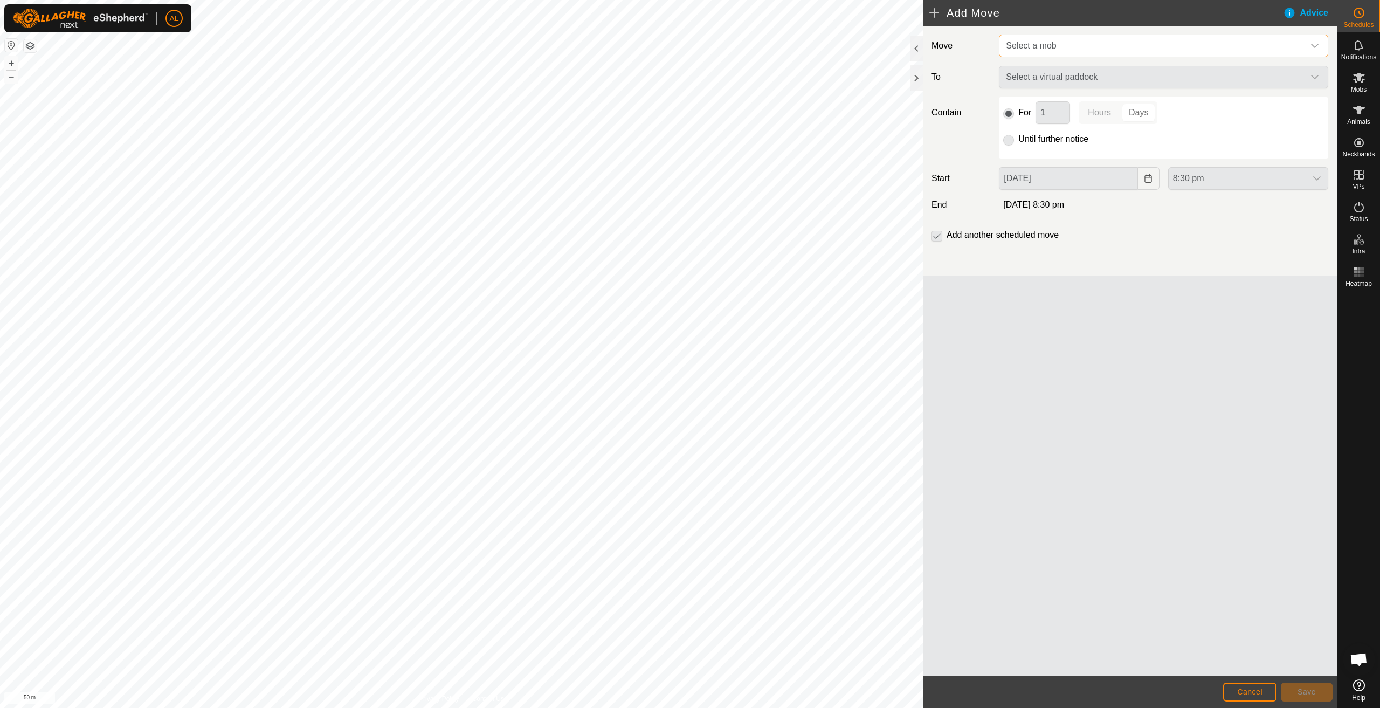
click at [1056, 56] on span "Select a mob" at bounding box center [1153, 46] width 302 height 22
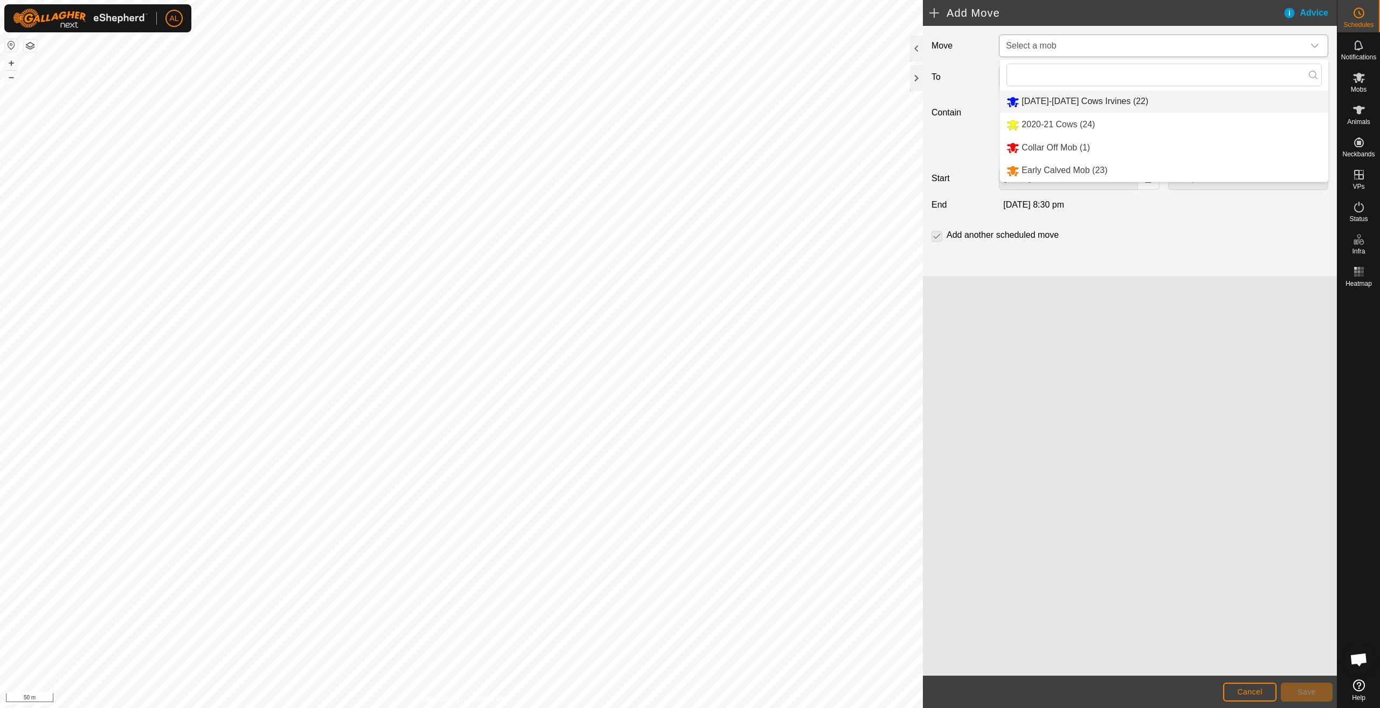
click at [1044, 100] on li "[DATE]-[DATE] Cows Irvines (22)" at bounding box center [1164, 102] width 328 height 22
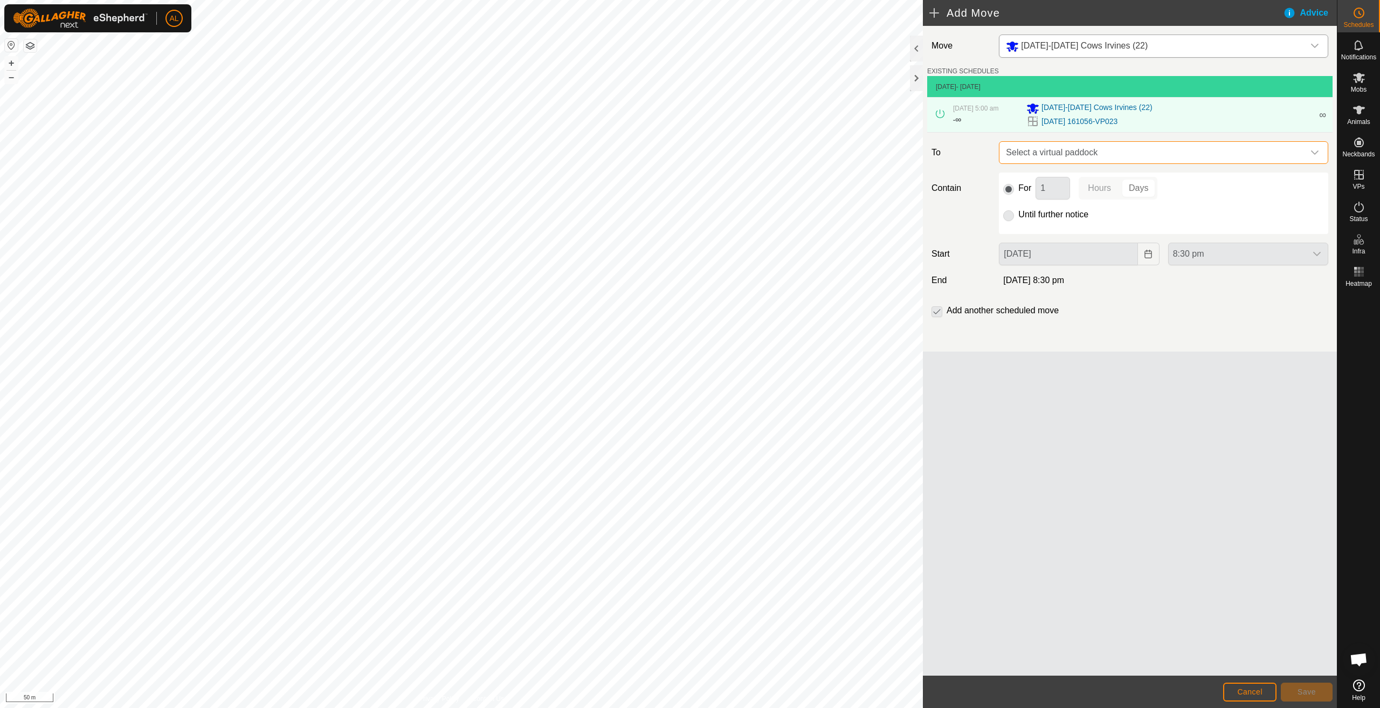
click at [1076, 149] on span "Select a virtual paddock" at bounding box center [1153, 153] width 302 height 22
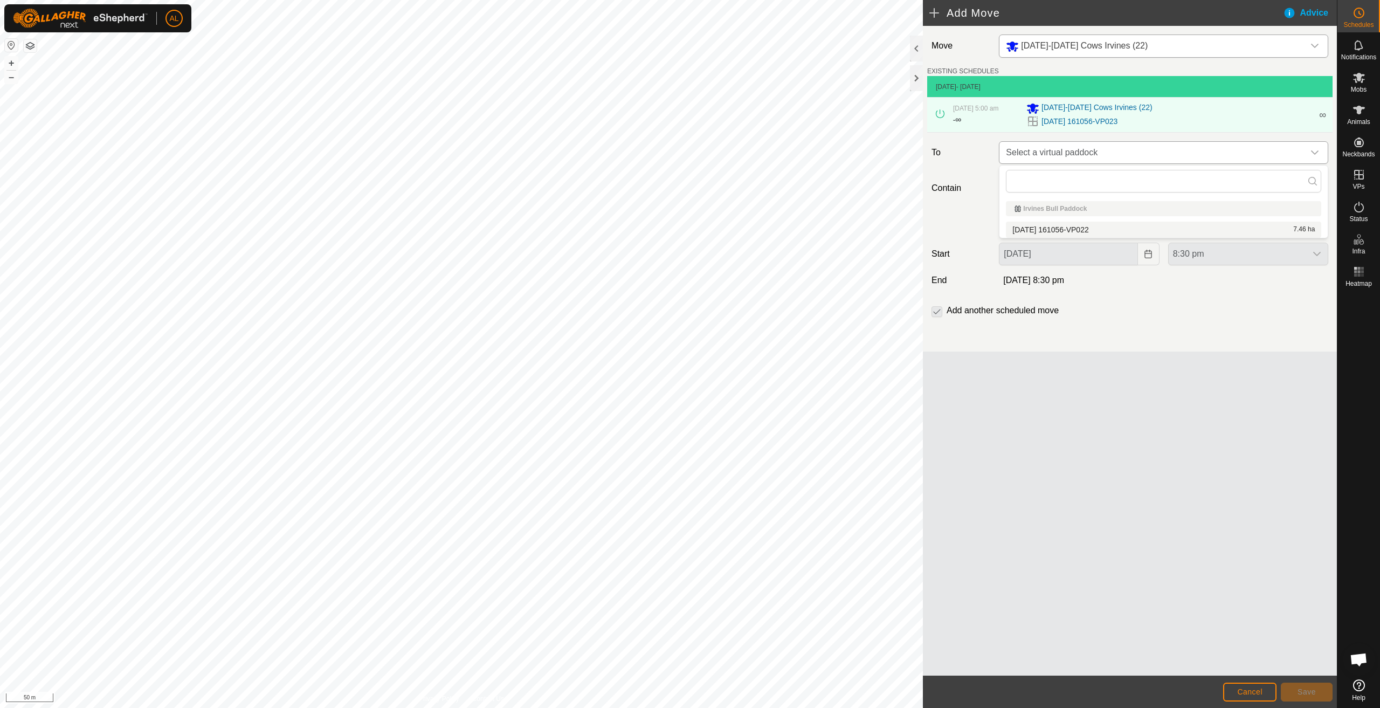
click at [1096, 157] on span "Select a virtual paddock" at bounding box center [1153, 153] width 302 height 22
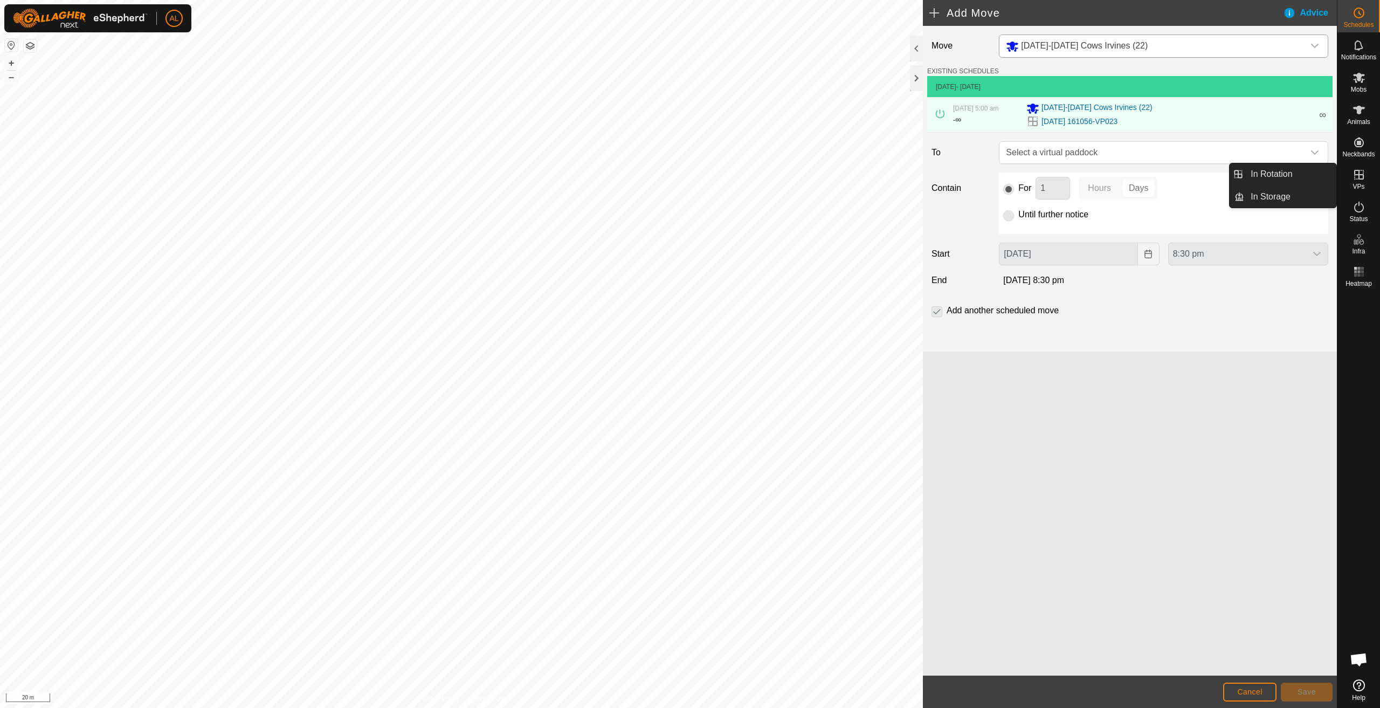
click at [1328, 182] on link "In Rotation" at bounding box center [1290, 174] width 92 height 22
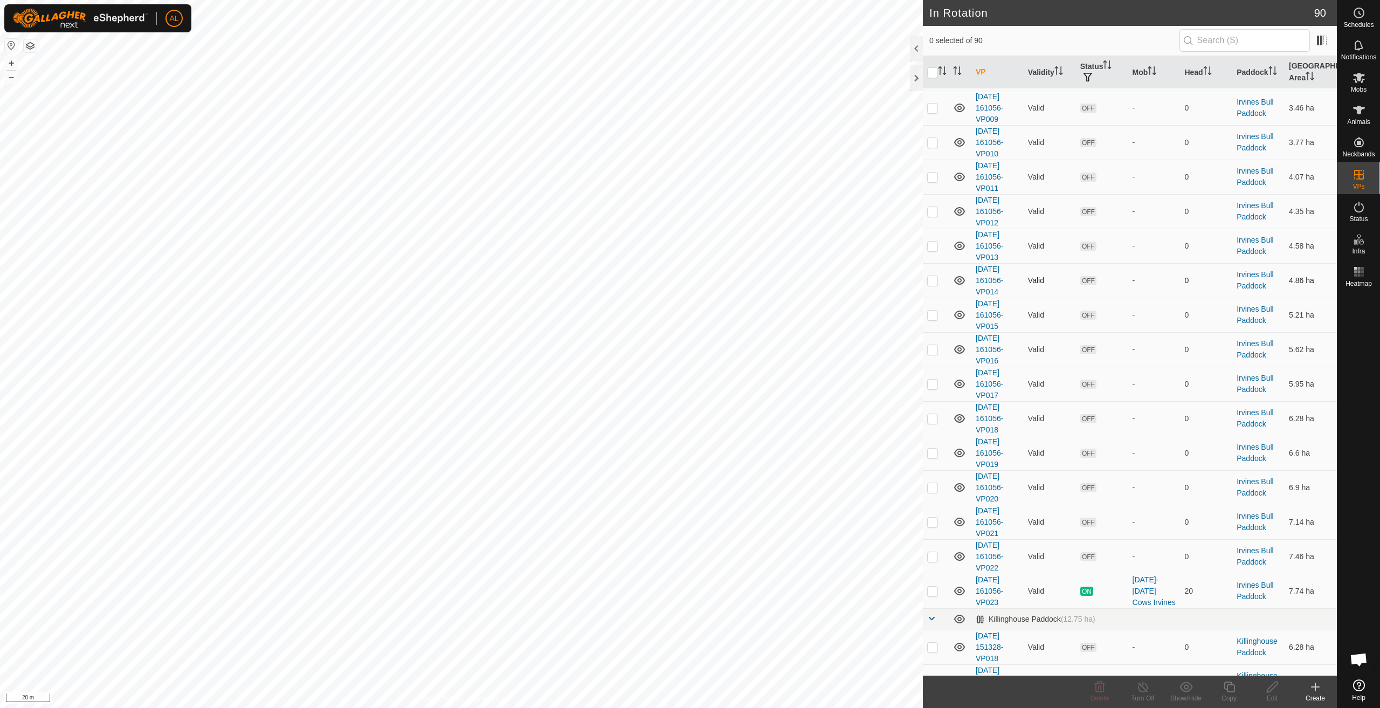
scroll to position [1563, 0]
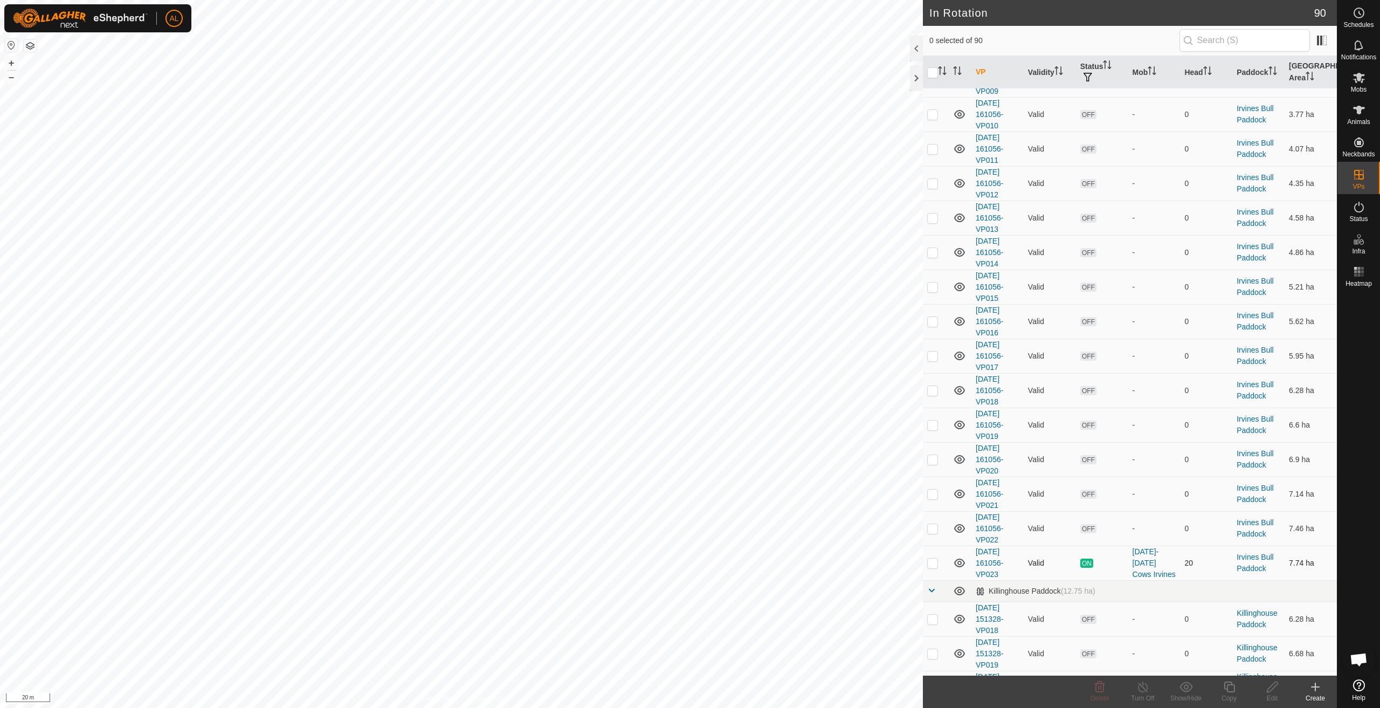
click at [930, 560] on p-checkbox at bounding box center [932, 562] width 11 height 9
checkbox input "true"
click at [1227, 693] on div "Copy" at bounding box center [1228, 698] width 43 height 10
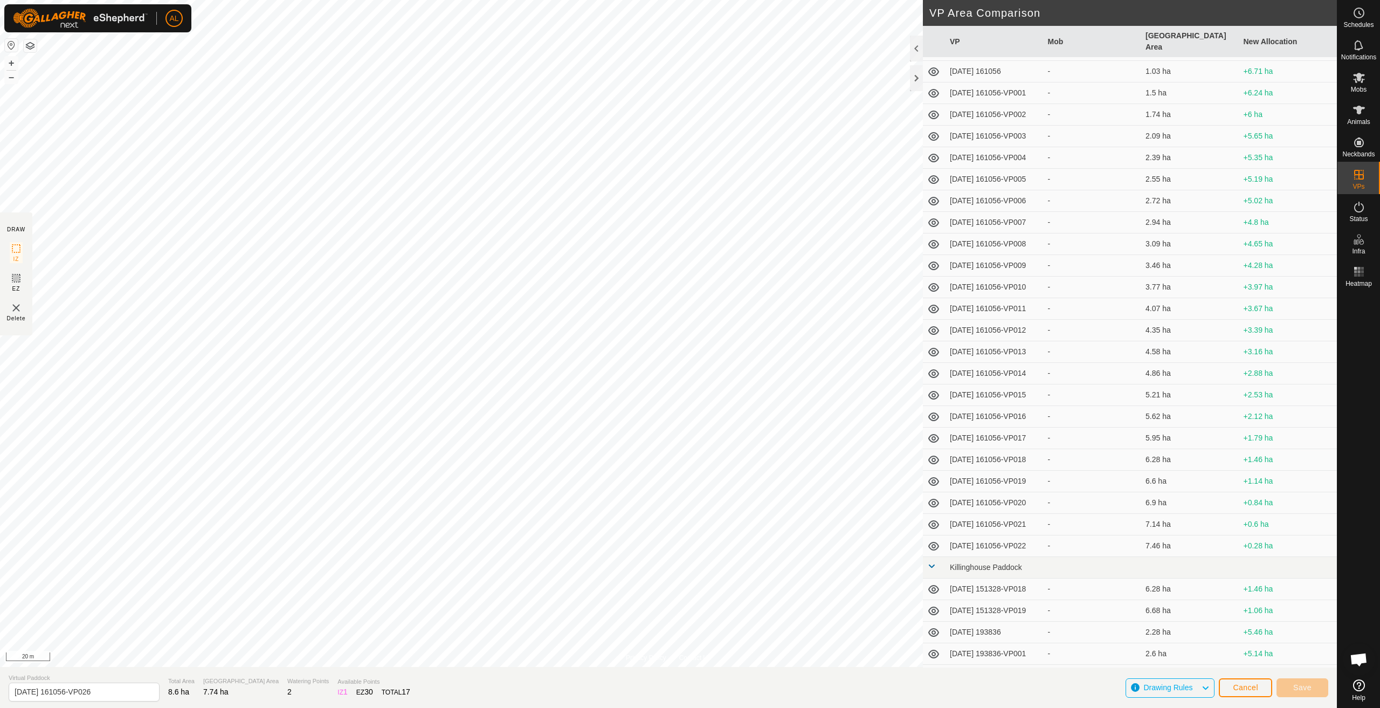
scroll to position [862, 0]
click at [1231, 688] on button "Cancel" at bounding box center [1245, 687] width 53 height 19
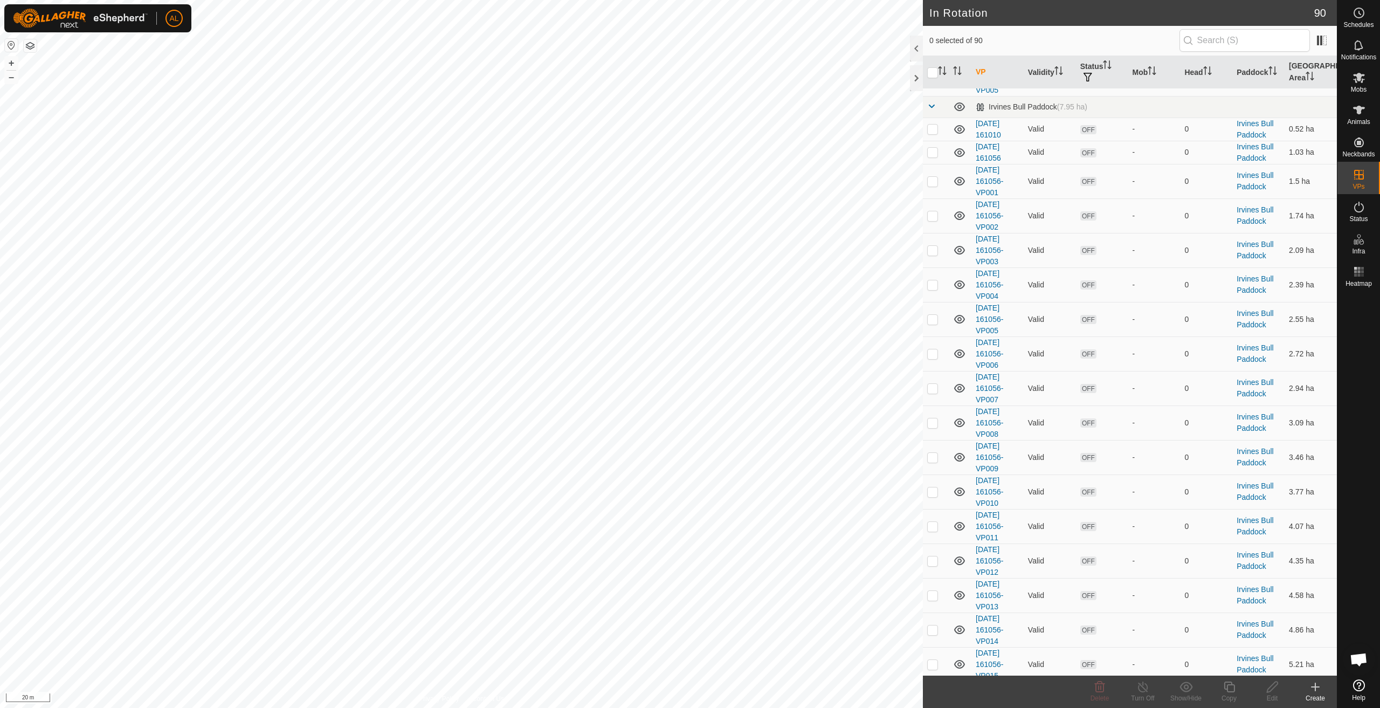
scroll to position [1509, 0]
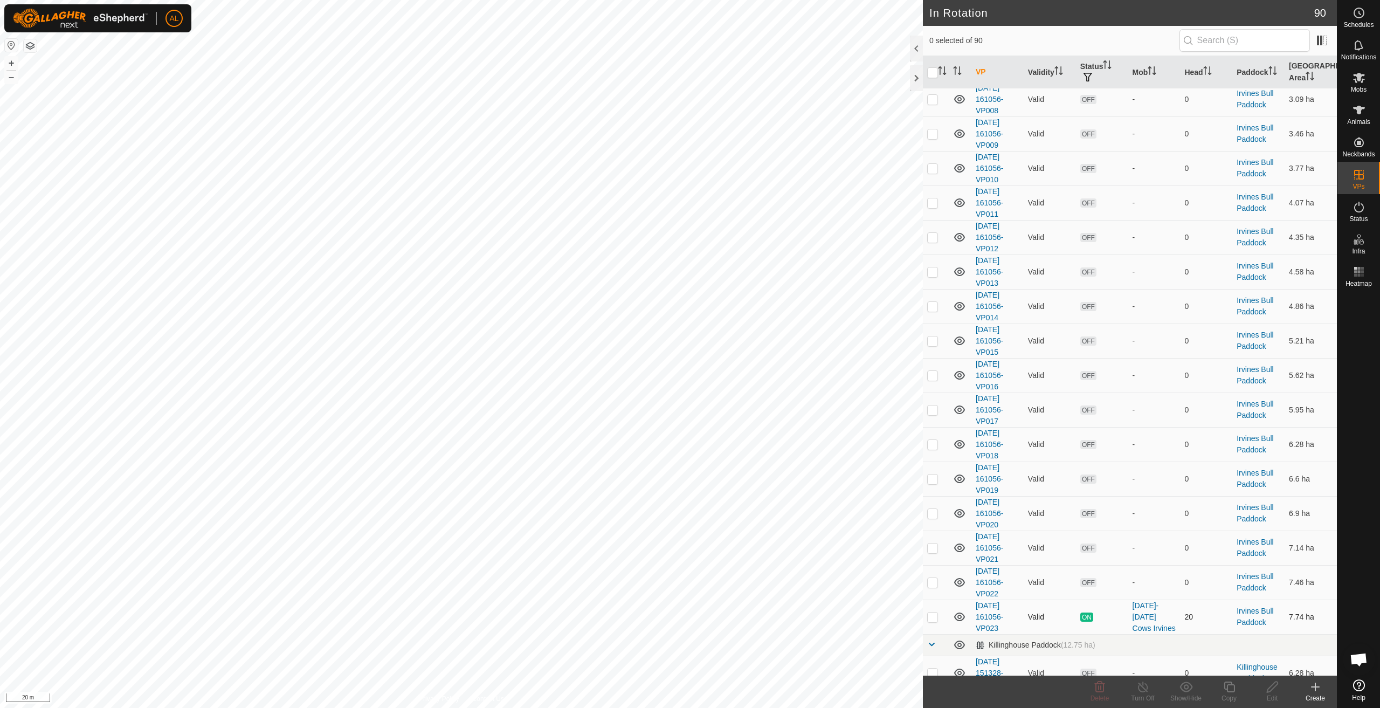
click at [941, 617] on td at bounding box center [936, 616] width 26 height 34
checkbox input "true"
click at [1226, 681] on icon at bounding box center [1229, 686] width 11 height 11
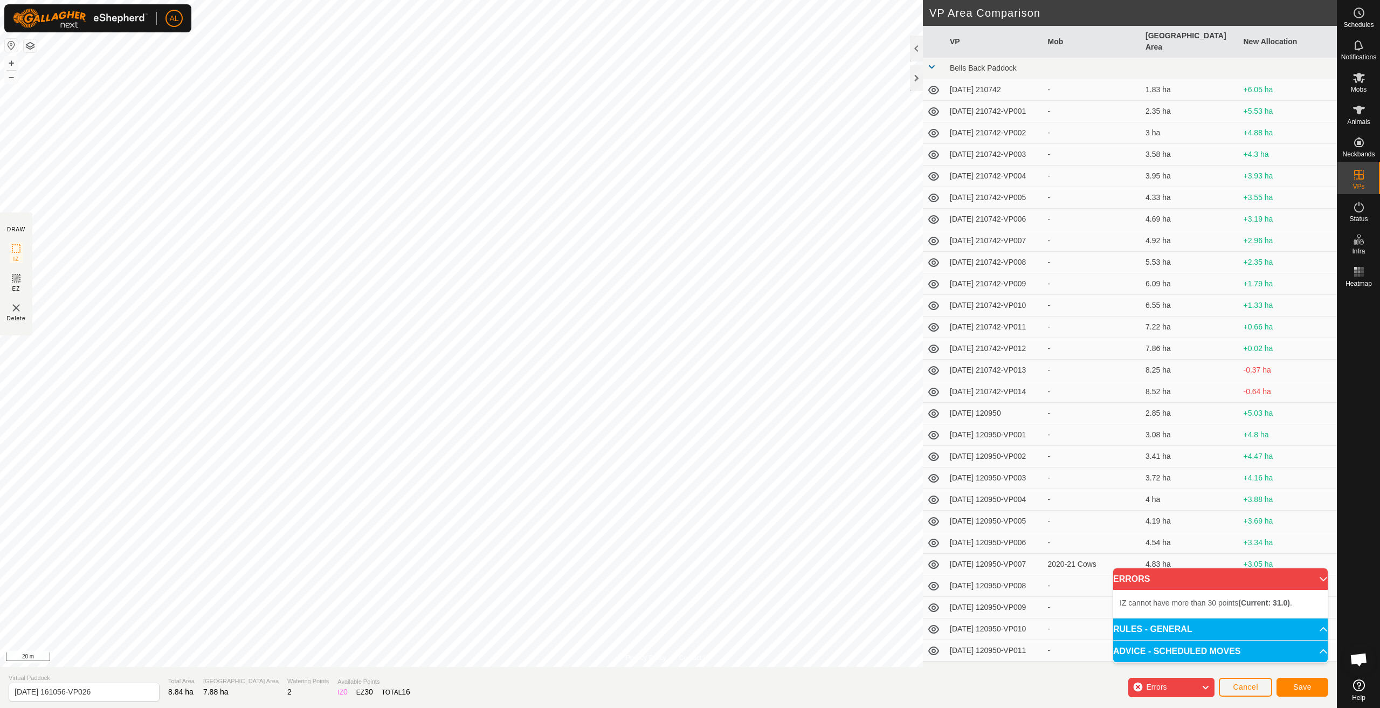
click at [926, 512] on div "Privacy Policy Contact Us [DATE] 161056-VP023 Type: Inclusion Zone 20 Animals +…" at bounding box center [668, 354] width 1337 height 708
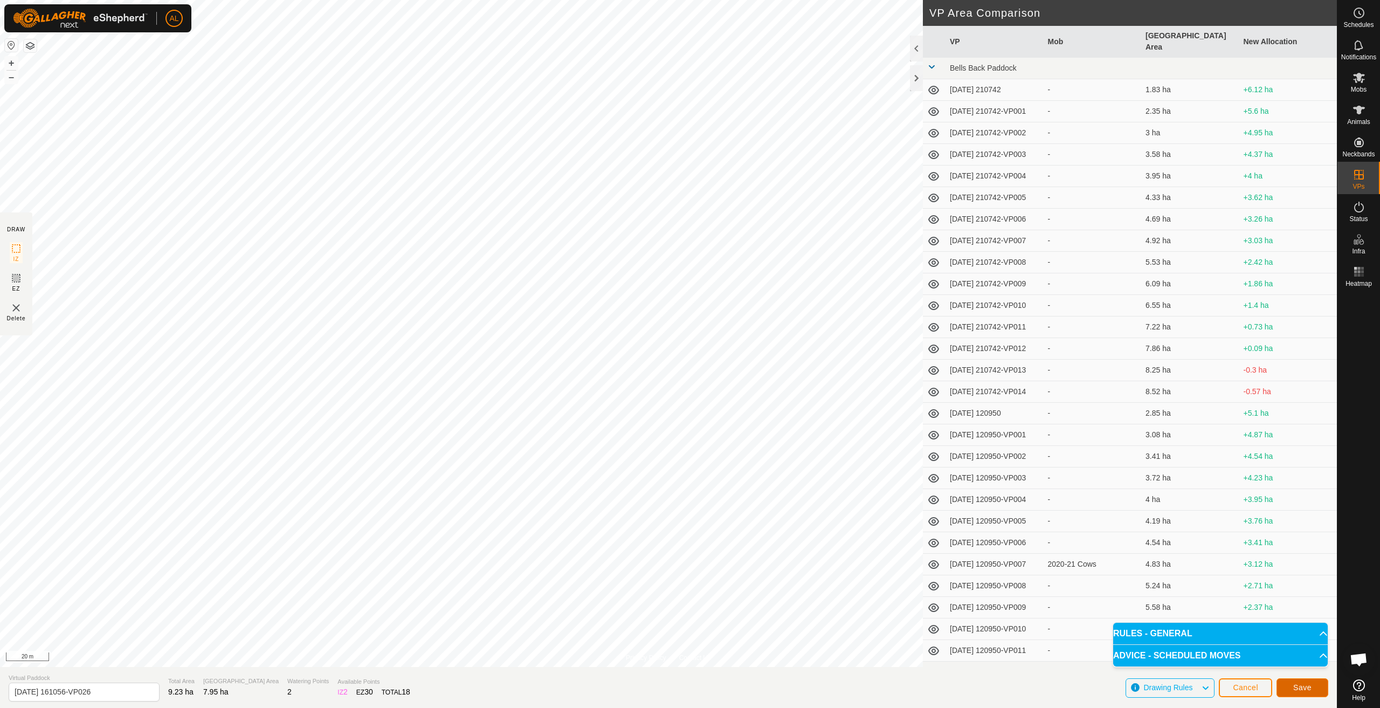
click at [1299, 692] on button "Save" at bounding box center [1302, 687] width 52 height 19
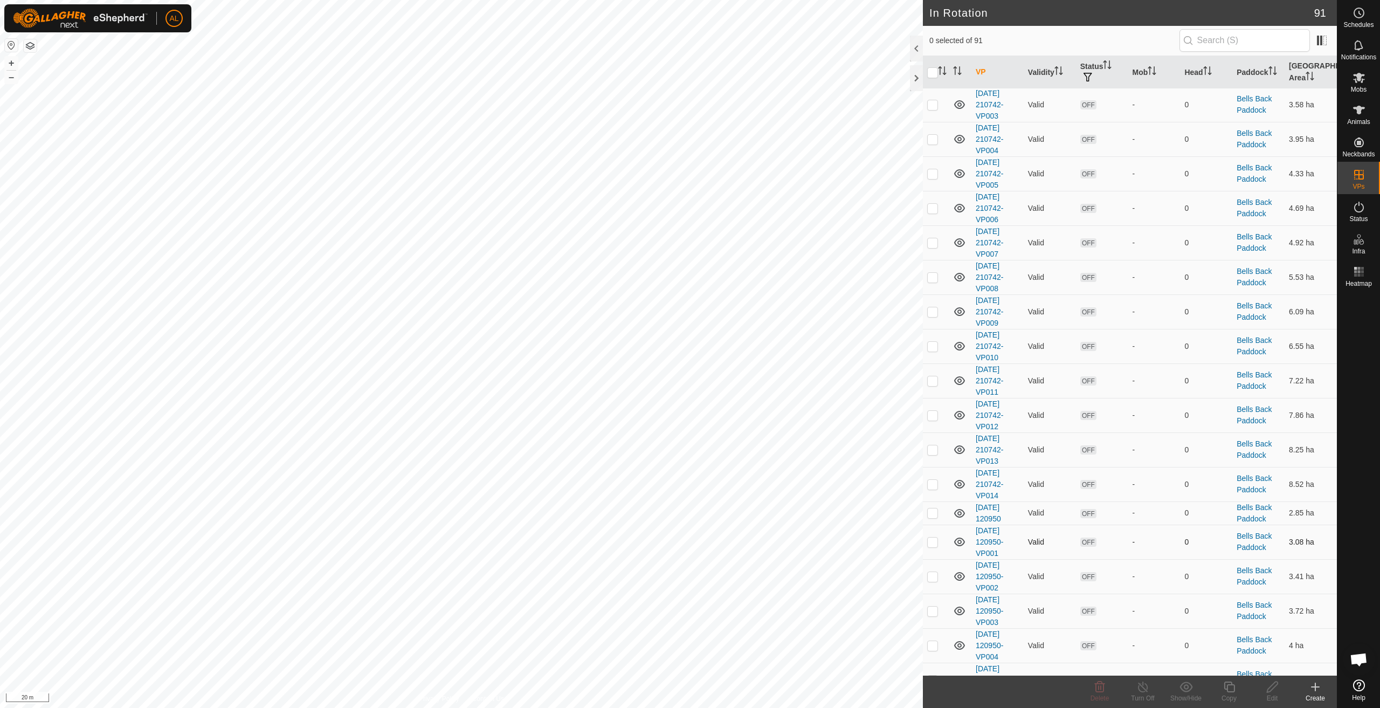
scroll to position [431, 0]
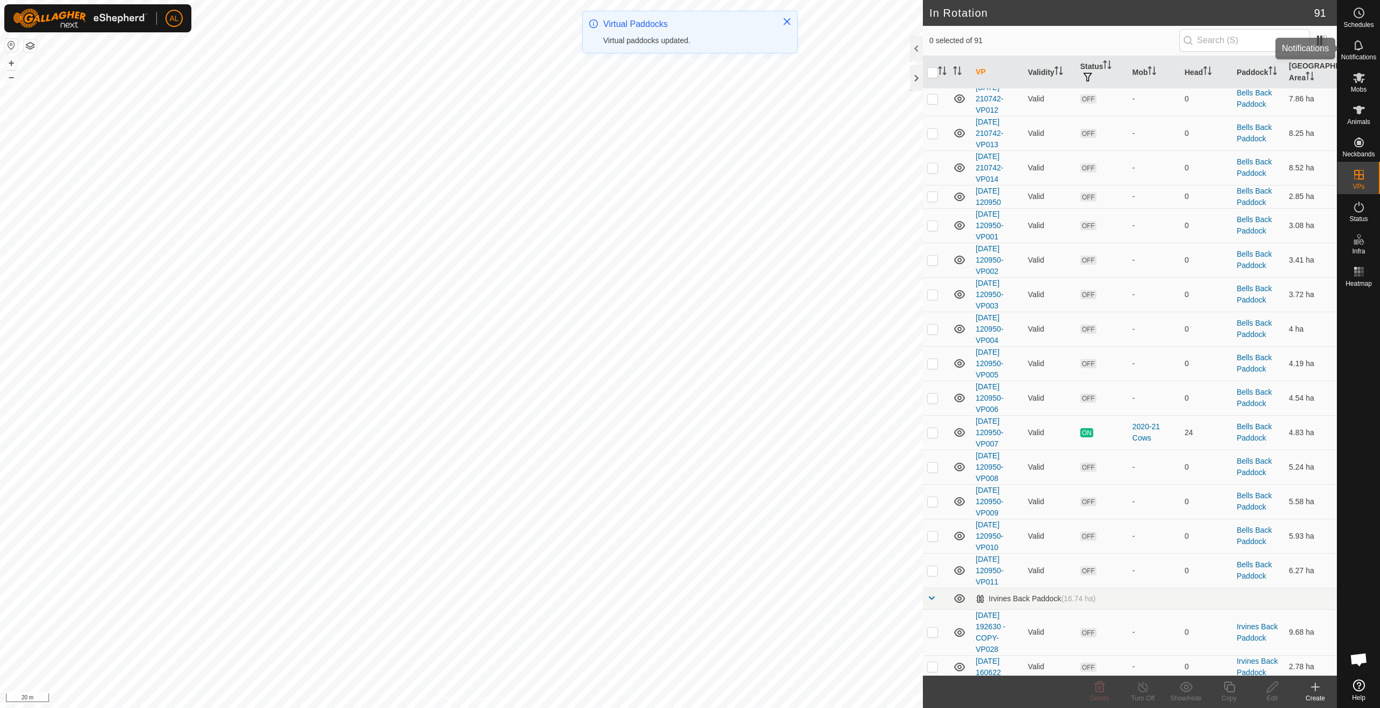
click at [1357, 17] on icon at bounding box center [1358, 12] width 13 height 13
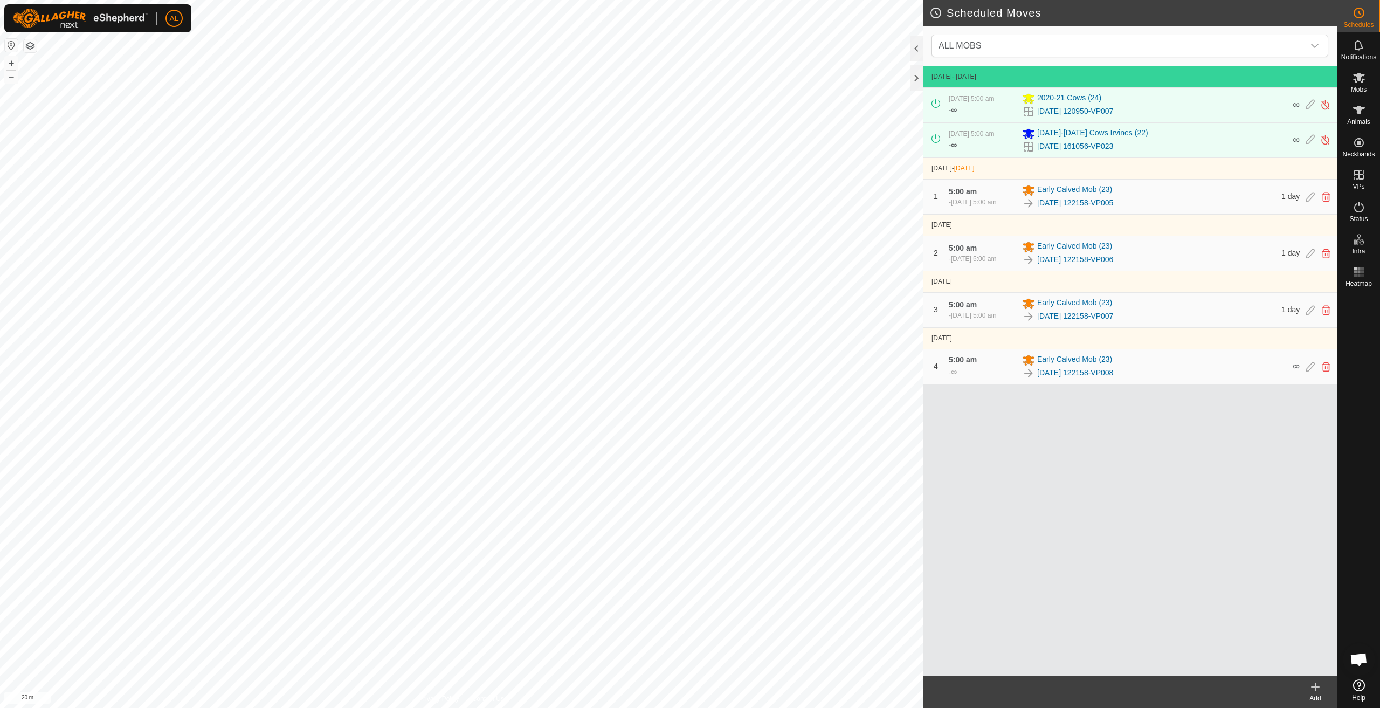
click at [1316, 691] on icon at bounding box center [1315, 686] width 13 height 13
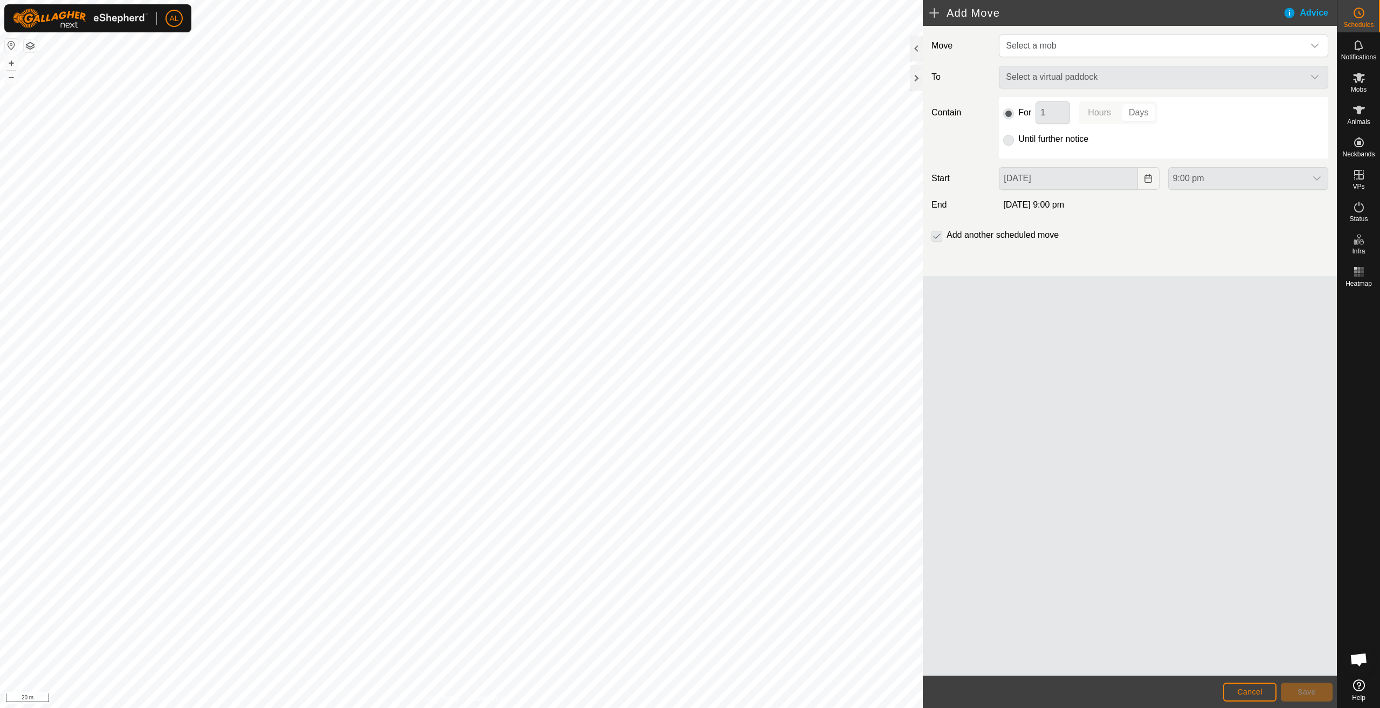
click at [1061, 58] on div "Move Select a mob To Select a virtual paddock Contain For 1 Hours Days Until fu…" at bounding box center [1130, 151] width 414 height 250
click at [1062, 53] on span "Select a mob" at bounding box center [1153, 46] width 302 height 22
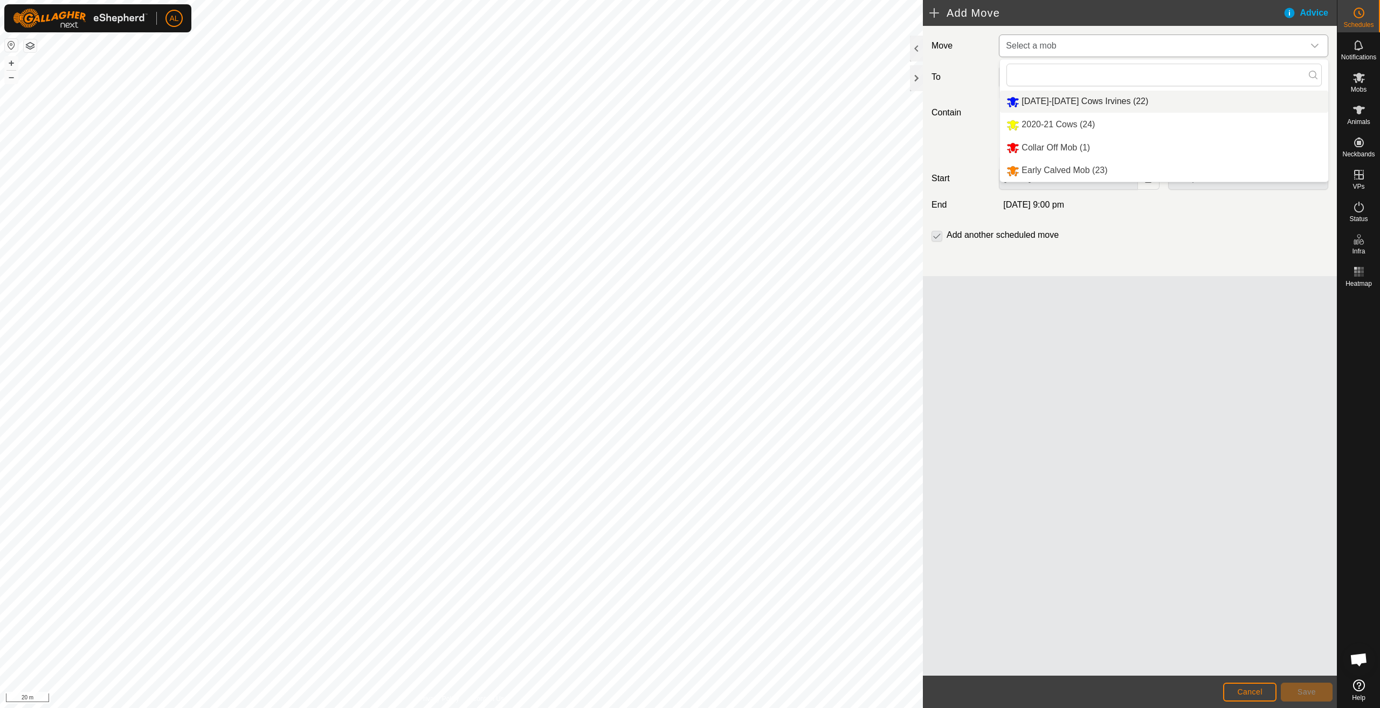
click at [1063, 101] on li "[DATE]-[DATE] Cows Irvines (22)" at bounding box center [1164, 102] width 328 height 22
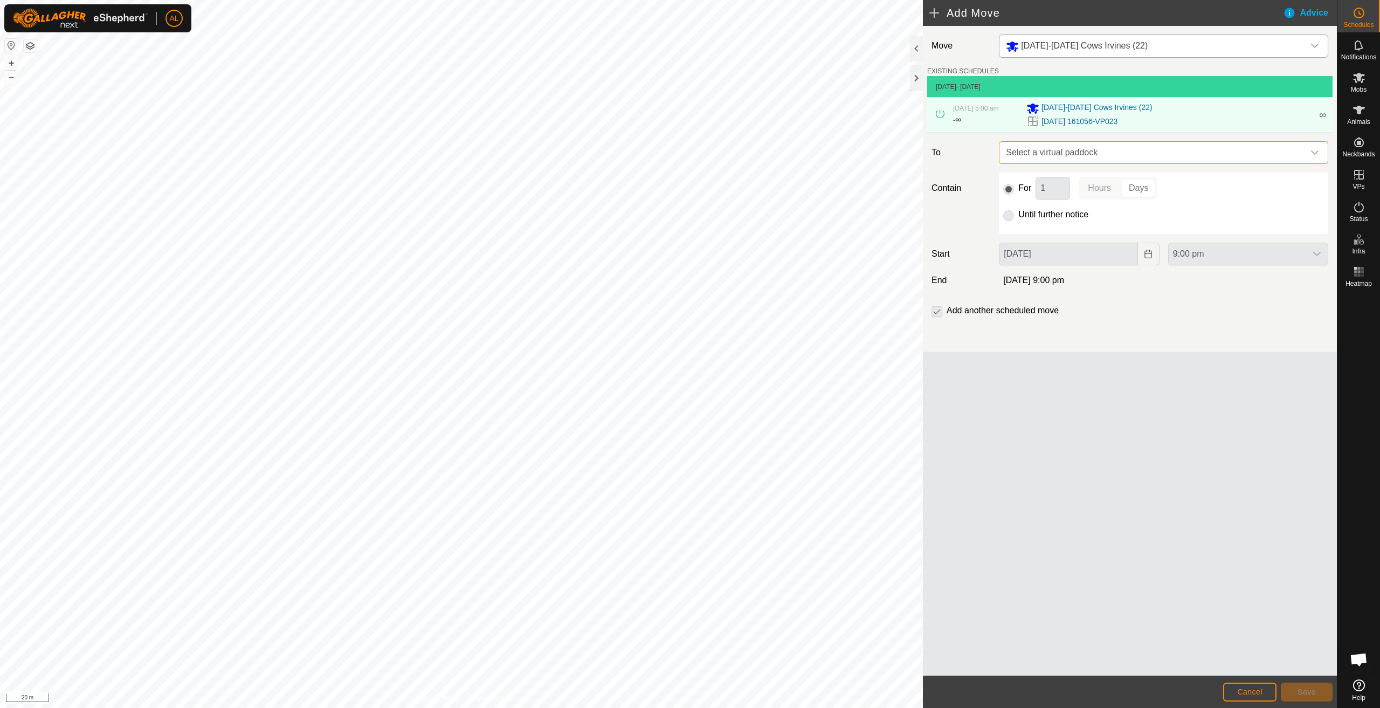
click at [1127, 154] on span "Select a virtual paddock" at bounding box center [1153, 153] width 302 height 22
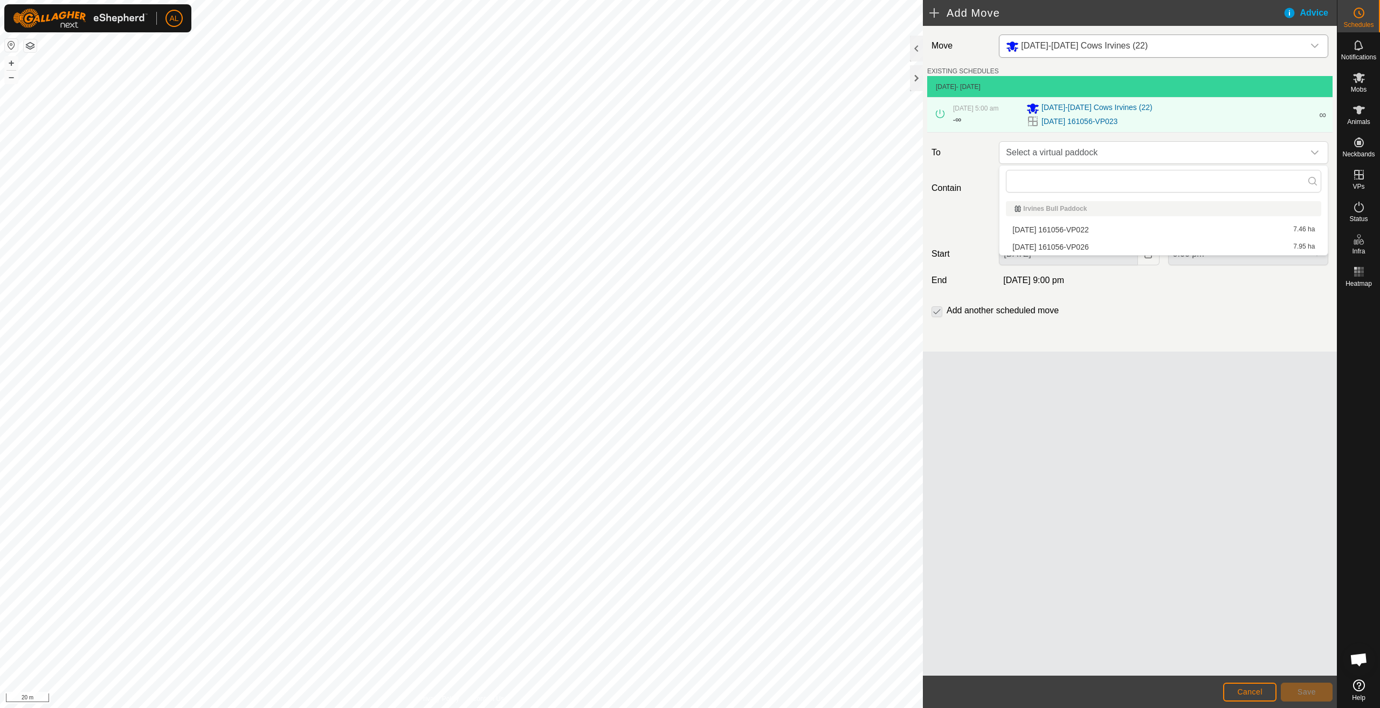
click at [1136, 250] on li "[DATE] 161056-VP026 7.95 ha" at bounding box center [1163, 247] width 315 height 16
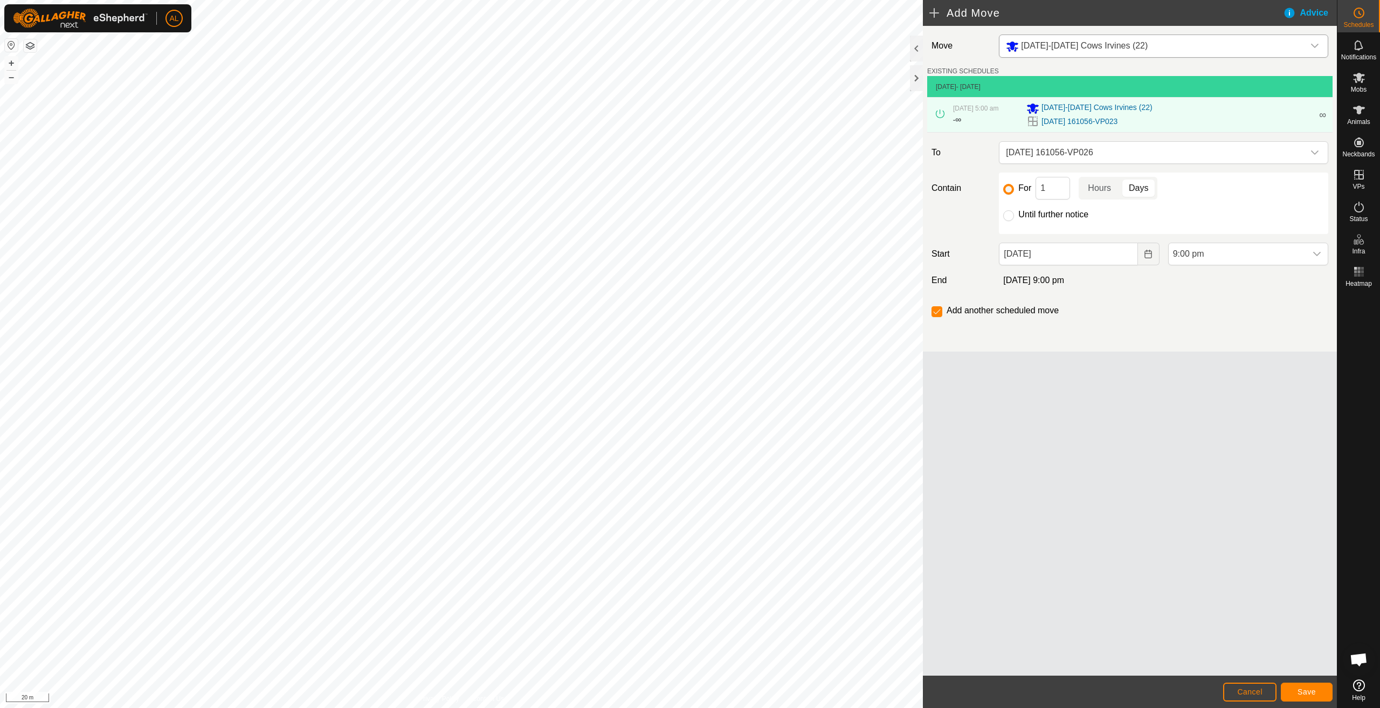
click at [1054, 210] on label "Until further notice" at bounding box center [1053, 214] width 70 height 9
click at [1014, 210] on input "Until further notice" at bounding box center [1008, 215] width 11 height 11
radio input "true"
checkbox input "false"
drag, startPoint x: 1133, startPoint y: 259, endPoint x: 1143, endPoint y: 257, distance: 9.8
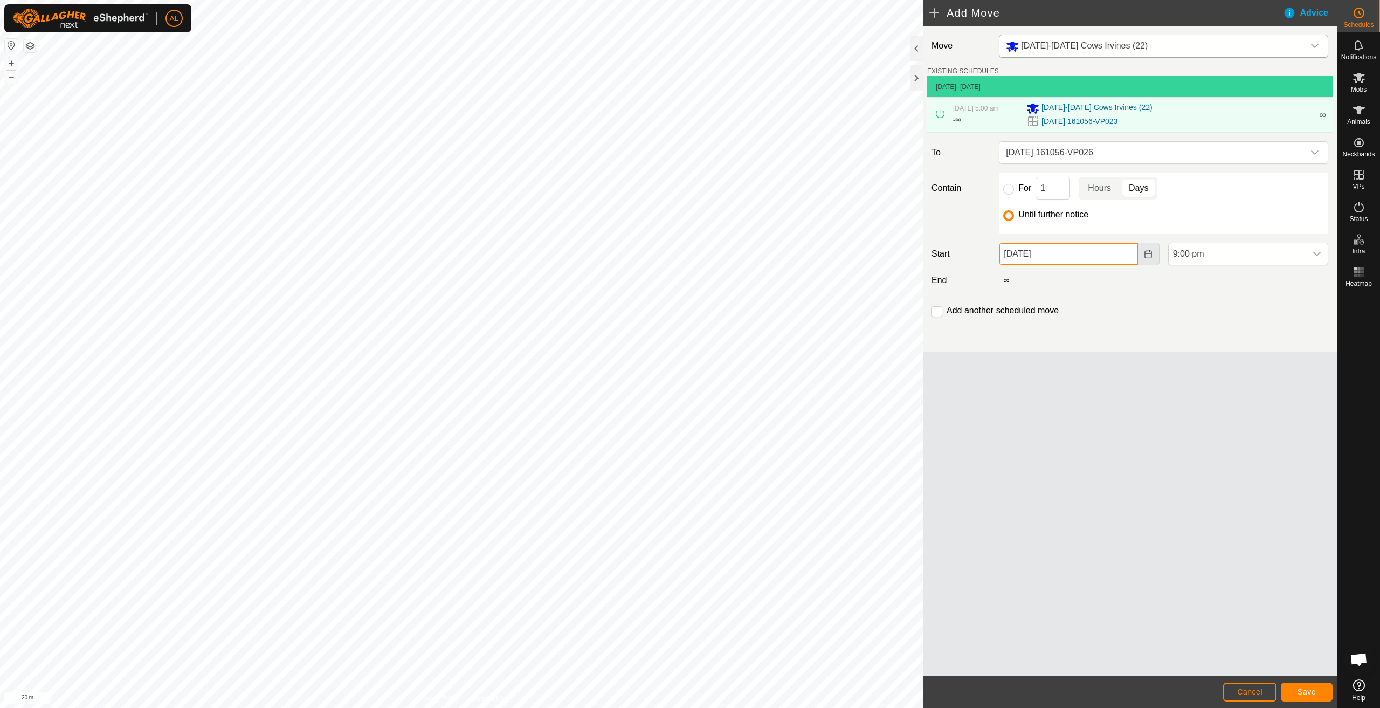
click at [1135, 259] on input "[DATE]" at bounding box center [1068, 254] width 139 height 23
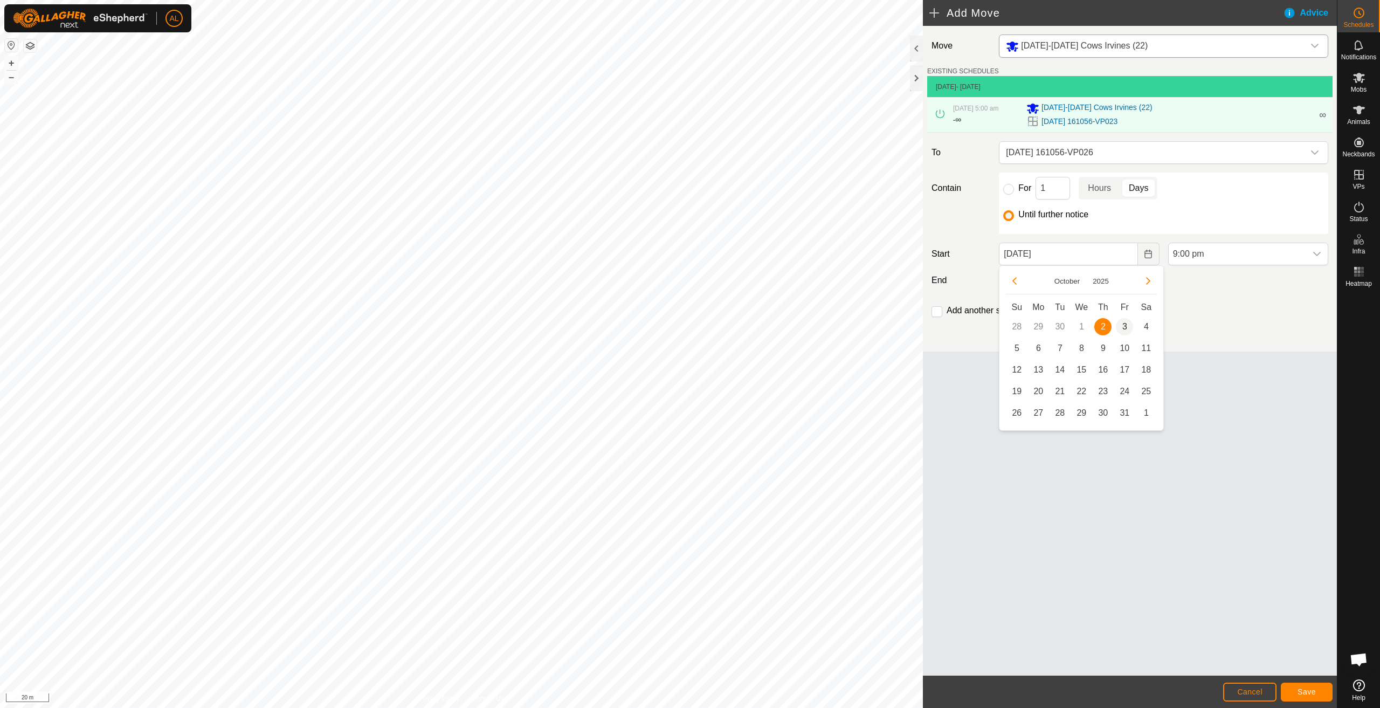
click at [1128, 325] on span "3" at bounding box center [1124, 326] width 17 height 17
type input "[DATE]"
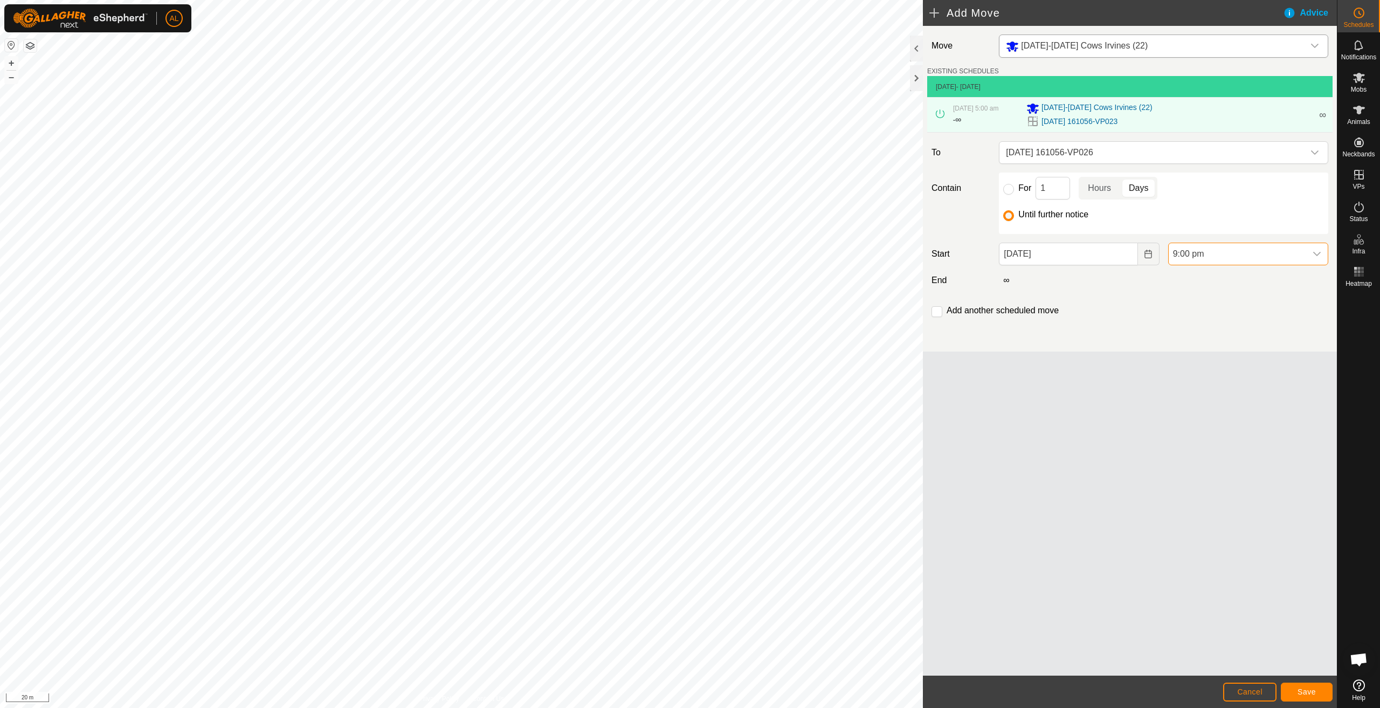
click at [1219, 259] on span "9:00 pm" at bounding box center [1237, 254] width 137 height 22
click at [1207, 288] on li "5:00 am" at bounding box center [1248, 291] width 159 height 22
click at [1324, 690] on button "Save" at bounding box center [1307, 691] width 52 height 19
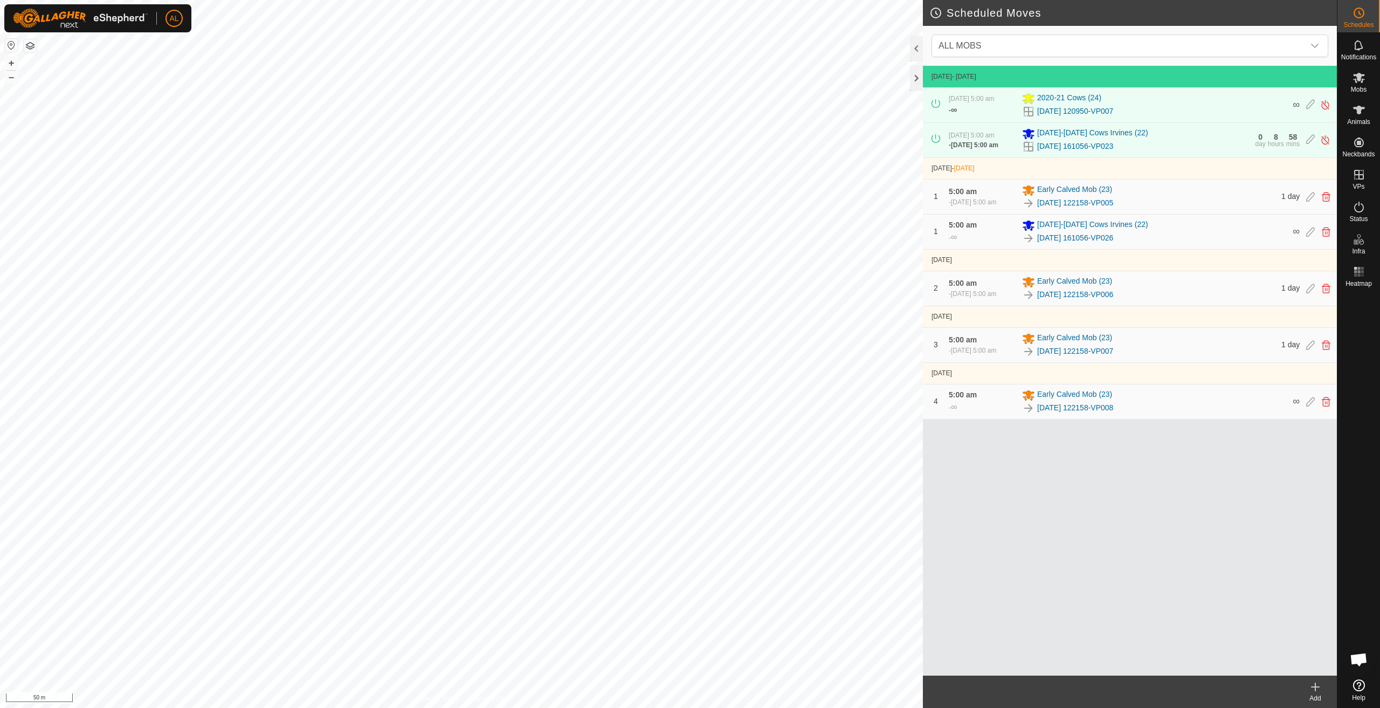
click at [1322, 691] on create-svg-icon at bounding box center [1315, 686] width 43 height 13
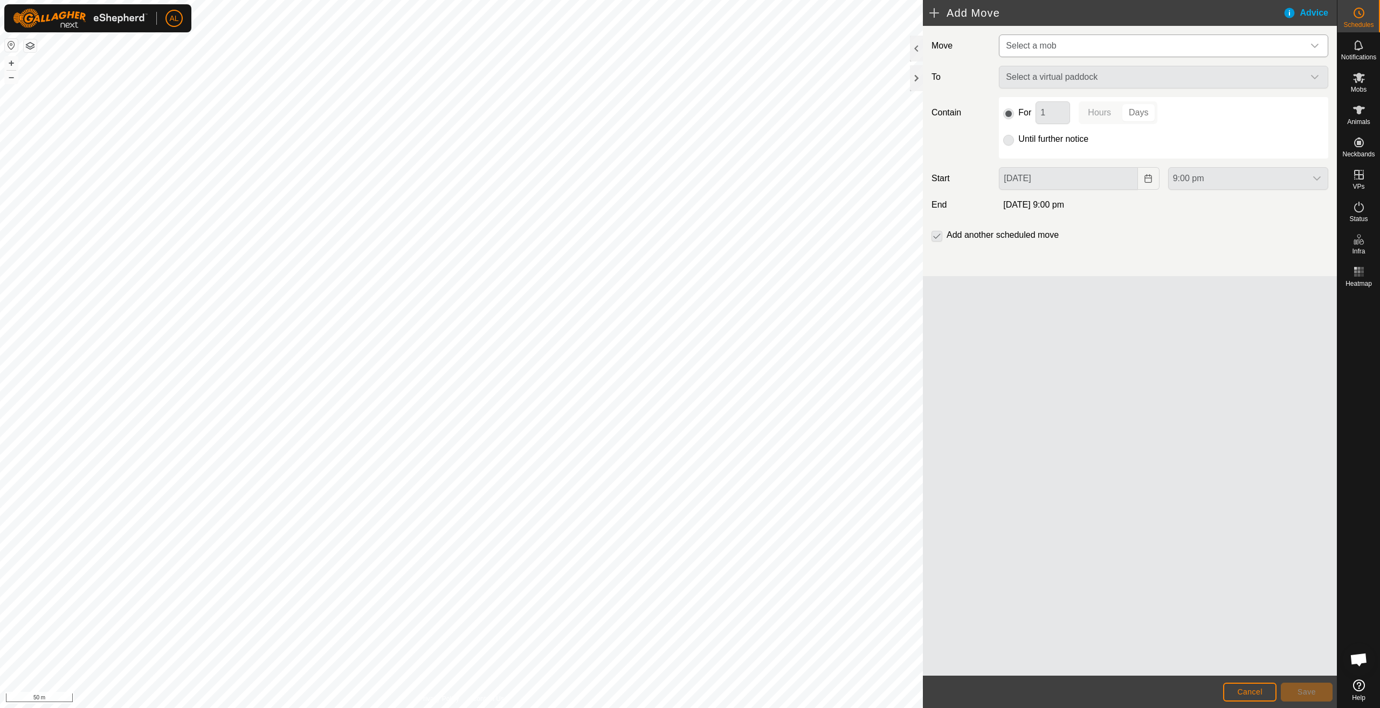
click at [1109, 50] on span "Select a mob" at bounding box center [1153, 46] width 302 height 22
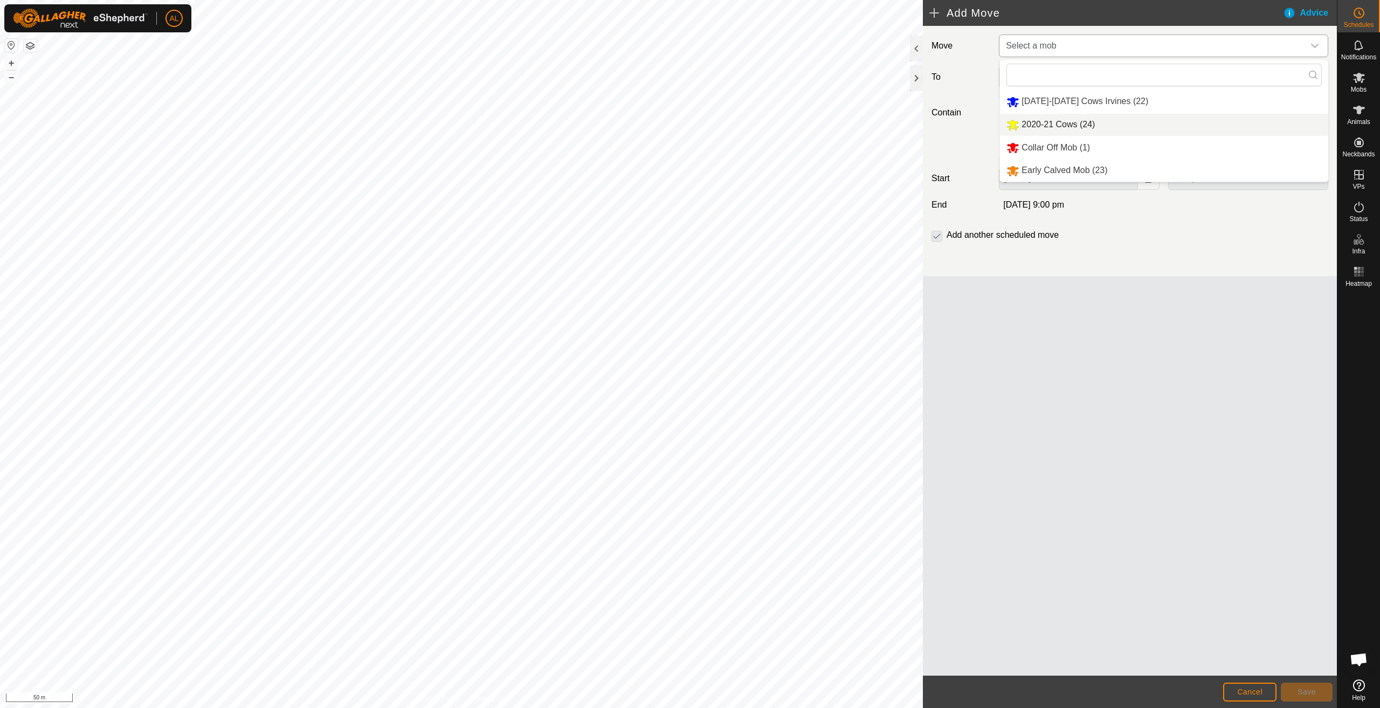
click at [1073, 125] on li "2020-21 Cows (24)" at bounding box center [1164, 125] width 328 height 22
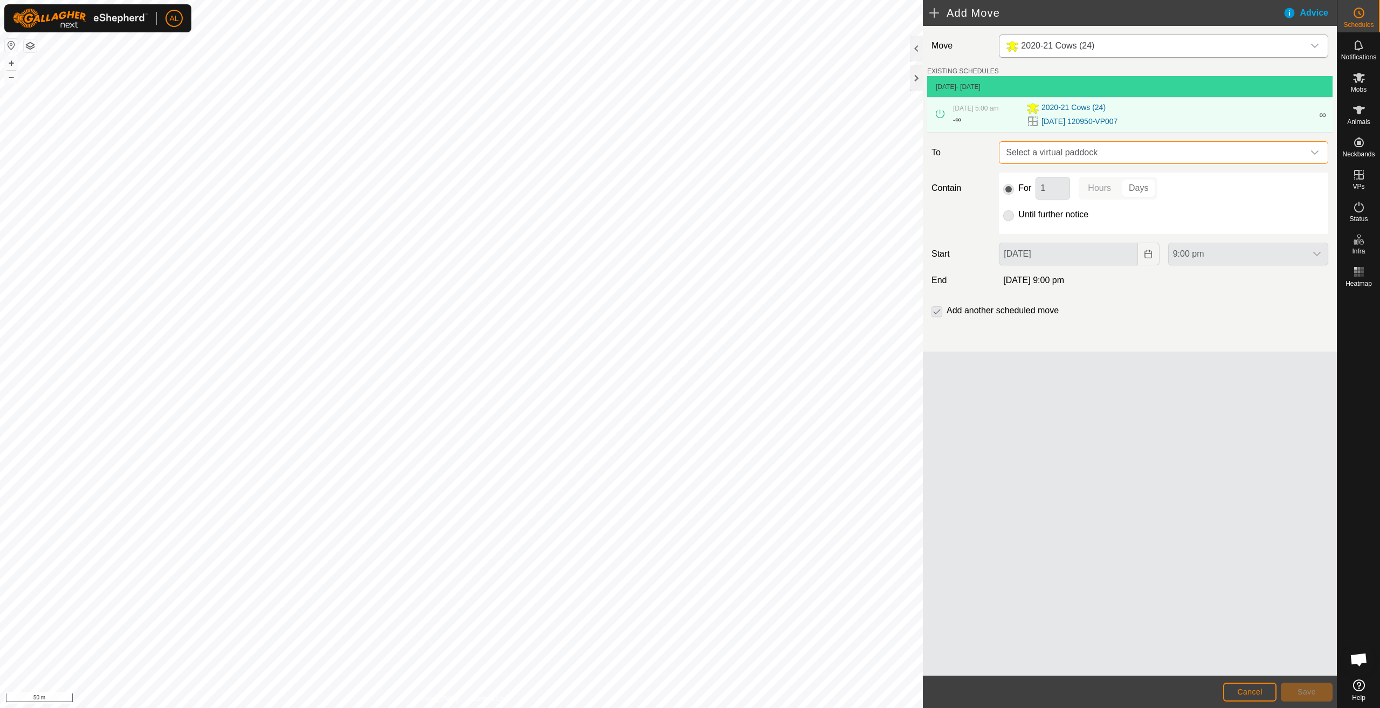
click at [1113, 159] on span "Select a virtual paddock" at bounding box center [1153, 153] width 302 height 22
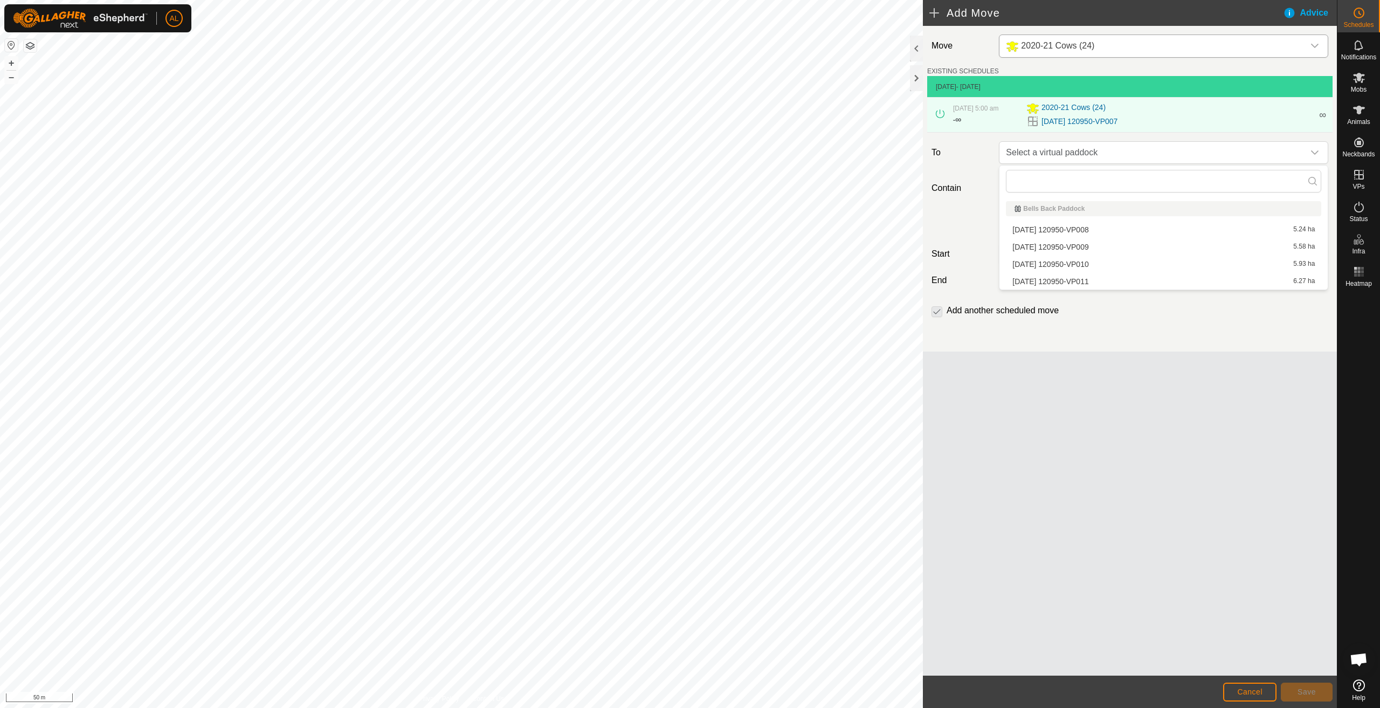
click at [1117, 231] on li "[DATE] 120950-VP008 5.24 ha" at bounding box center [1163, 230] width 315 height 16
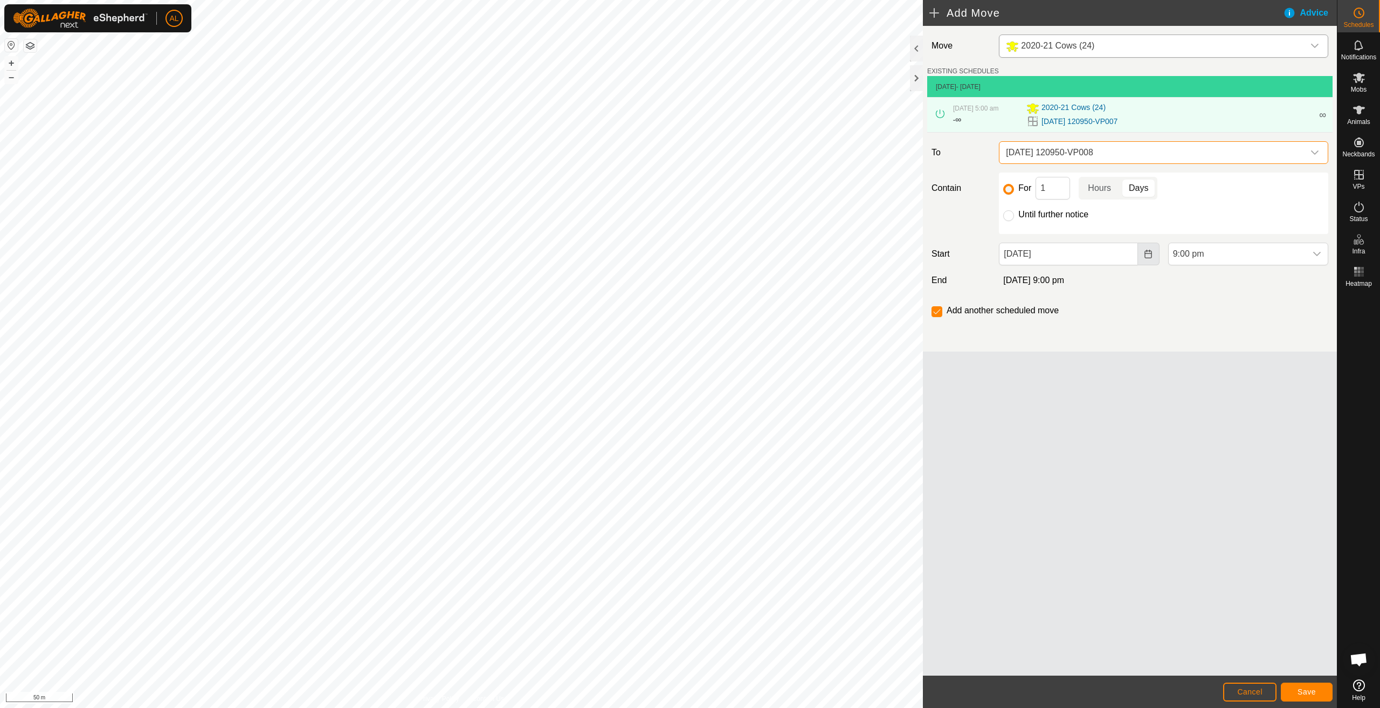
click at [1147, 253] on icon "Choose Date" at bounding box center [1147, 254] width 7 height 9
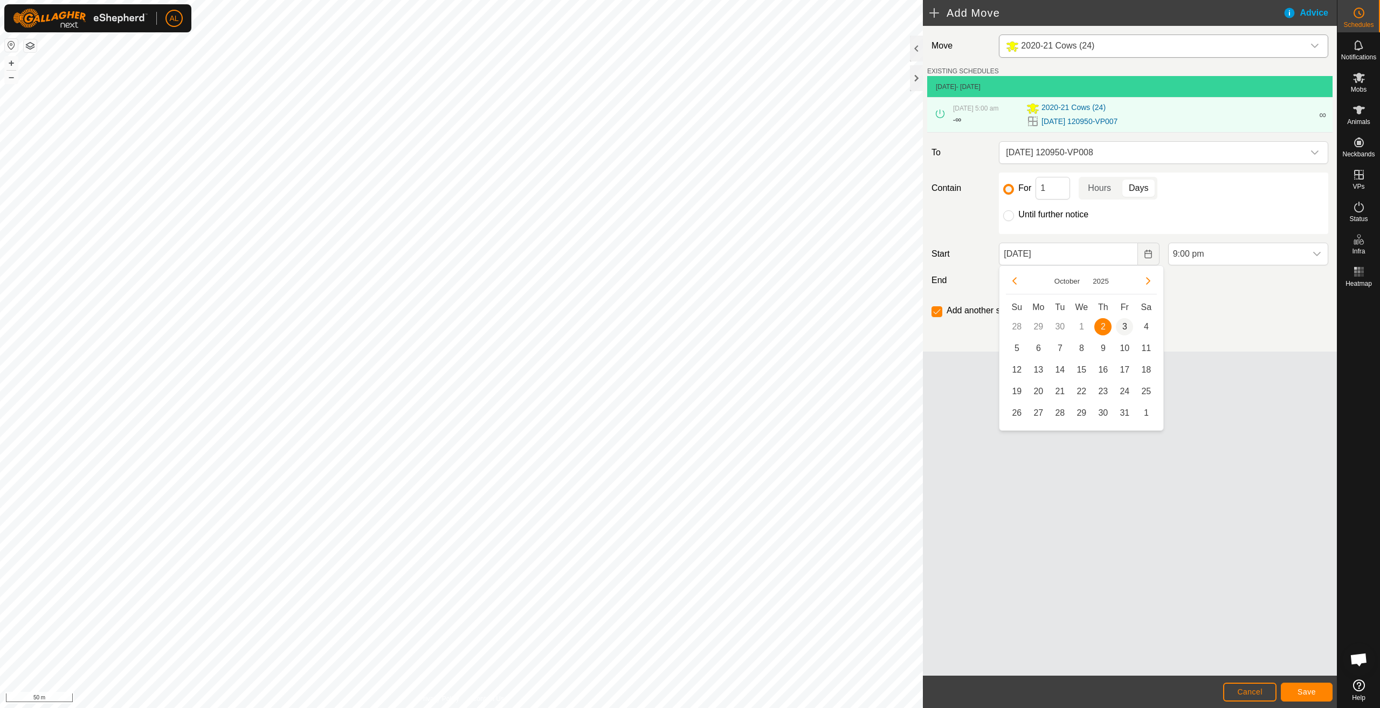
click at [1125, 324] on span "3" at bounding box center [1124, 326] width 17 height 17
type input "[DATE]"
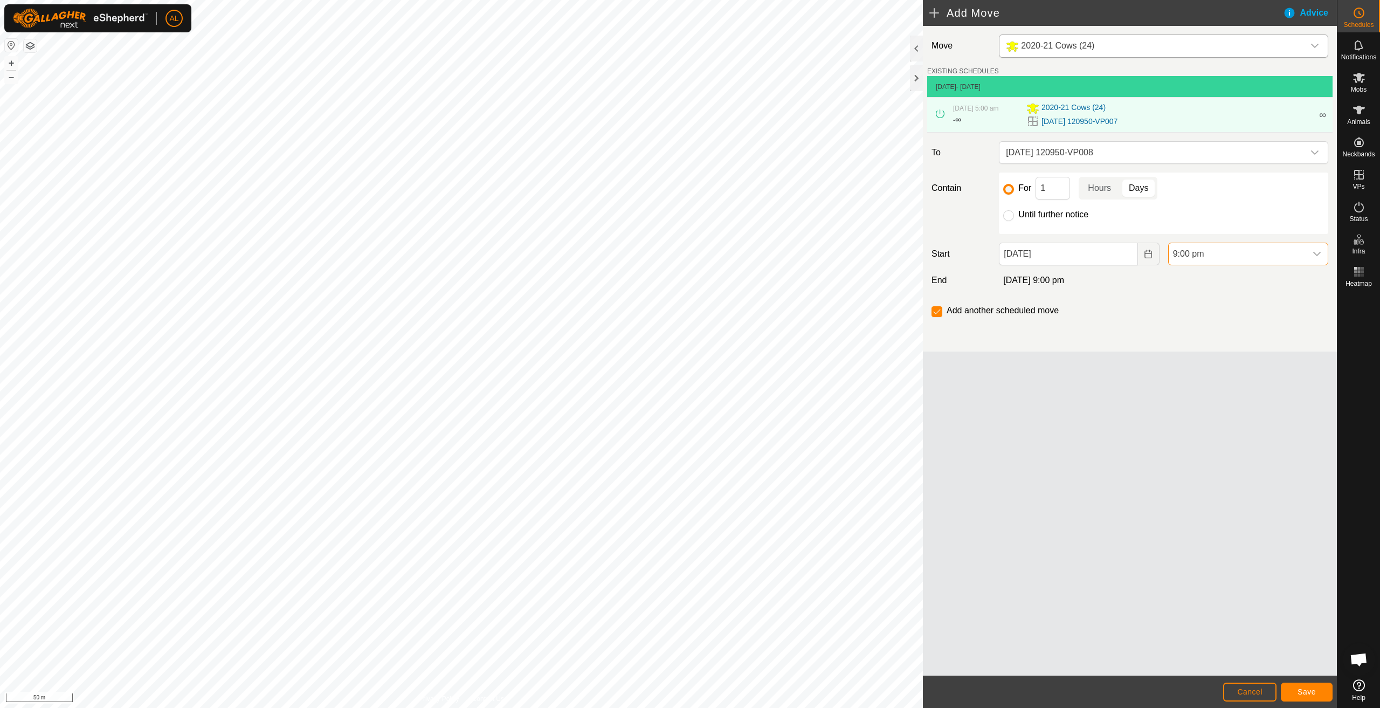
click at [1212, 257] on span "9:00 pm" at bounding box center [1237, 254] width 137 height 22
click at [1229, 112] on li "5:00 am" at bounding box center [1248, 102] width 159 height 22
click at [1314, 695] on span "Save" at bounding box center [1306, 691] width 18 height 9
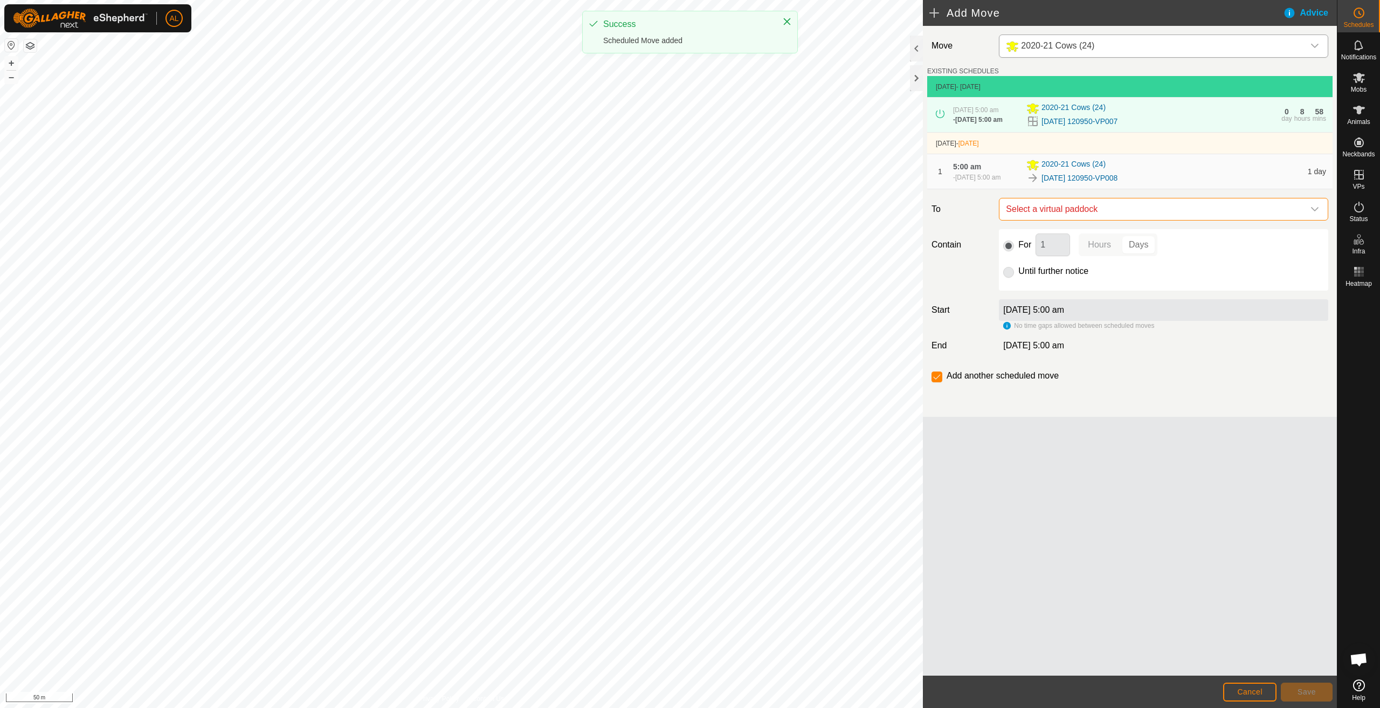
click at [1119, 202] on span "Select a virtual paddock" at bounding box center [1153, 209] width 302 height 22
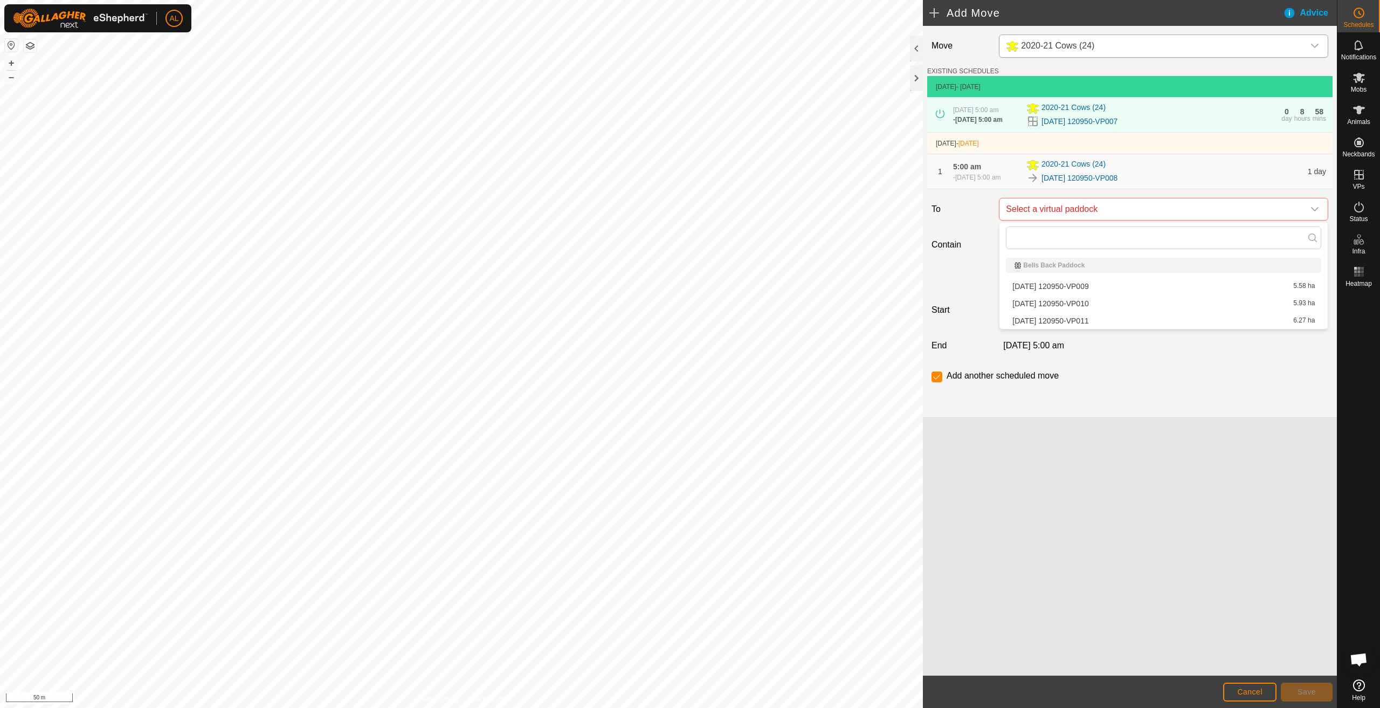
click at [1098, 289] on li "[DATE] 120950-VP009 5.58 ha" at bounding box center [1163, 286] width 315 height 16
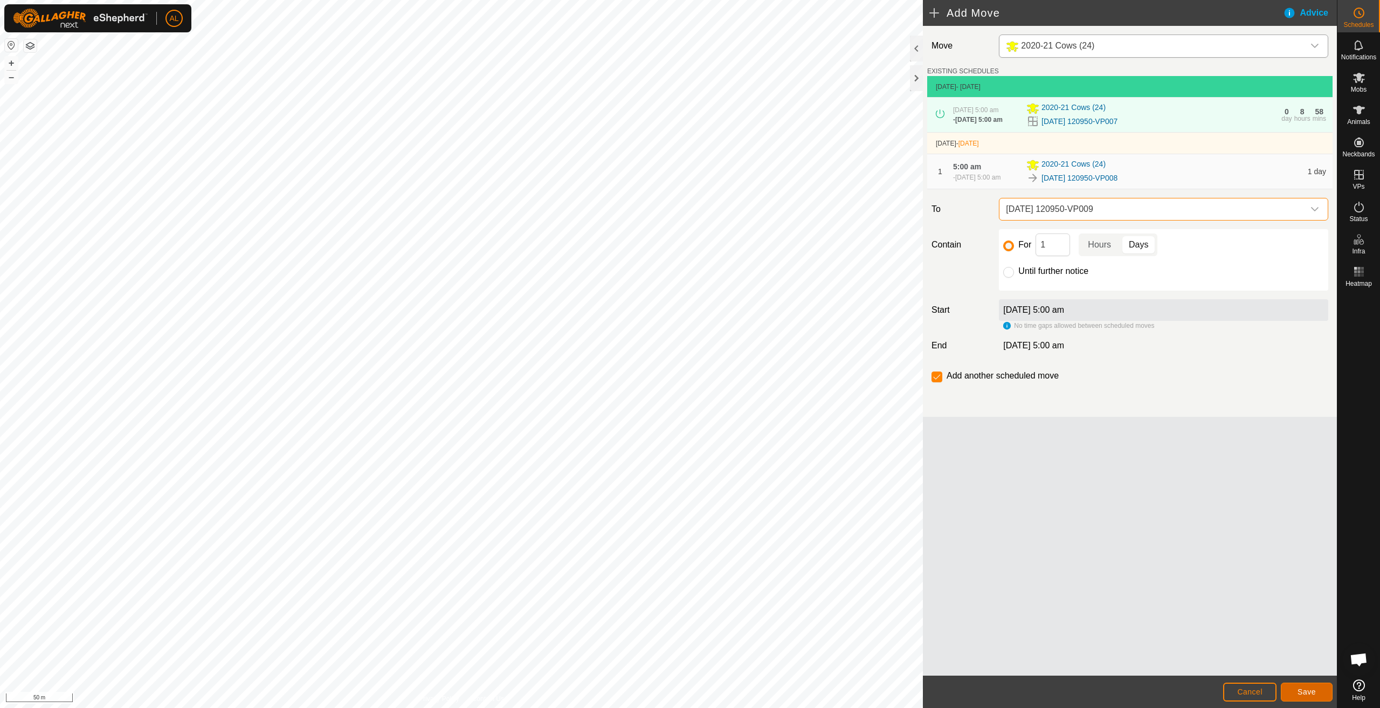
click at [1313, 686] on button "Save" at bounding box center [1307, 691] width 52 height 19
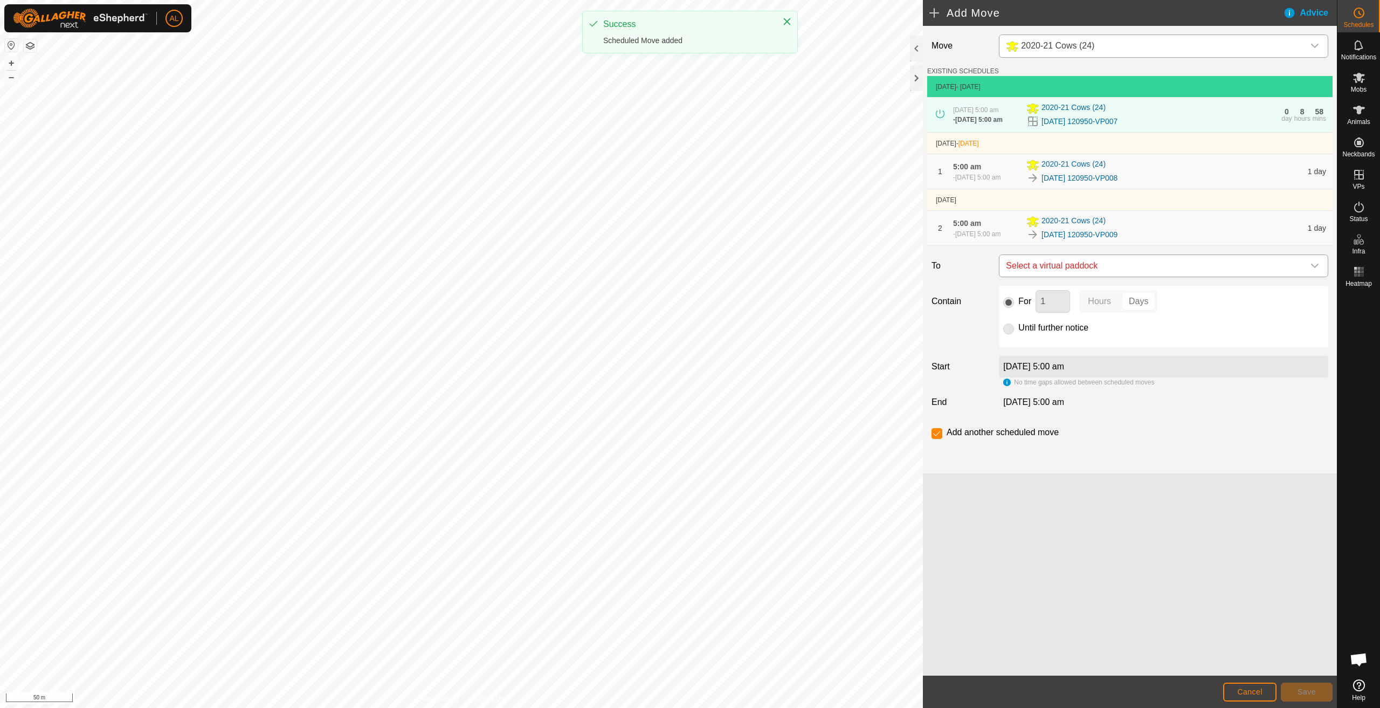
click at [1086, 264] on span "Select a virtual paddock" at bounding box center [1153, 266] width 302 height 22
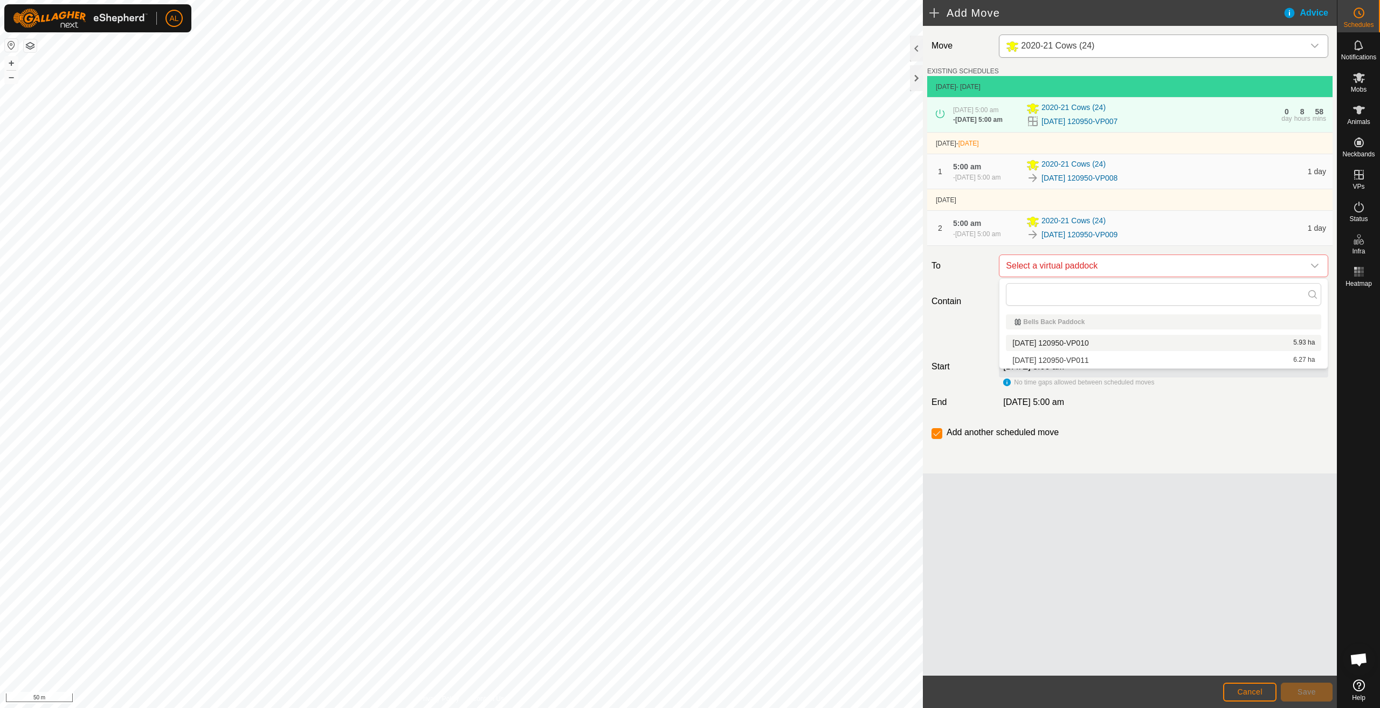
click at [1091, 339] on li "[DATE] 120950-VP010 5.93 ha" at bounding box center [1163, 343] width 315 height 16
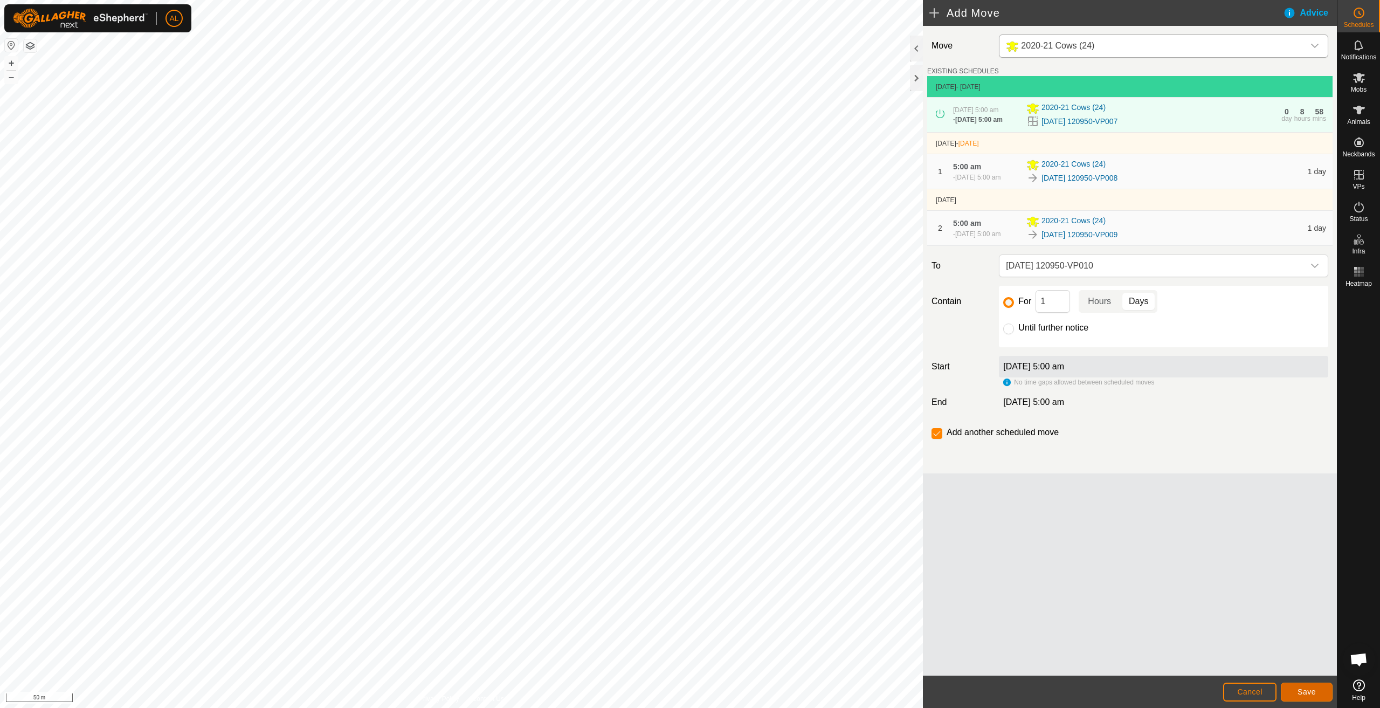
click at [1303, 693] on span "Save" at bounding box center [1306, 691] width 18 height 9
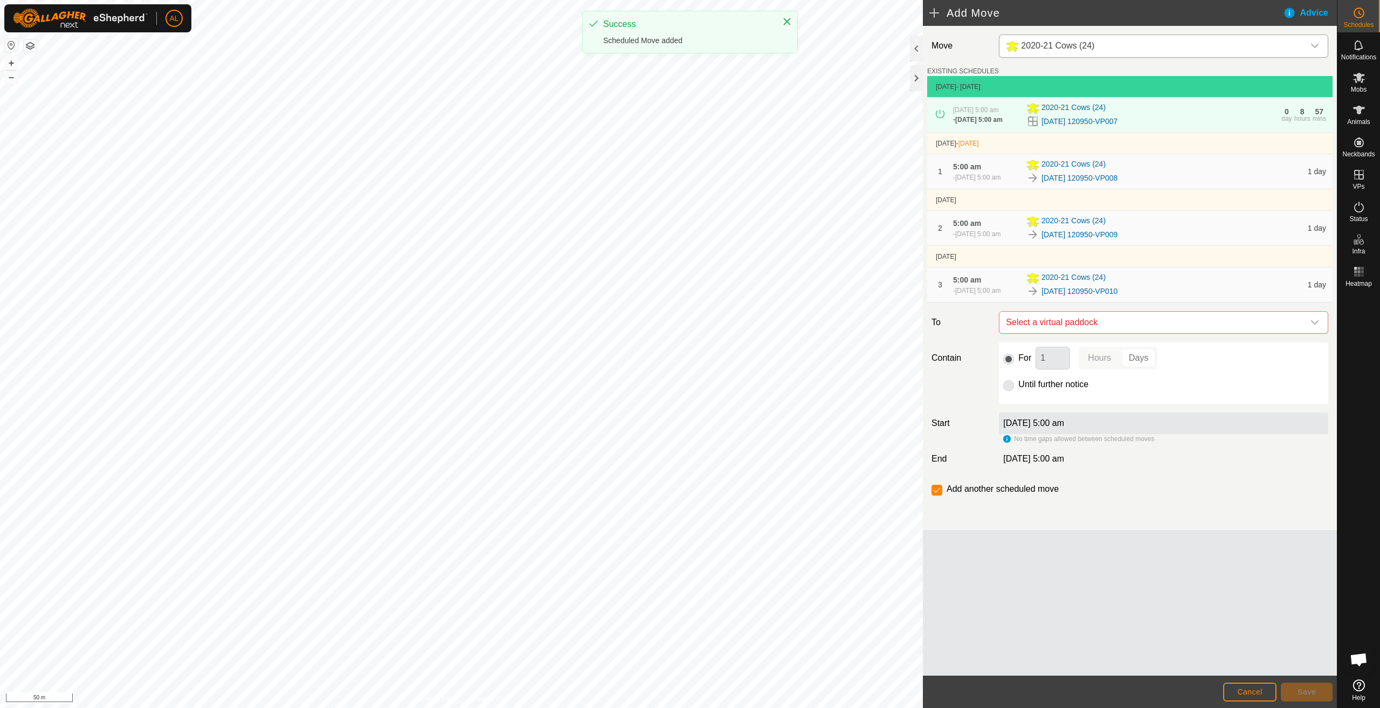
click at [1085, 266] on td "[DATE]" at bounding box center [1129, 257] width 405 height 22
drag, startPoint x: 1128, startPoint y: 328, endPoint x: 1122, endPoint y: 329, distance: 6.0
click at [1126, 328] on span "Select a virtual paddock" at bounding box center [1153, 323] width 302 height 22
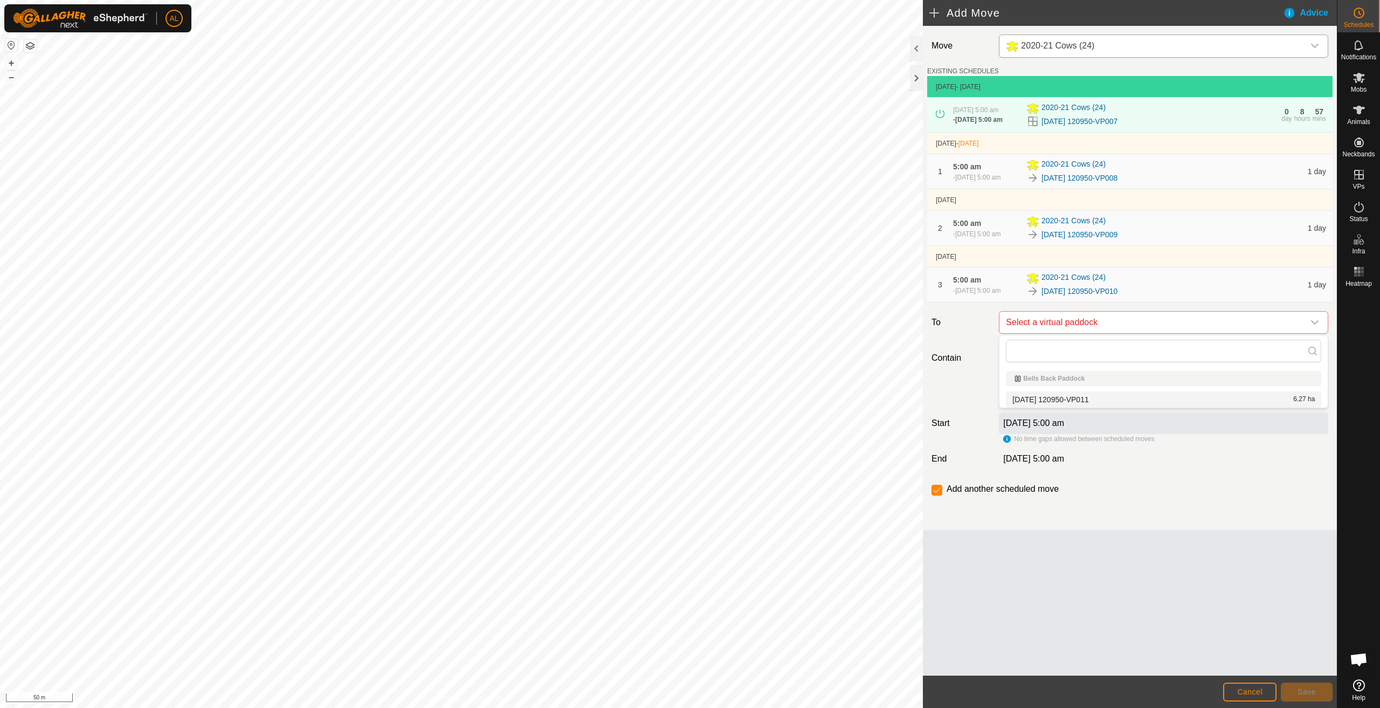
click at [1086, 397] on li "[DATE] 120950-VP011 6.27 ha" at bounding box center [1163, 399] width 315 height 16
click at [1060, 388] on label "Until further notice" at bounding box center [1053, 384] width 70 height 9
click at [1014, 388] on input "Until further notice" at bounding box center [1008, 385] width 11 height 11
radio input "true"
checkbox input "false"
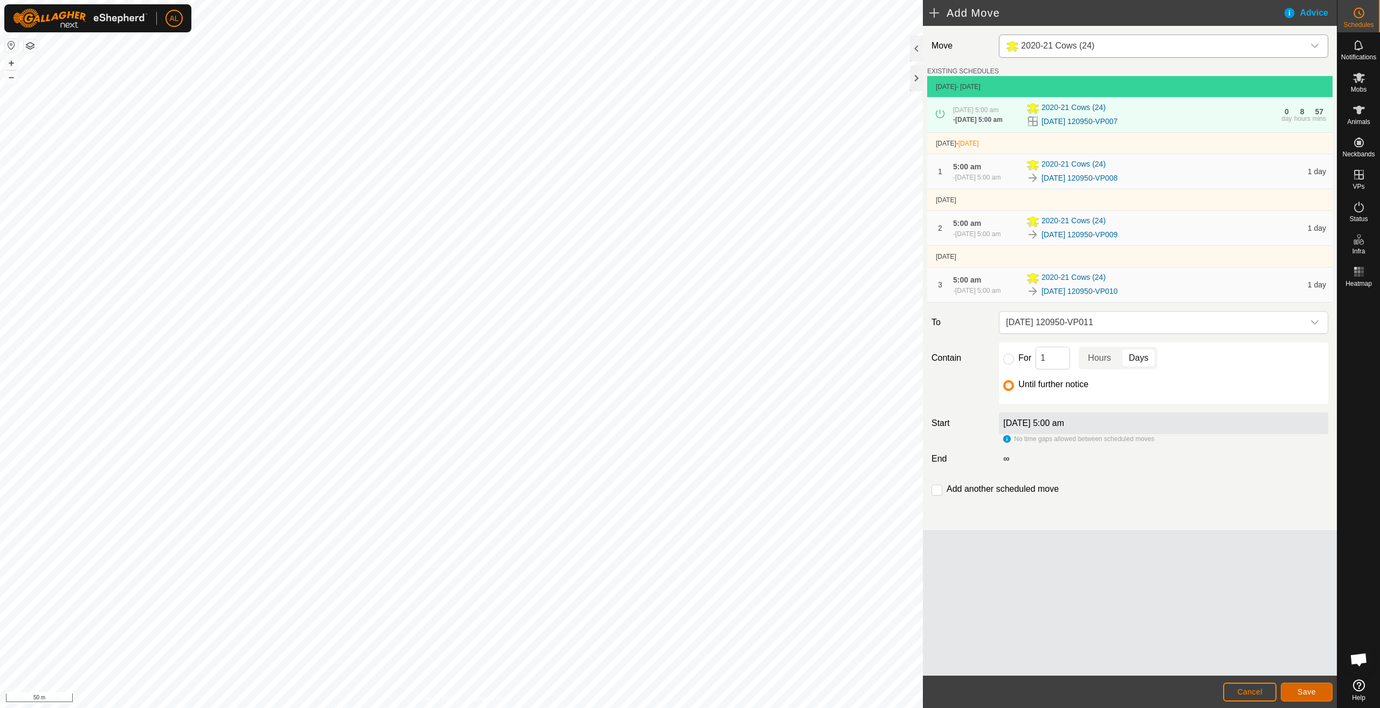
click at [1311, 693] on span "Save" at bounding box center [1306, 691] width 18 height 9
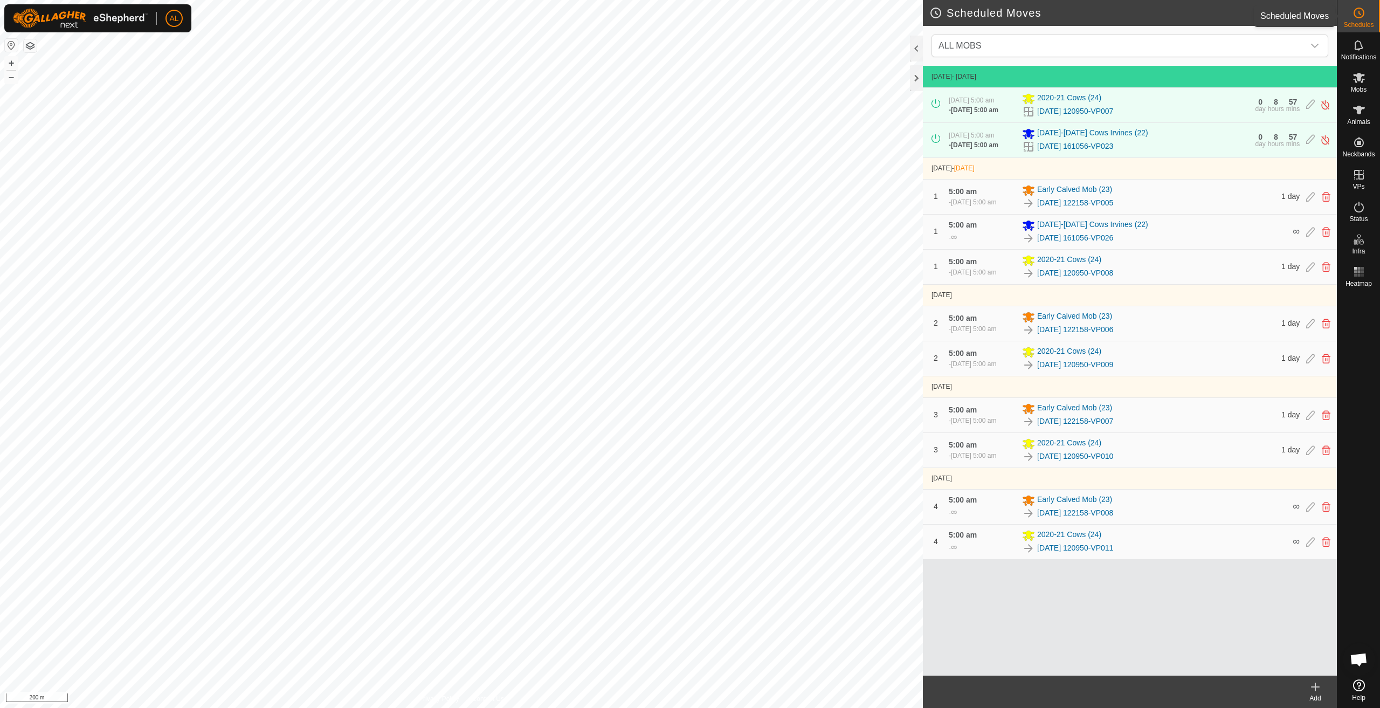
click at [1359, 17] on circle at bounding box center [1359, 13] width 10 height 10
